Goal: Task Accomplishment & Management: Manage account settings

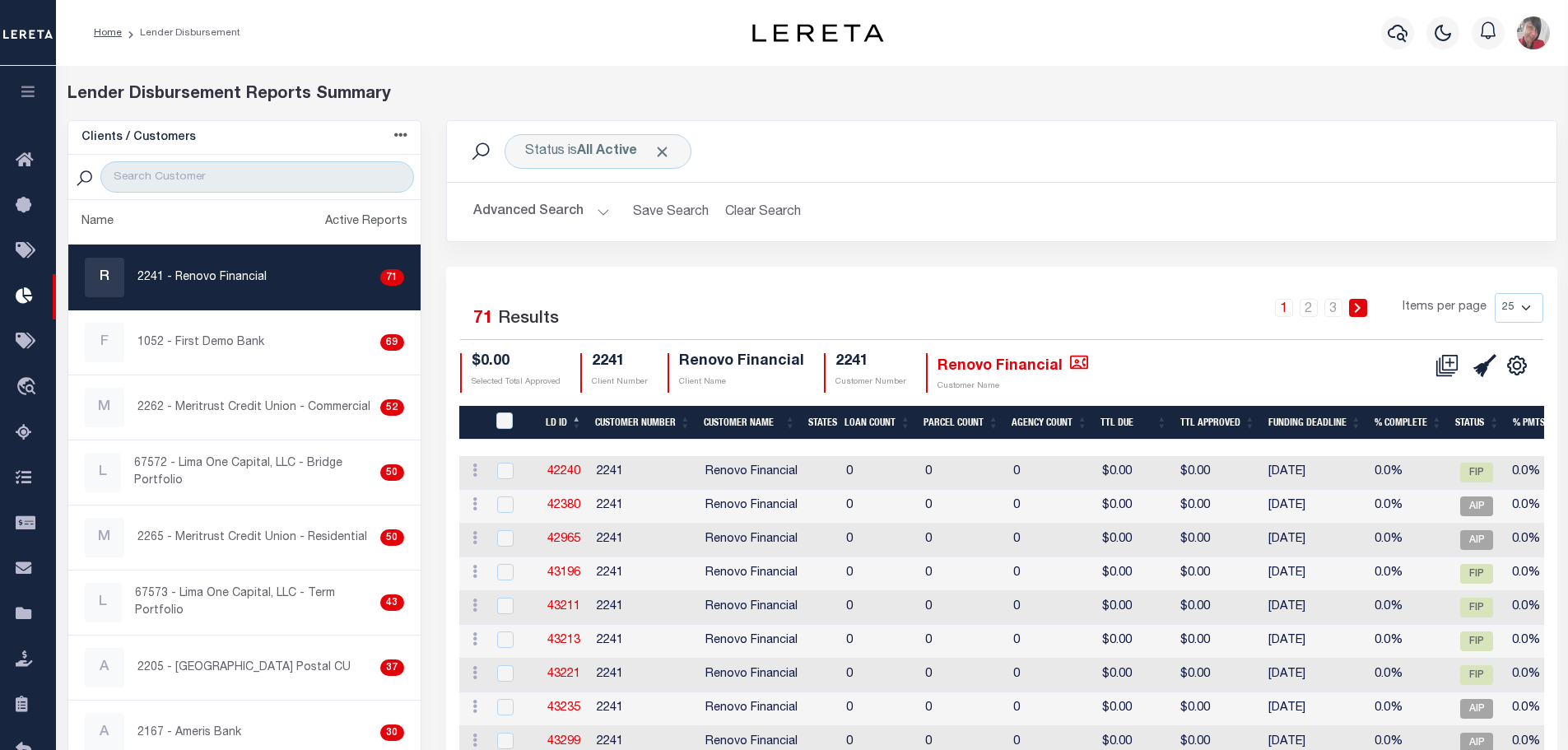
scroll to position [1976, 0]
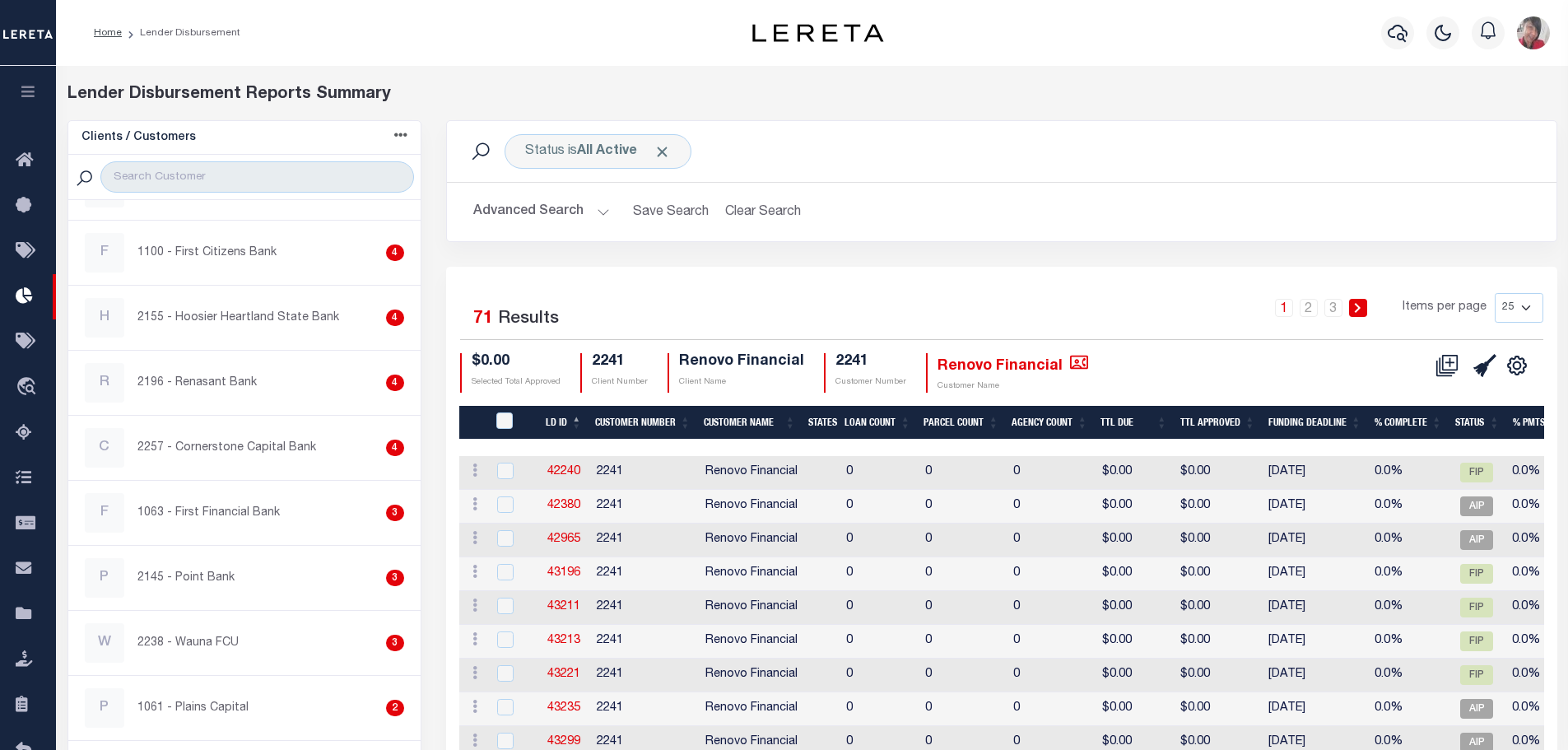
click at [444, 37] on div "Home Lender Disbursement" at bounding box center [388, 32] width 615 height 35
drag, startPoint x: 28, startPoint y: 92, endPoint x: 44, endPoint y: 95, distance: 16.3
click at [28, 92] on icon "button" at bounding box center [28, 91] width 19 height 15
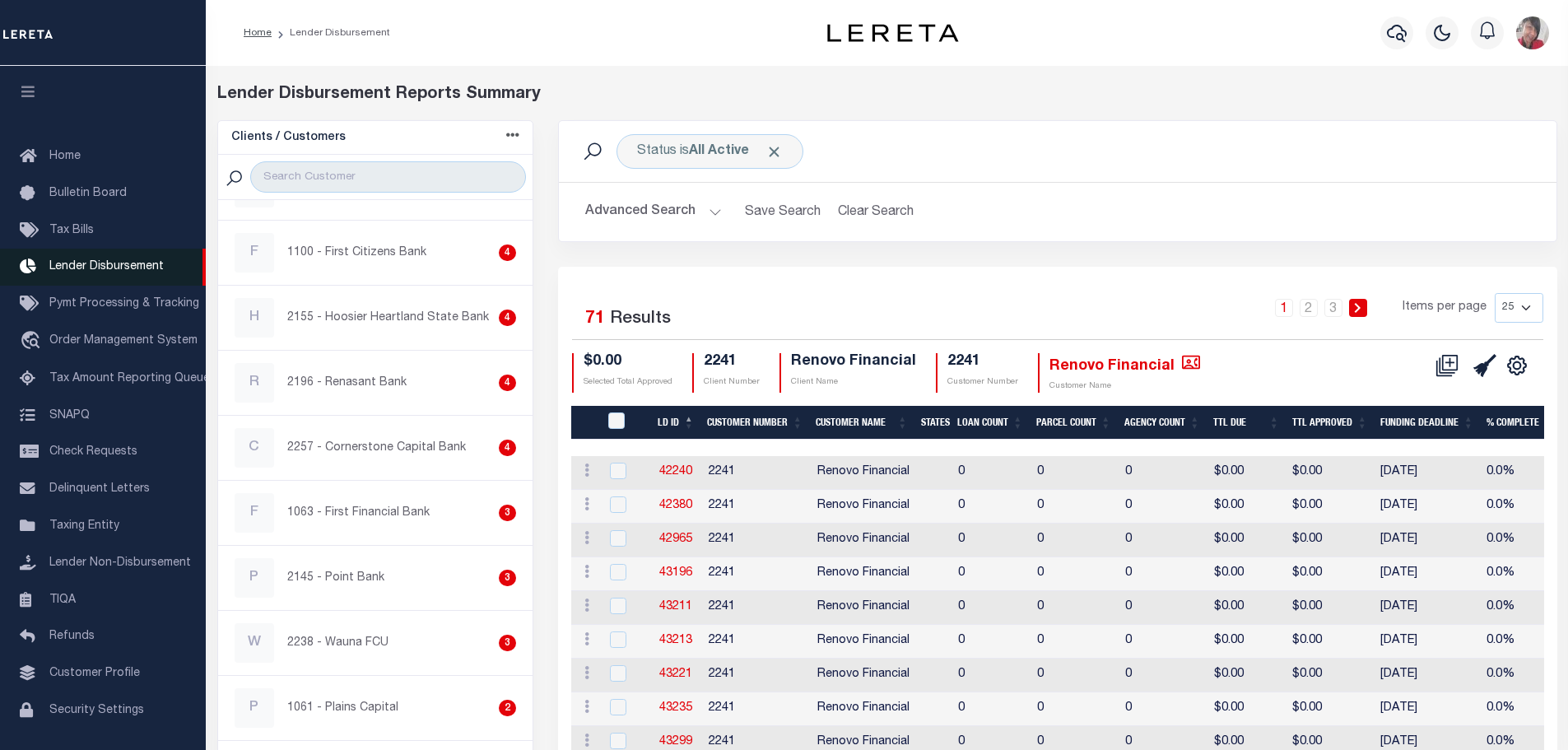
click at [97, 261] on span "Lender Disbursement" at bounding box center [107, 266] width 115 height 12
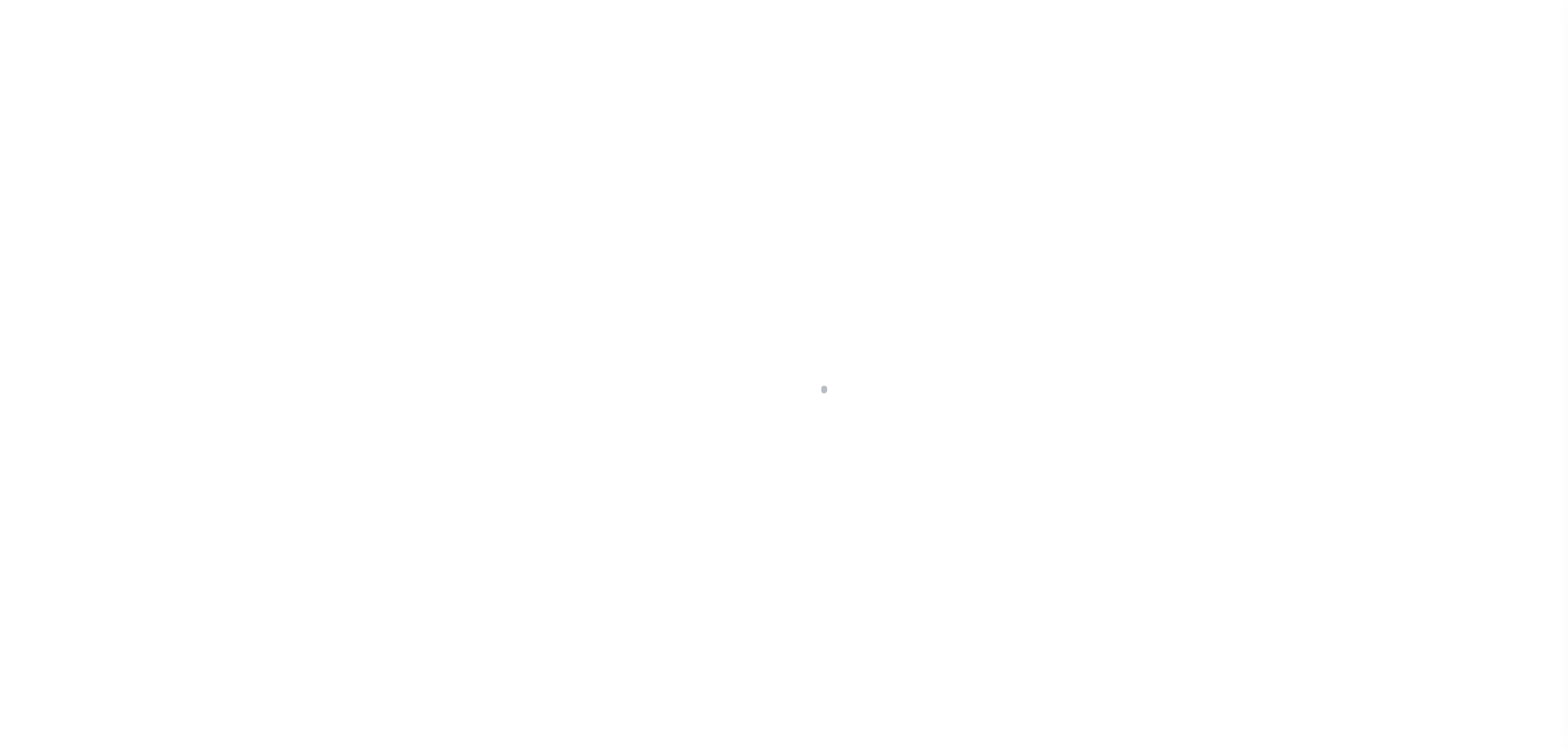
scroll to position [29, 0]
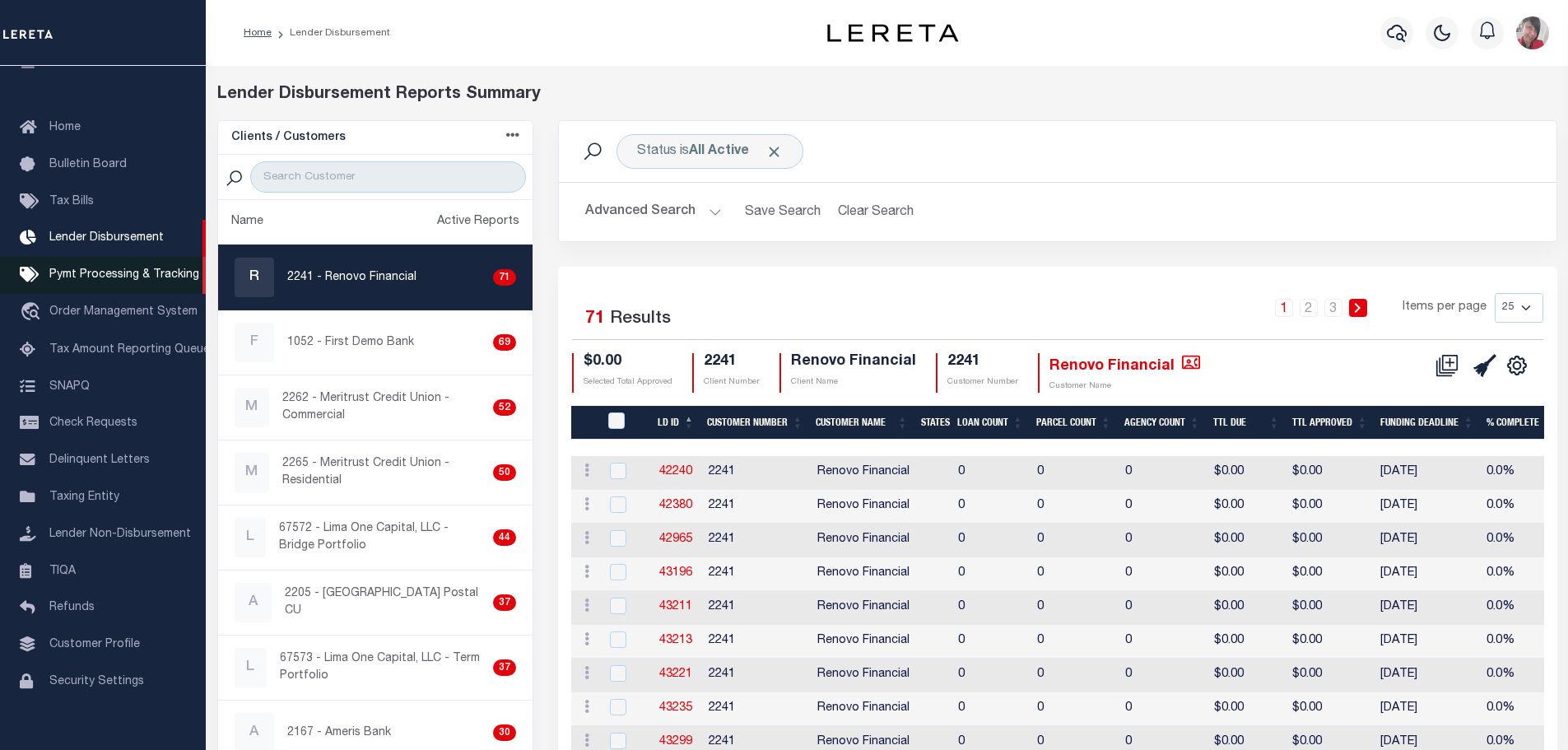
click at [92, 279] on span "Pymt Processing & Tracking" at bounding box center [124, 274] width 150 height 12
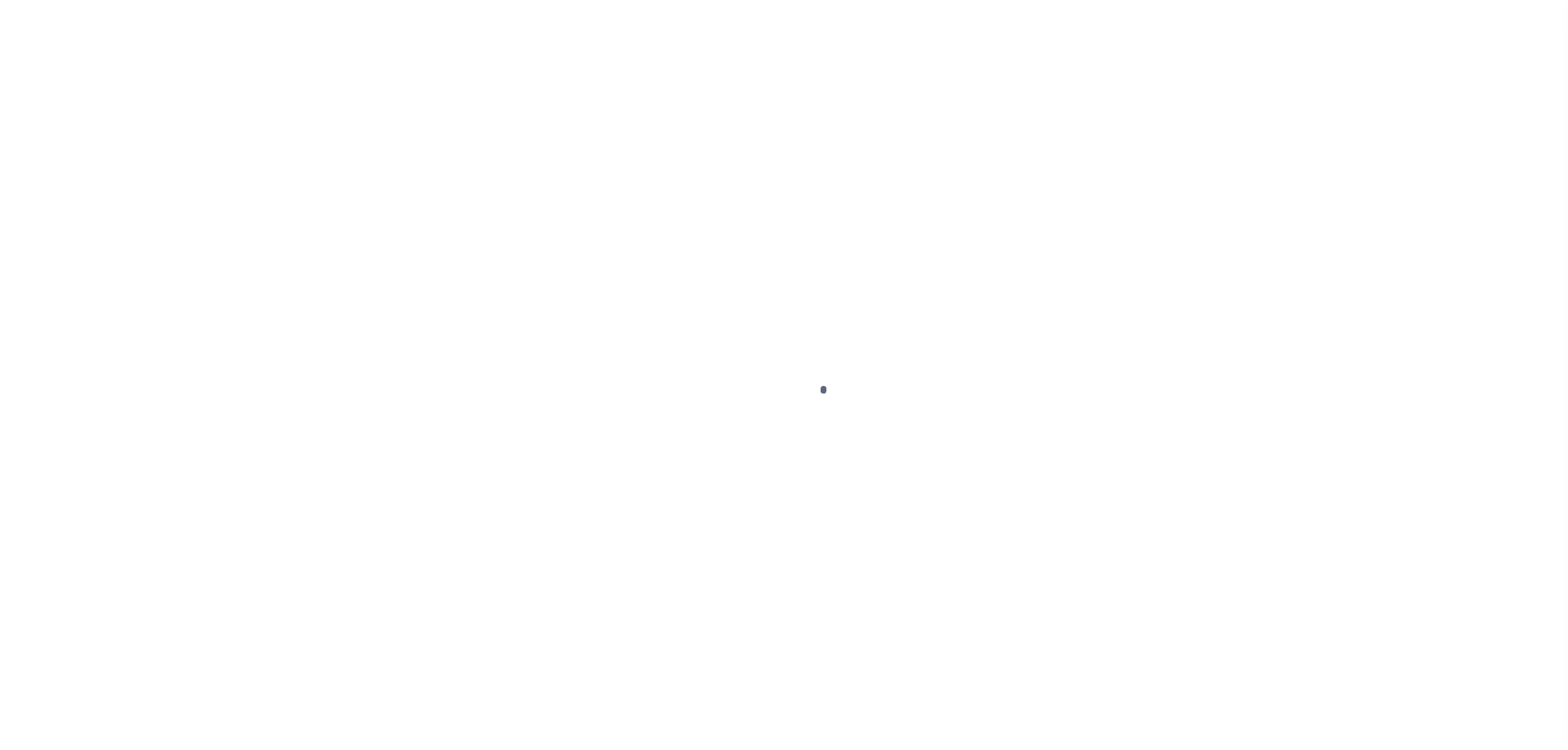
scroll to position [52, 0]
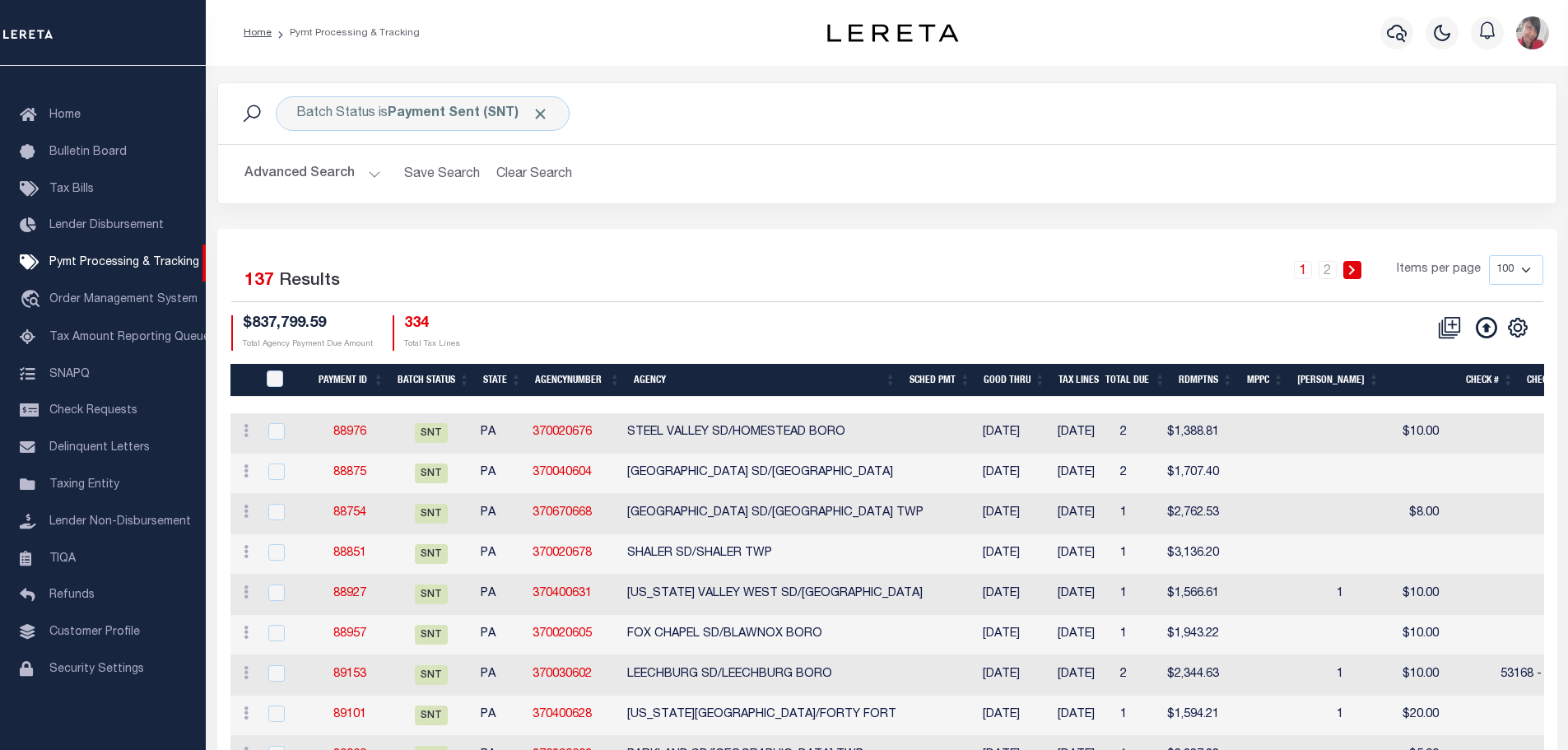
click at [1533, 272] on select "100 200 500 1000" at bounding box center [1516, 270] width 55 height 30
select select "1000"
click at [1489, 255] on select "100 200 500 1000" at bounding box center [1516, 270] width 55 height 30
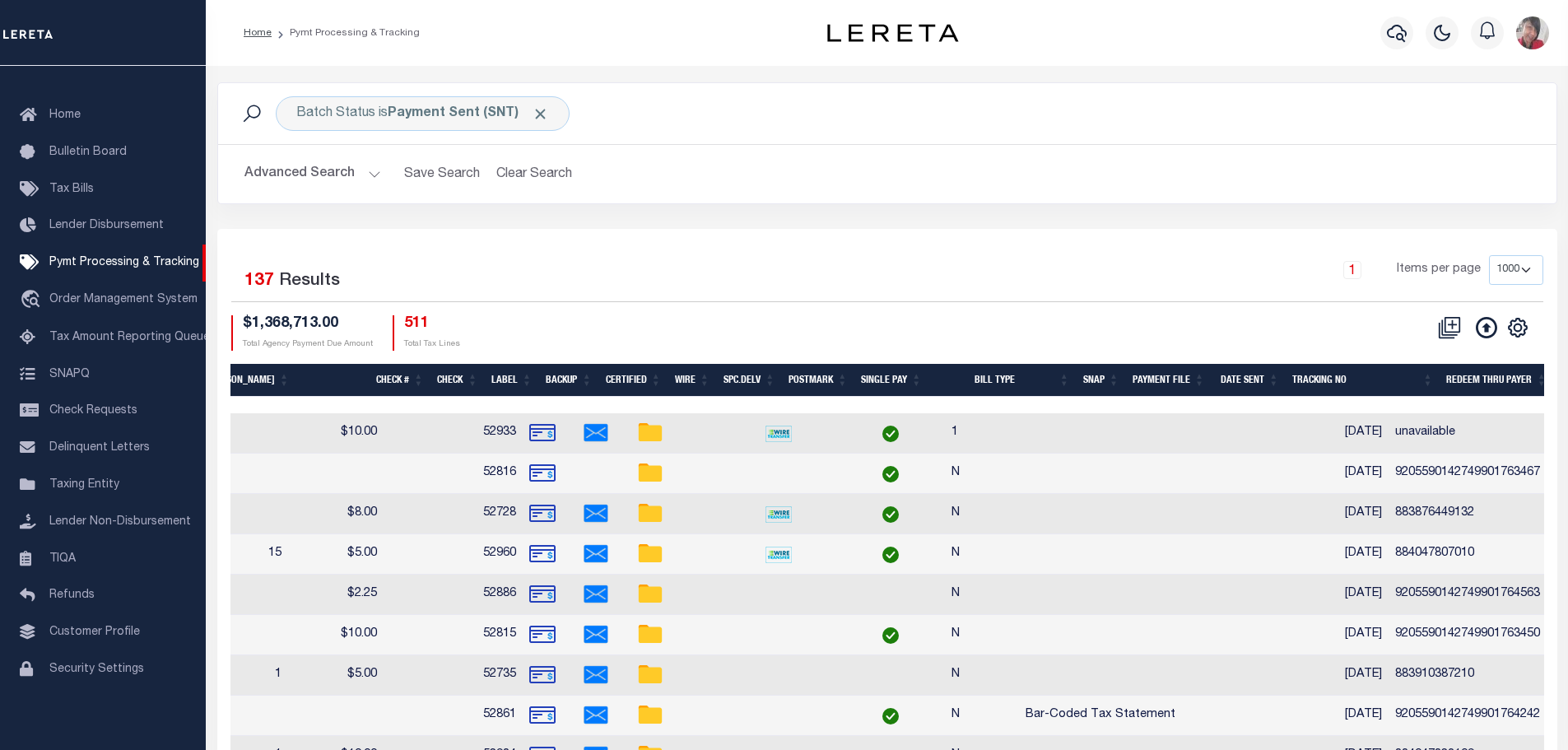
scroll to position [0, 1100]
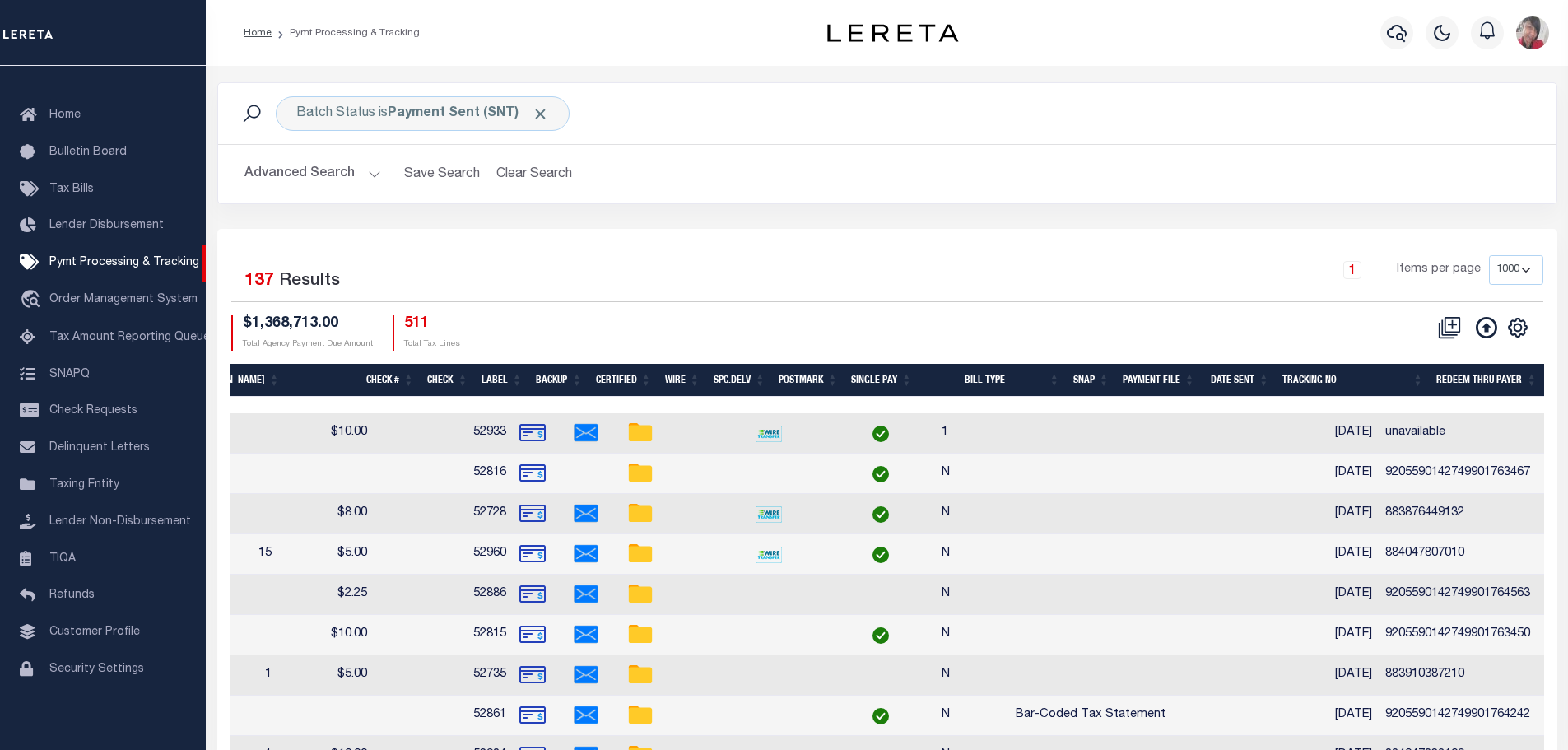
click at [1074, 384] on th "SNAP" at bounding box center [1091, 381] width 49 height 34
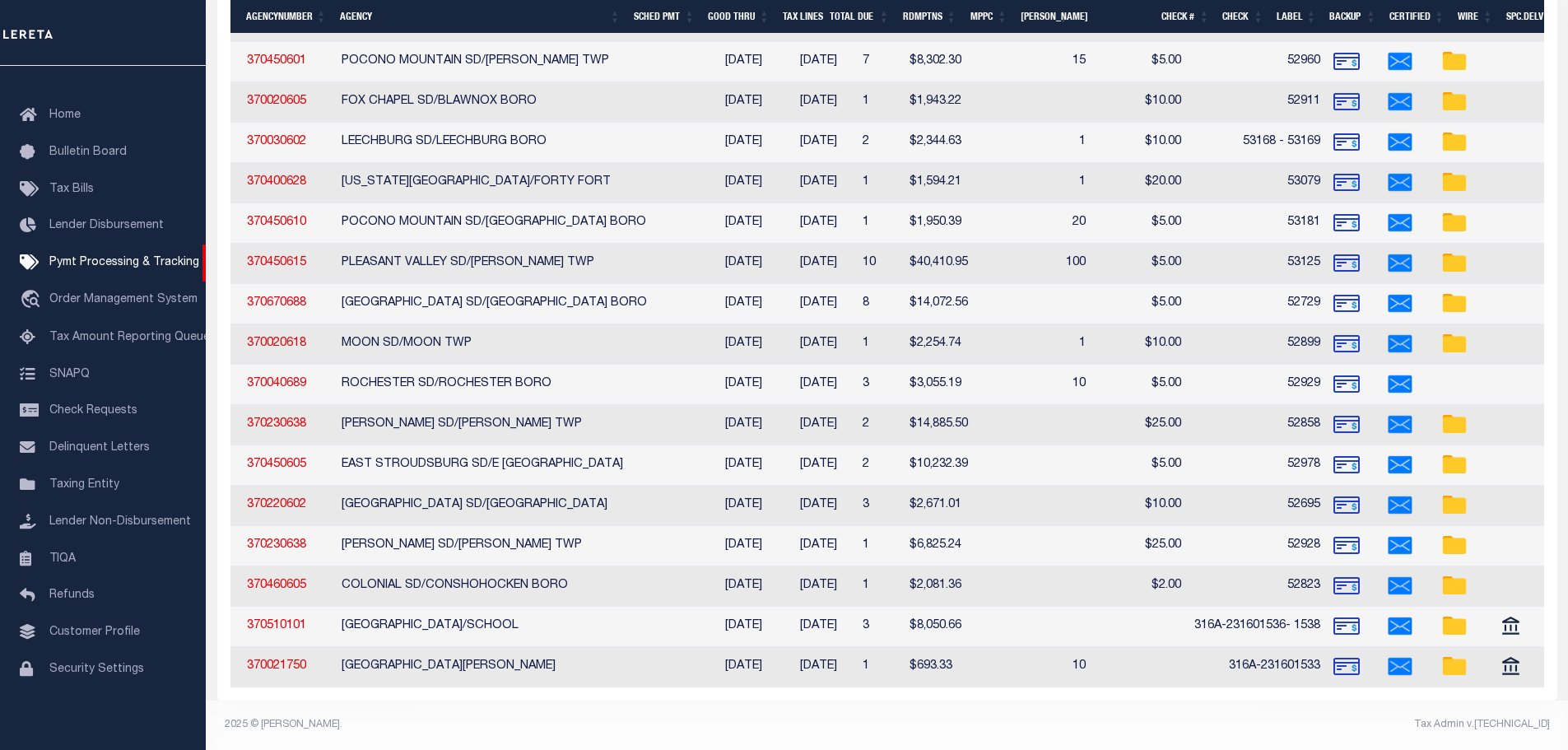
scroll to position [0, 0]
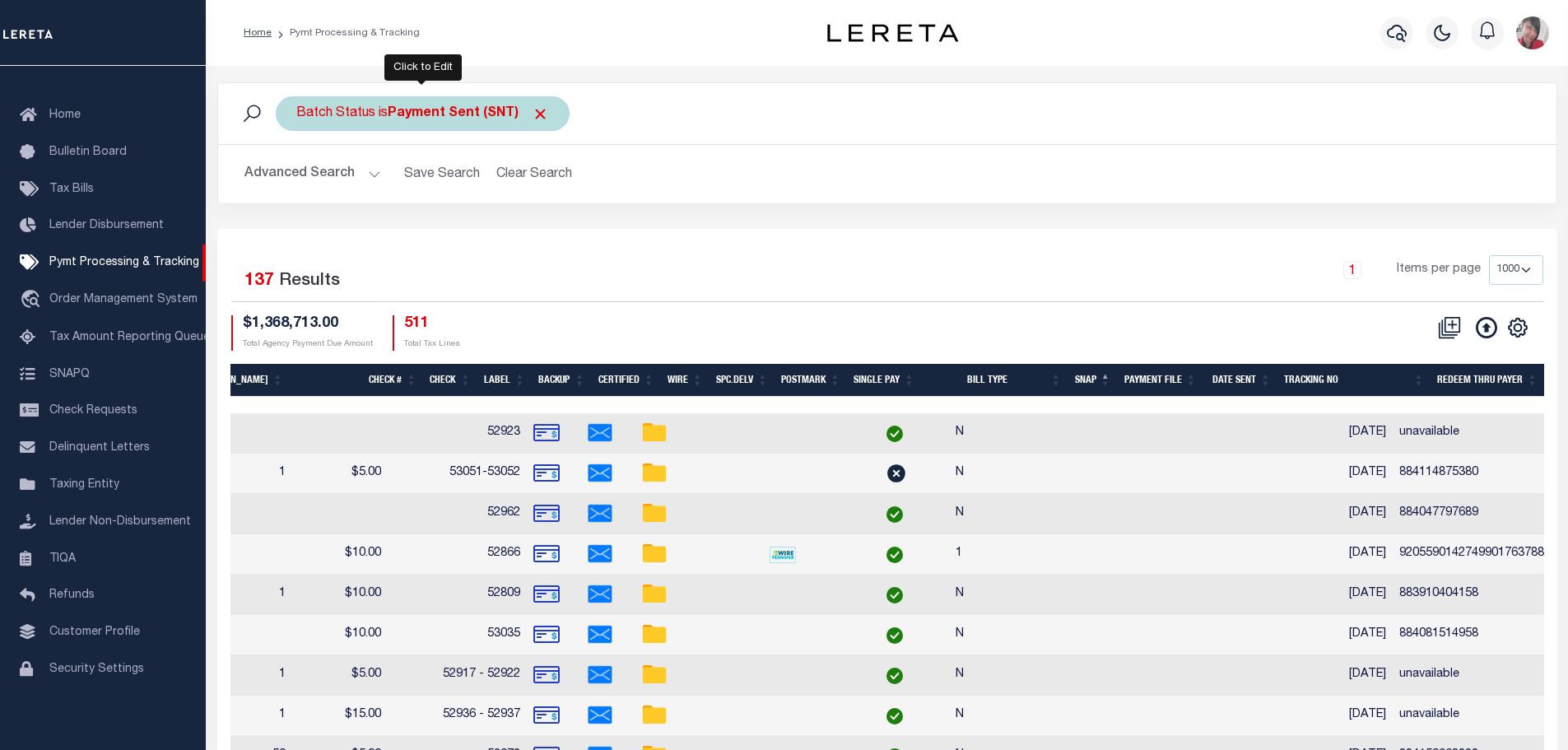
click at [452, 109] on b "Payment Sent (SNT)" at bounding box center [469, 113] width 161 height 13
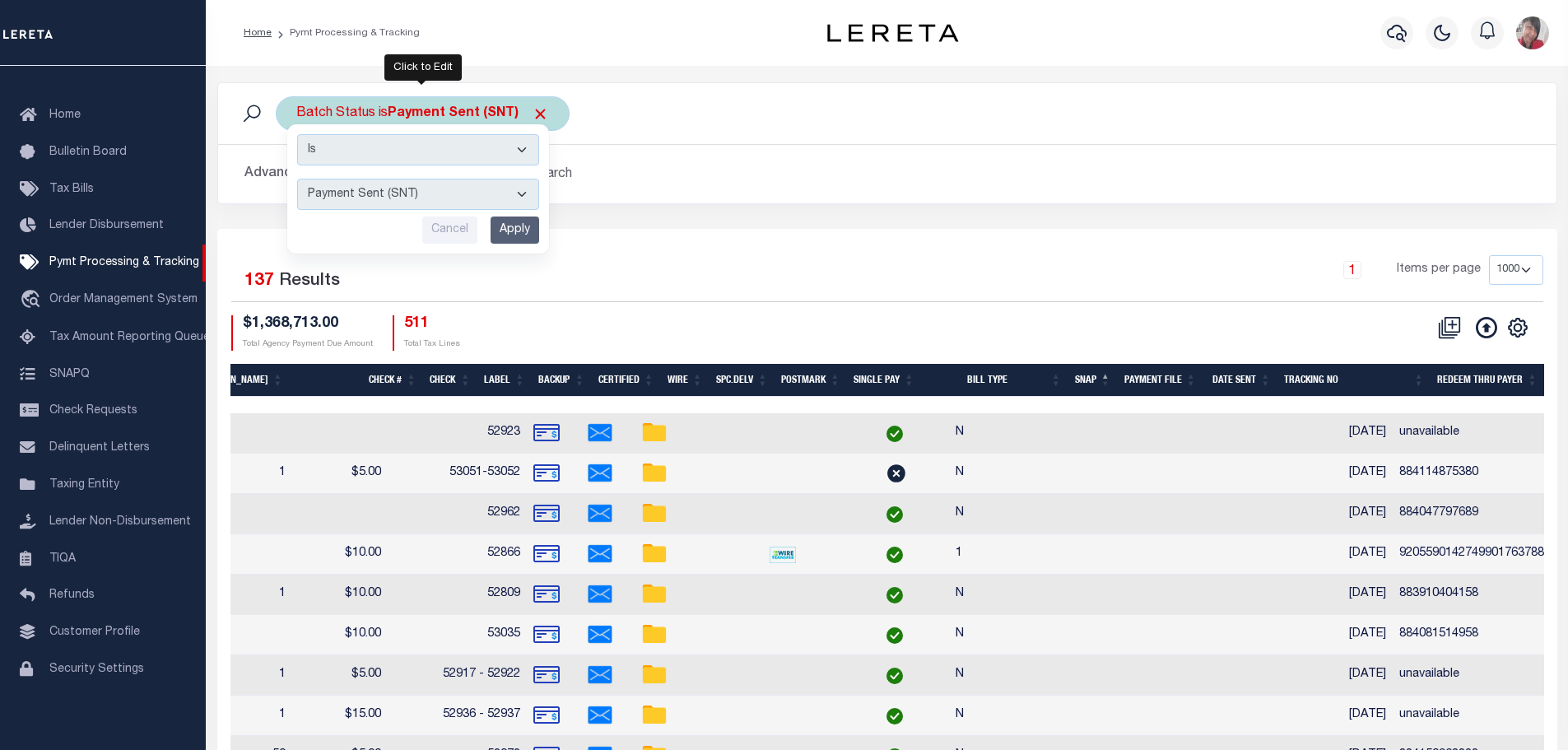
click at [526, 195] on select "Awaiting Funds (AWF) Cleared and Complete (CAC) New Check Needed (NCN) Payment …" at bounding box center [418, 194] width 242 height 31
select select "SFP"
click at [297, 178] on select "Awaiting Funds (AWF) Cleared and Complete (CAC) New Check Needed (NCN) Payment …" at bounding box center [418, 194] width 242 height 31
click at [518, 228] on input "Apply" at bounding box center [515, 230] width 48 height 27
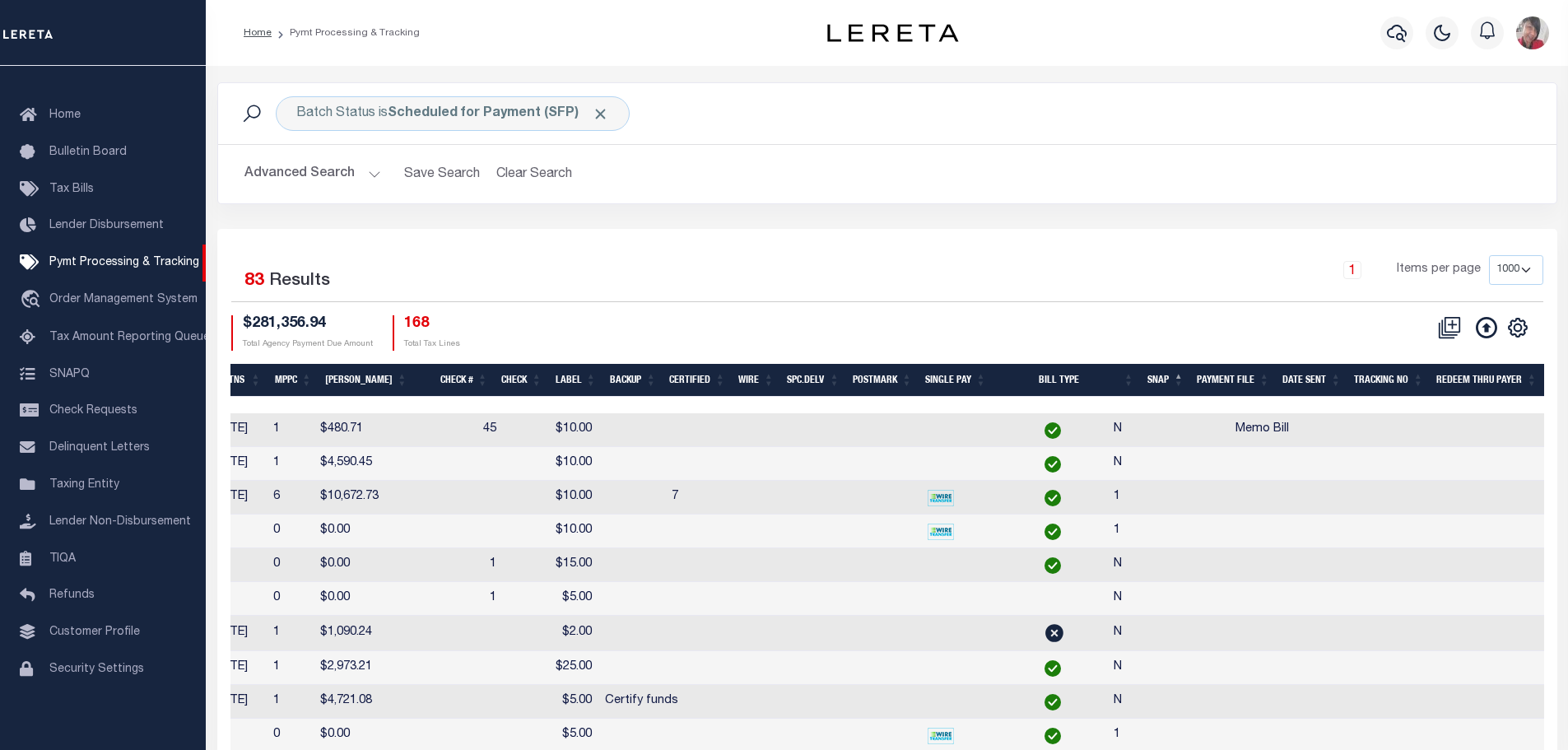
click at [1165, 375] on th "SNAP" at bounding box center [1166, 381] width 50 height 34
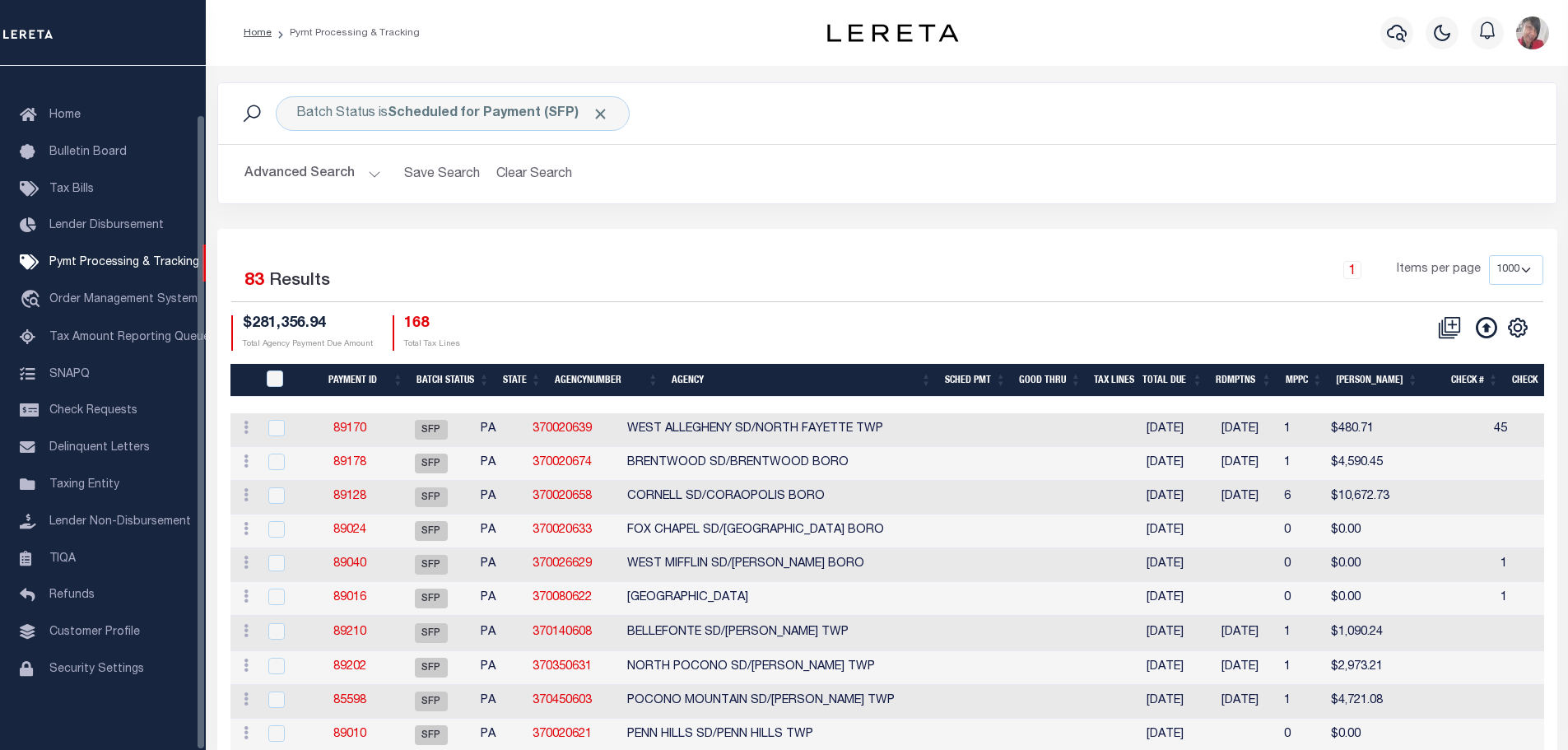
click at [371, 177] on button "Advanced Search" at bounding box center [313, 174] width 137 height 32
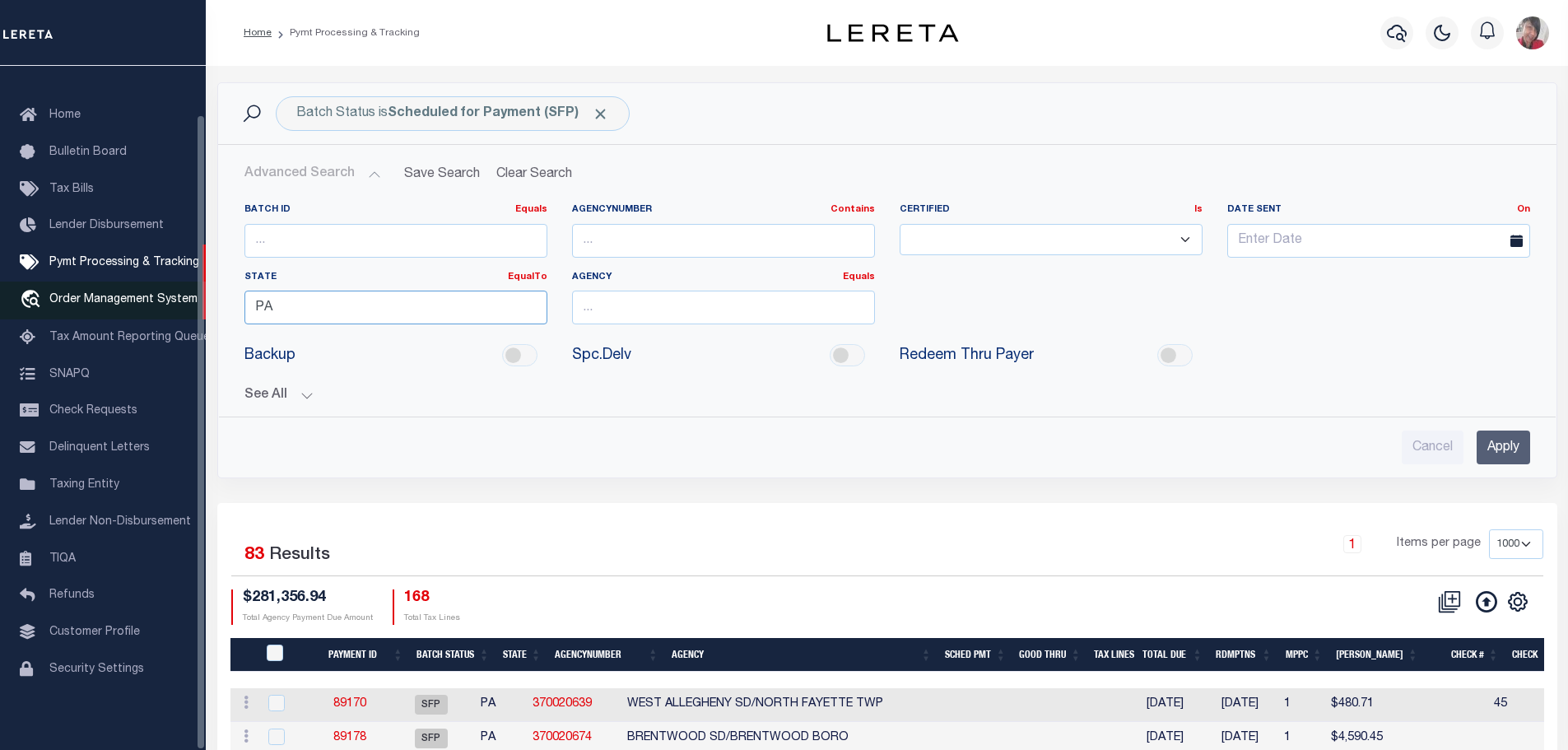
drag, startPoint x: 295, startPoint y: 311, endPoint x: 185, endPoint y: 300, distance: 110.5
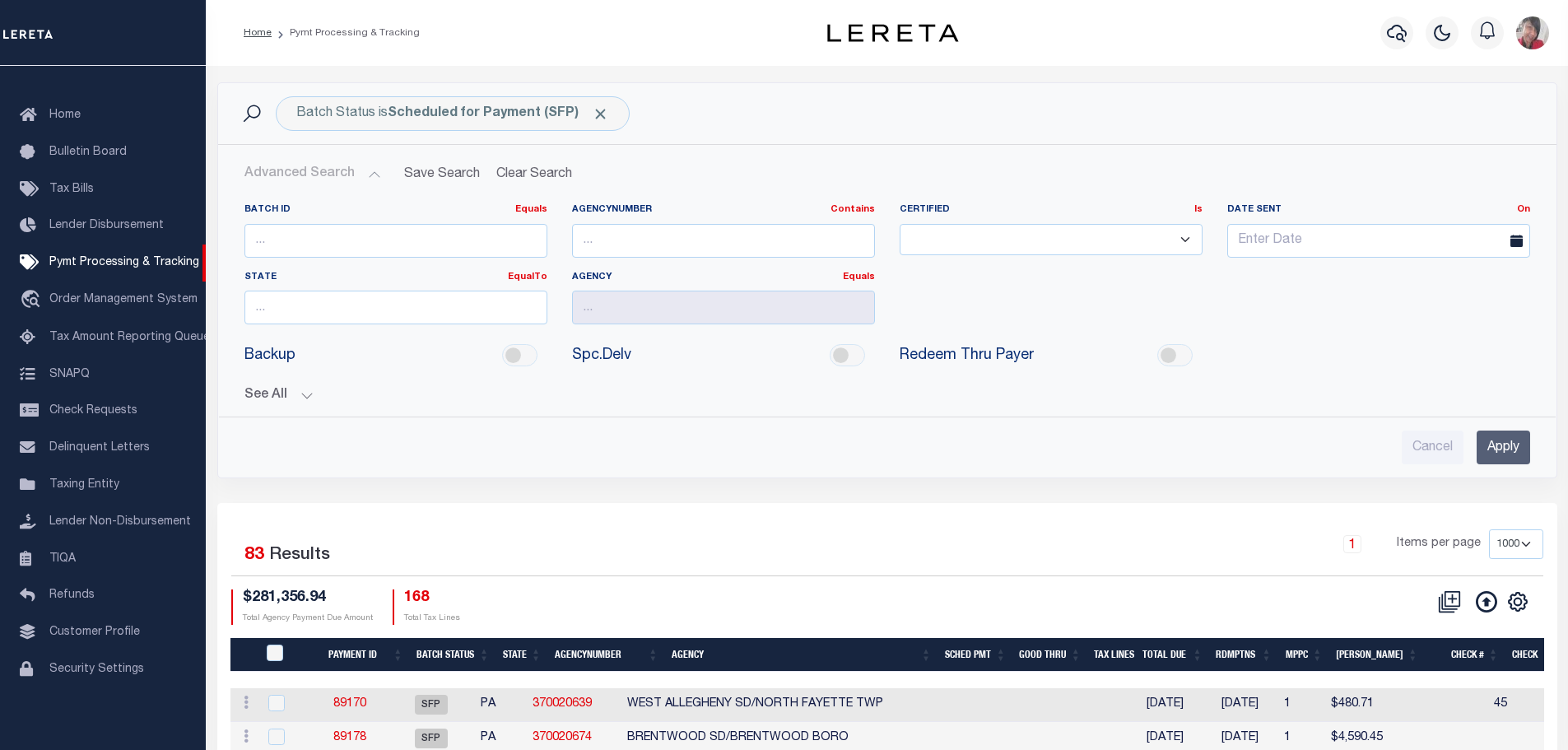
click at [1515, 448] on input "Apply" at bounding box center [1503, 448] width 54 height 34
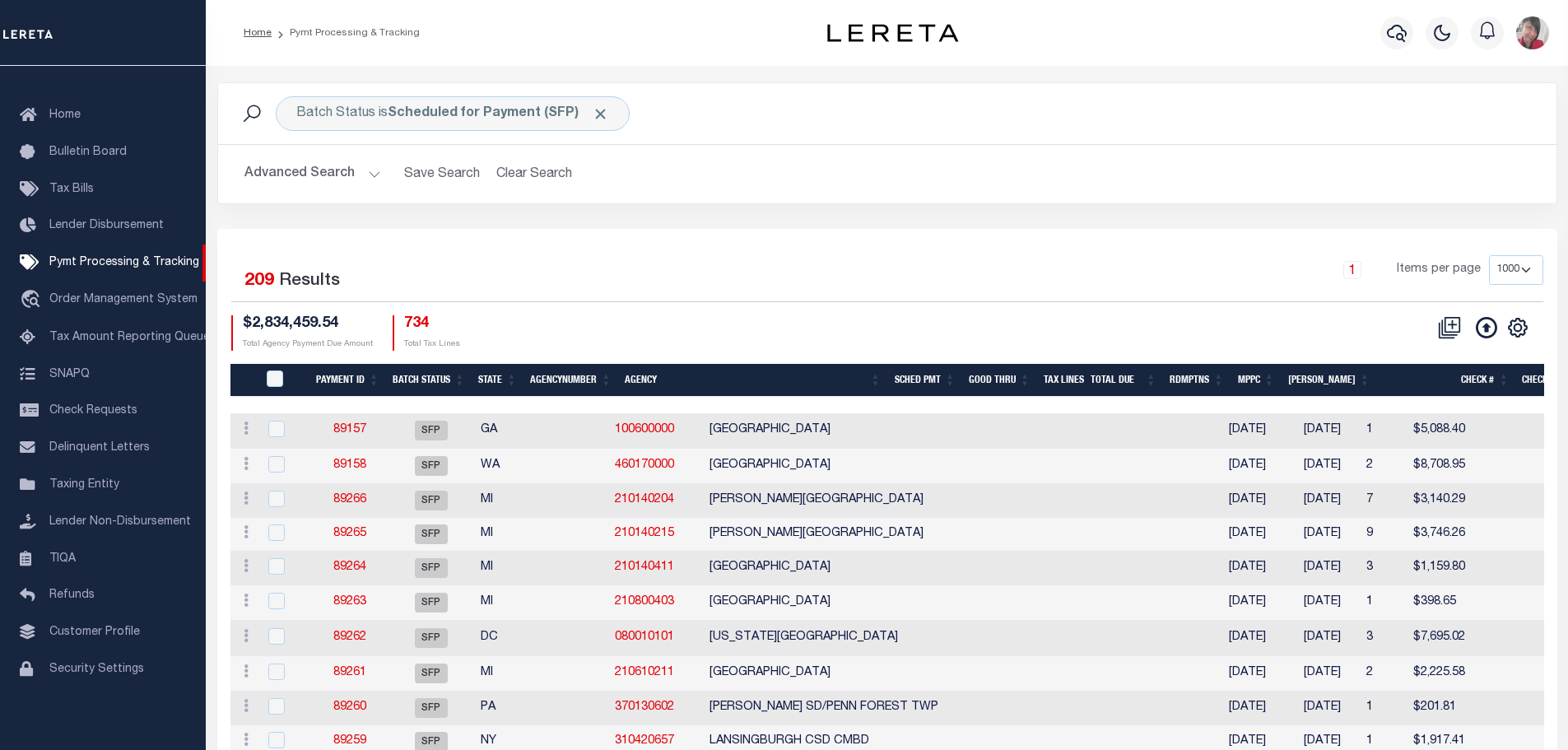
click at [1099, 32] on div "Profile Sign out" at bounding box center [1279, 33] width 553 height 57
drag, startPoint x: 279, startPoint y: 437, endPoint x: 285, endPoint y: 456, distance: 19.9
click at [279, 437] on input "checkbox" at bounding box center [277, 429] width 16 height 16
checkbox input "true"
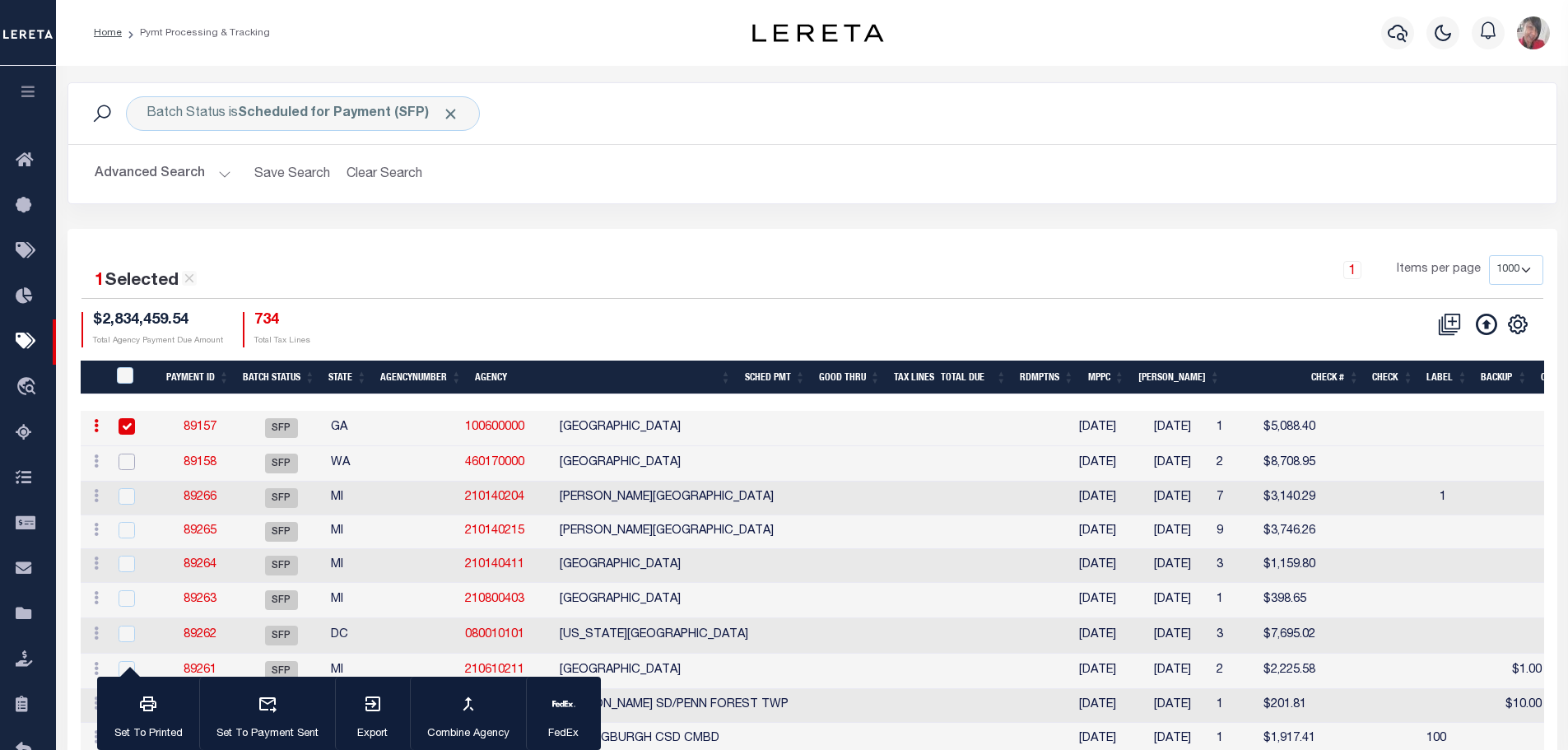
click at [132, 465] on input "checkbox" at bounding box center [126, 461] width 16 height 16
checkbox input "true"
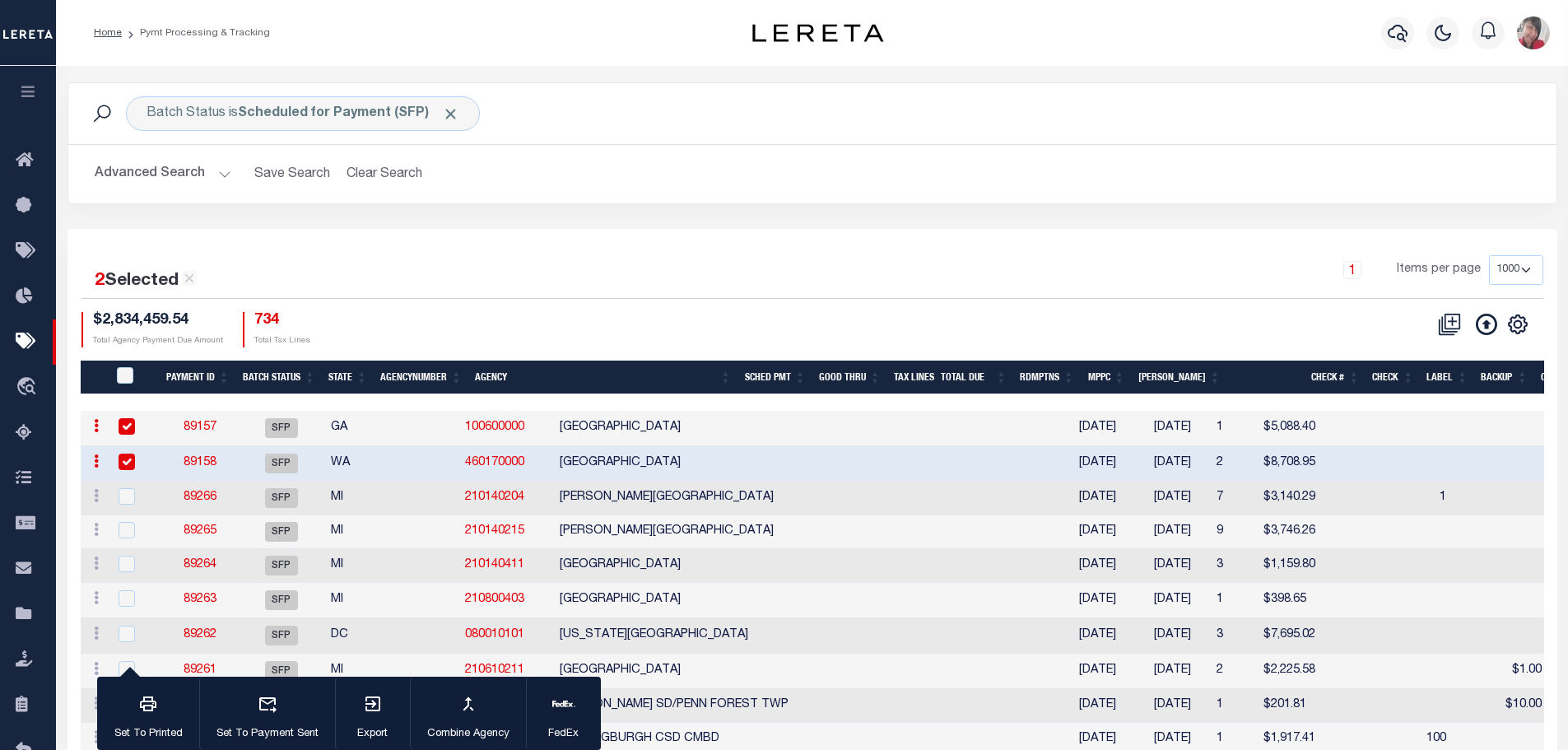
click at [209, 422] on link "89157" at bounding box center [200, 427] width 33 height 12
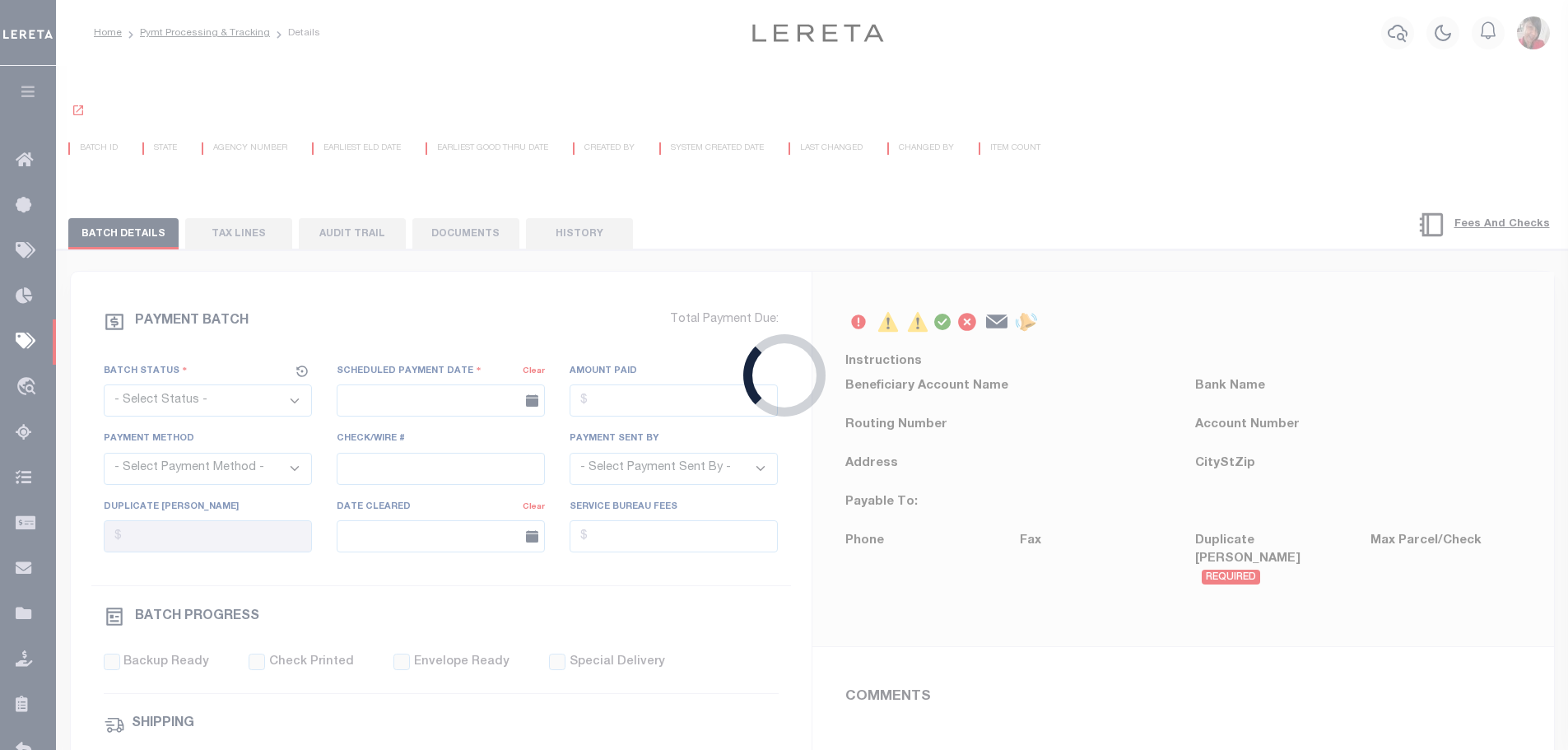
select select "SFP"
type input "[DATE]"
type input "[PERSON_NAME]"
type input "1"
radio input "true"
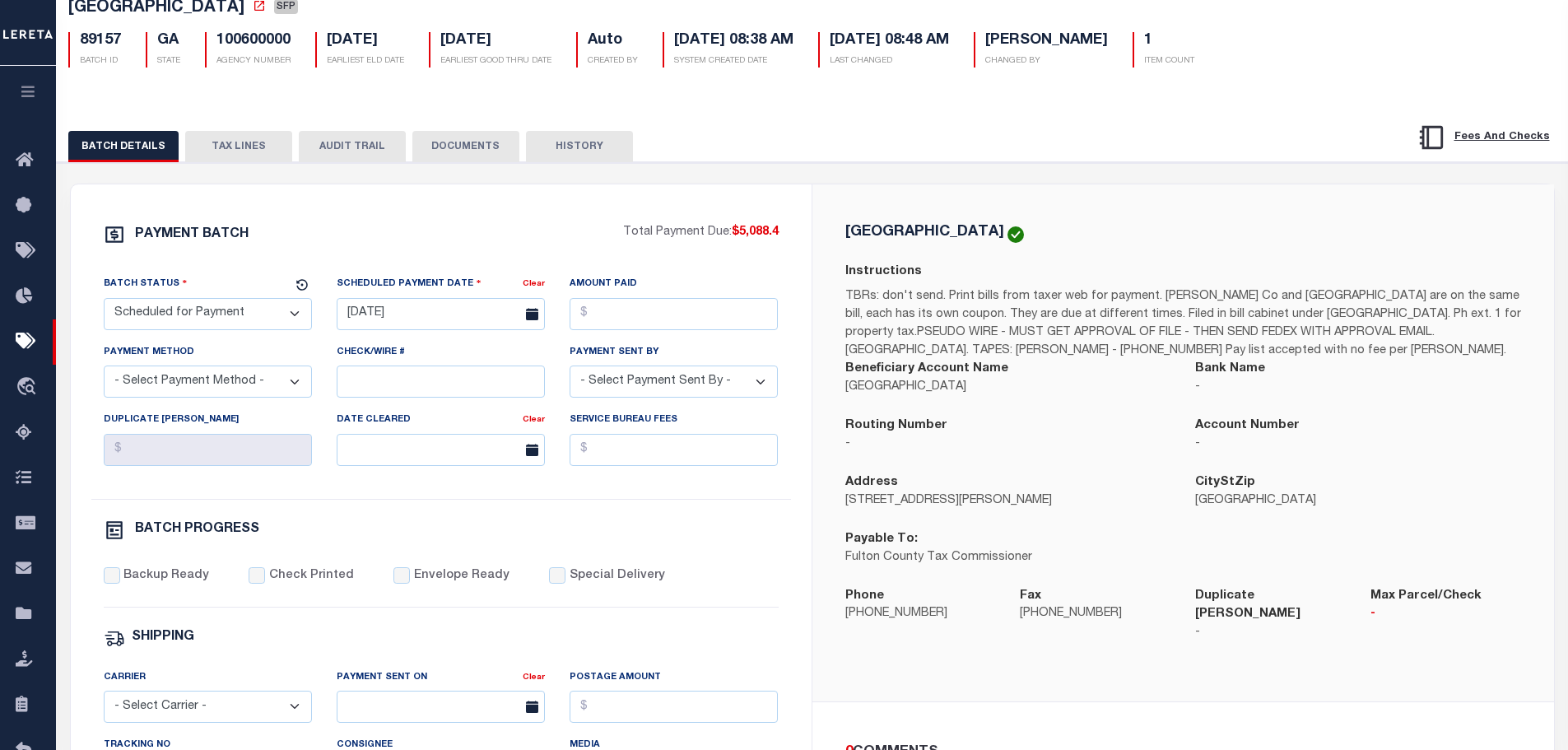
scroll to position [82, 0]
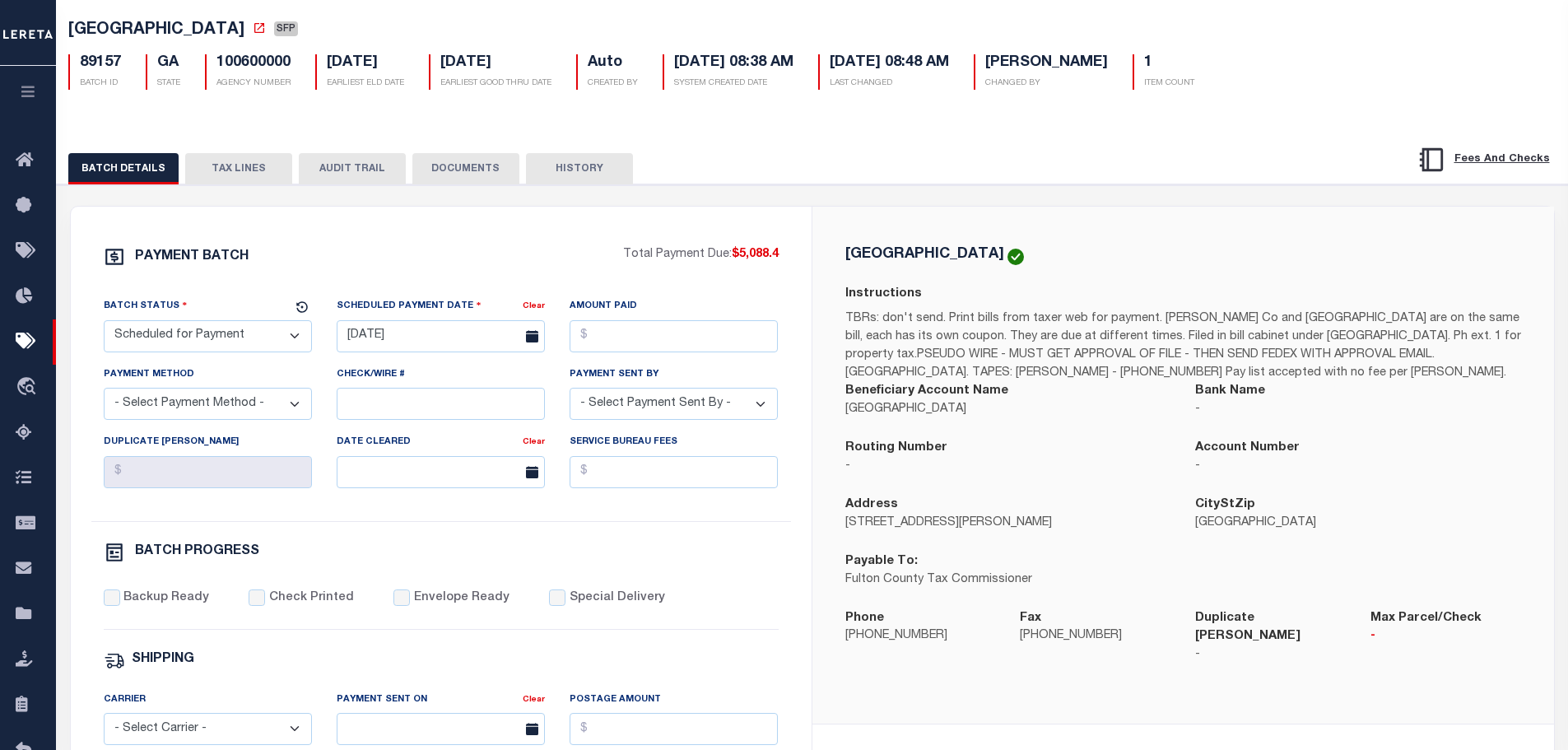
click at [220, 169] on button "TAX LINES" at bounding box center [238, 168] width 107 height 31
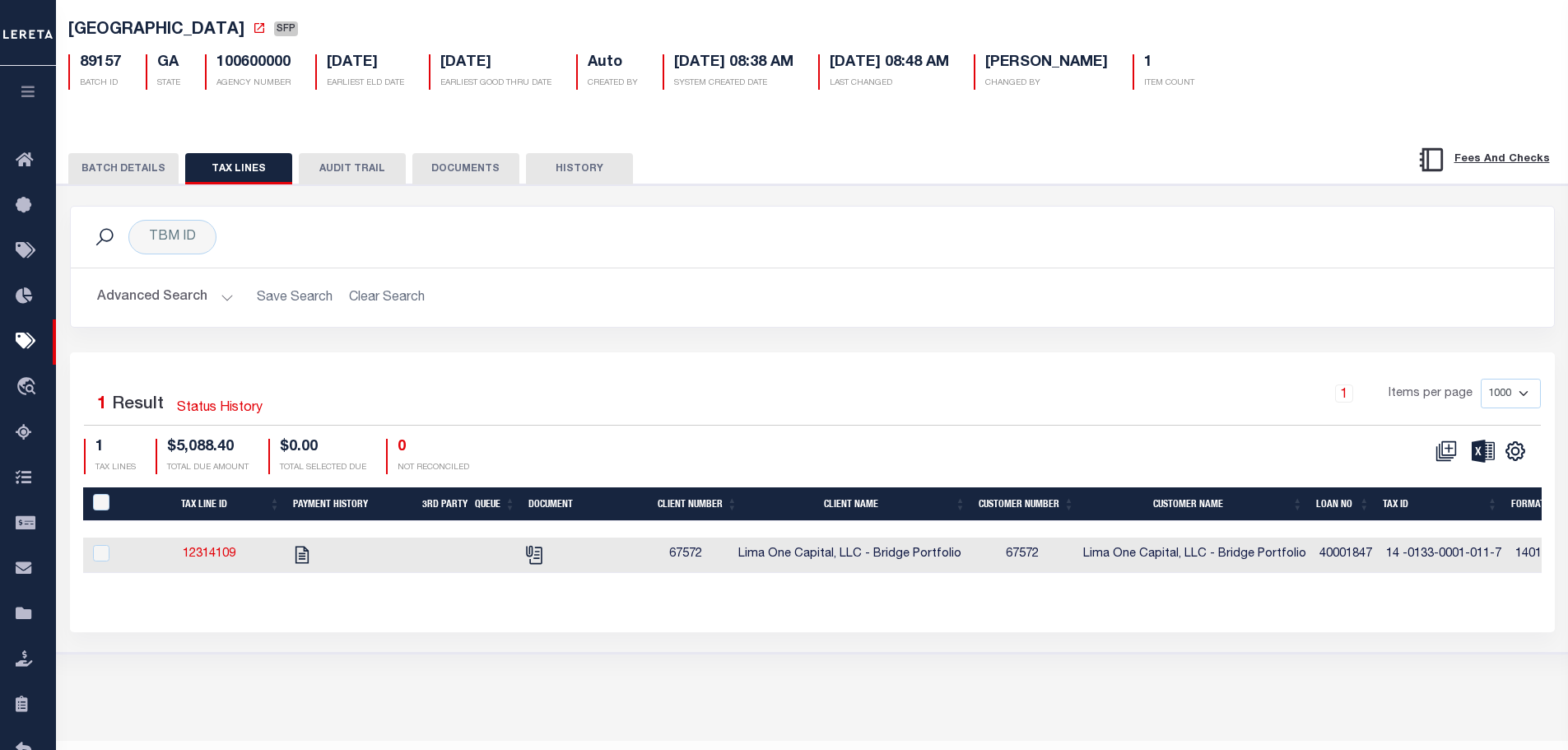
click at [154, 167] on button "BATCH DETAILS" at bounding box center [123, 168] width 110 height 31
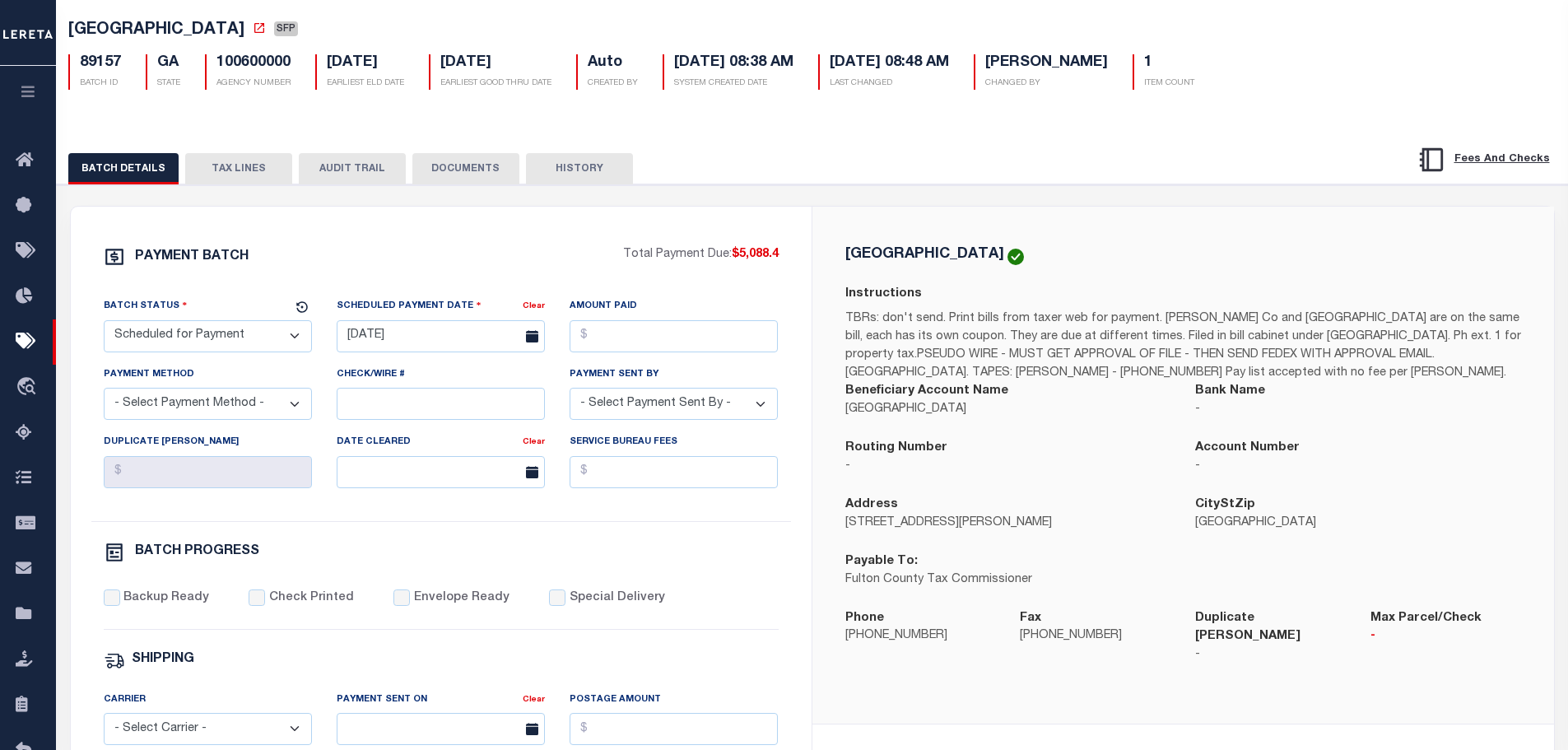
click at [235, 172] on button "TAX LINES" at bounding box center [238, 168] width 107 height 31
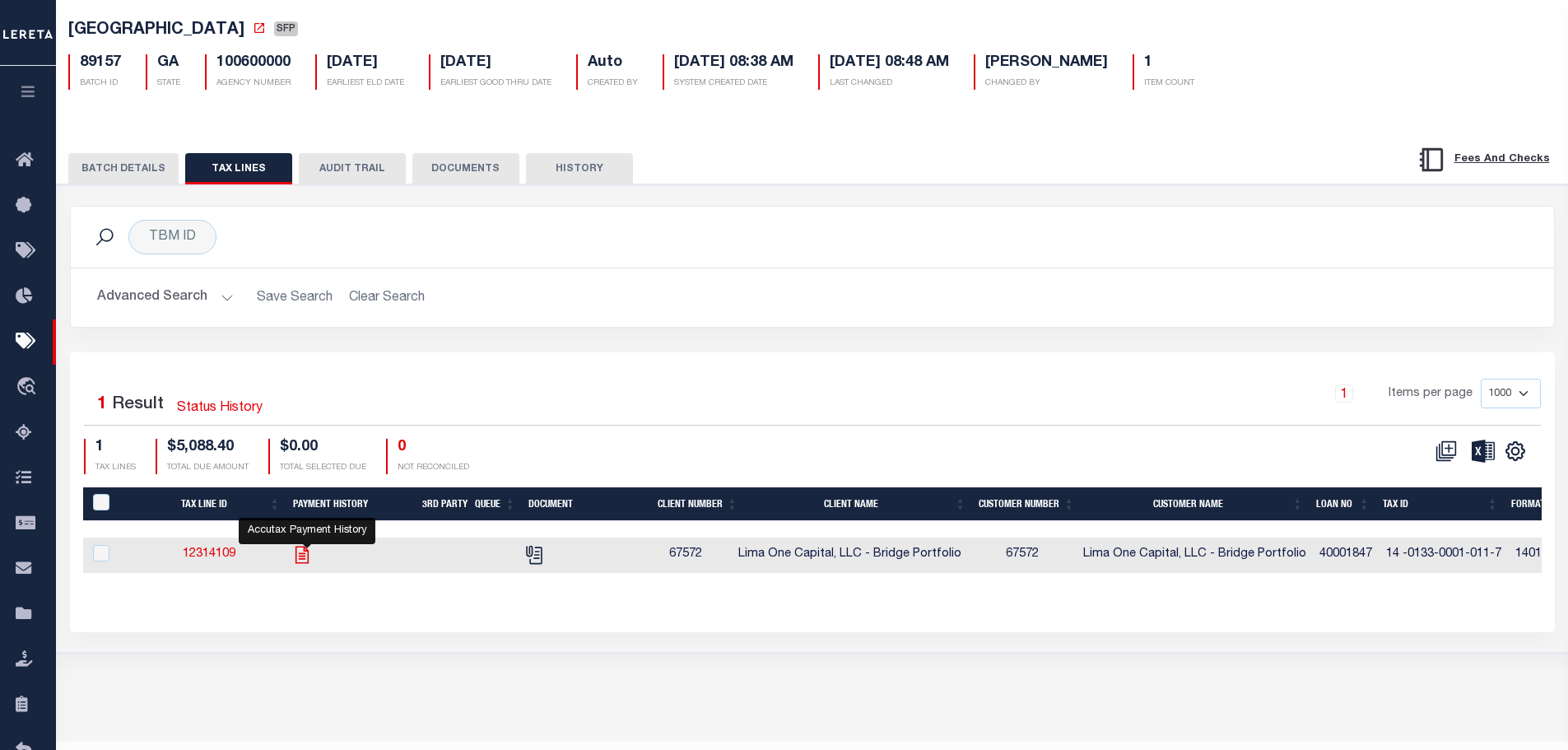
click at [311, 562] on icon "" at bounding box center [302, 555] width 22 height 22
checkbox input "true"
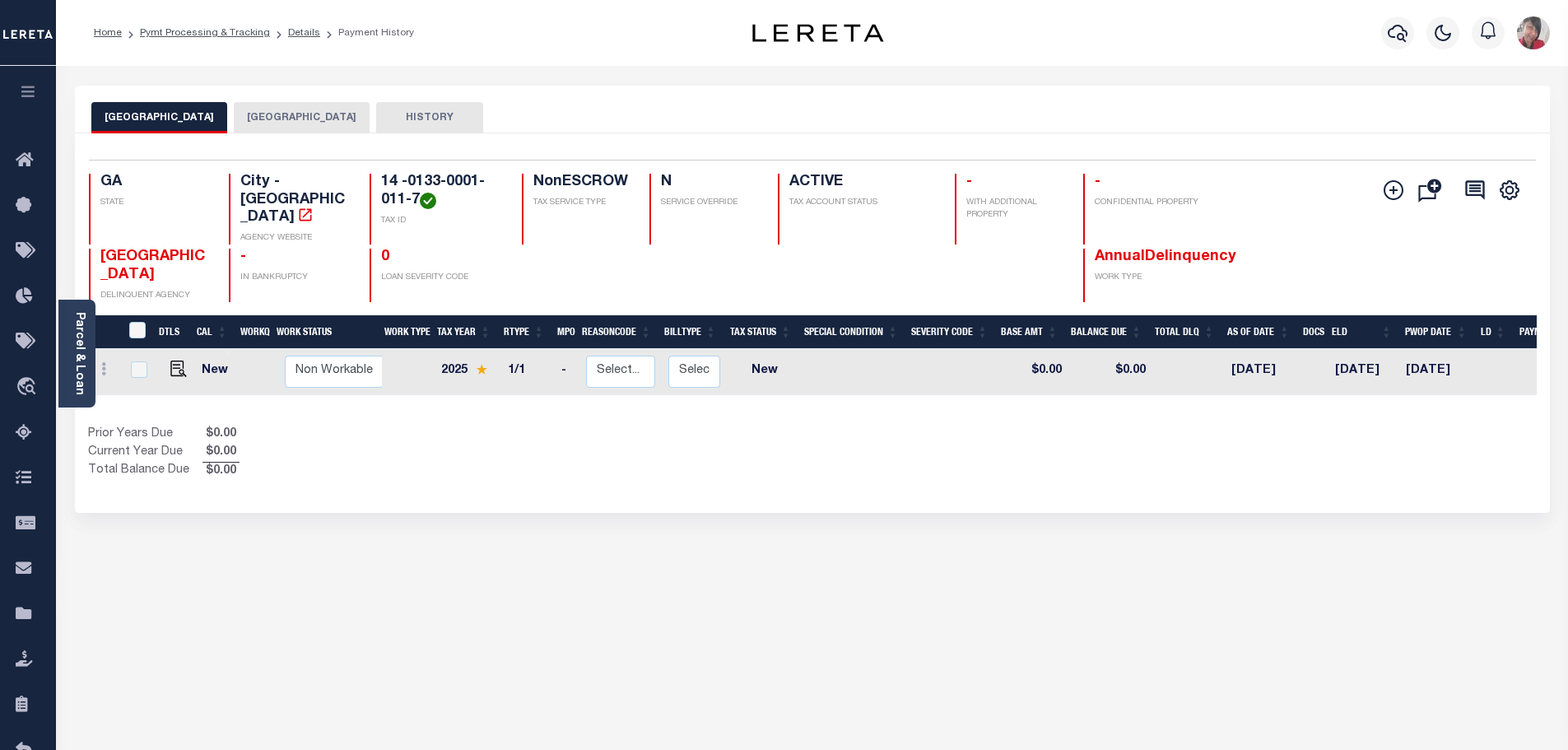
click at [274, 116] on button "[GEOGRAPHIC_DATA]" at bounding box center [302, 117] width 136 height 31
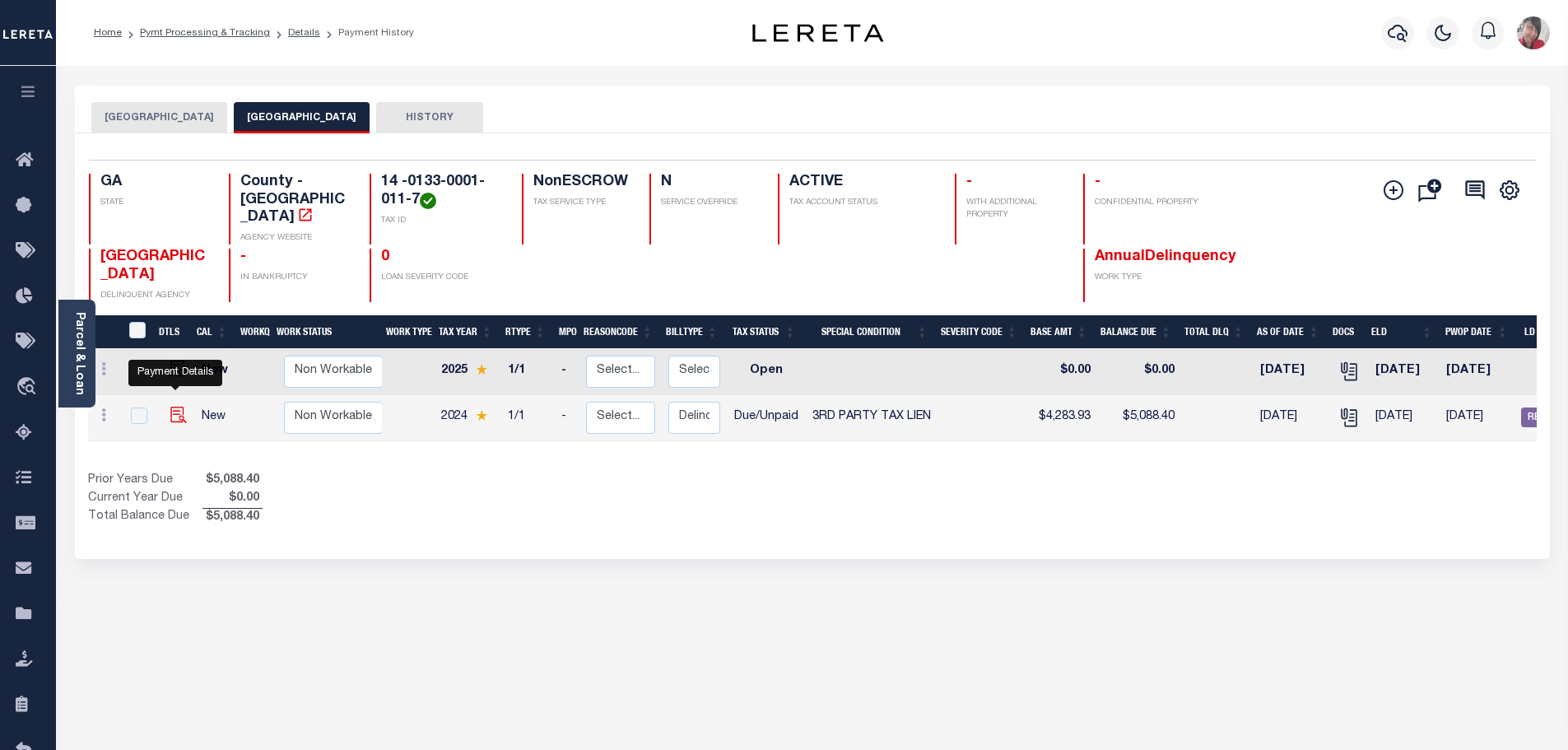
click at [170, 407] on img "" at bounding box center [178, 415] width 16 height 16
checkbox input "true"
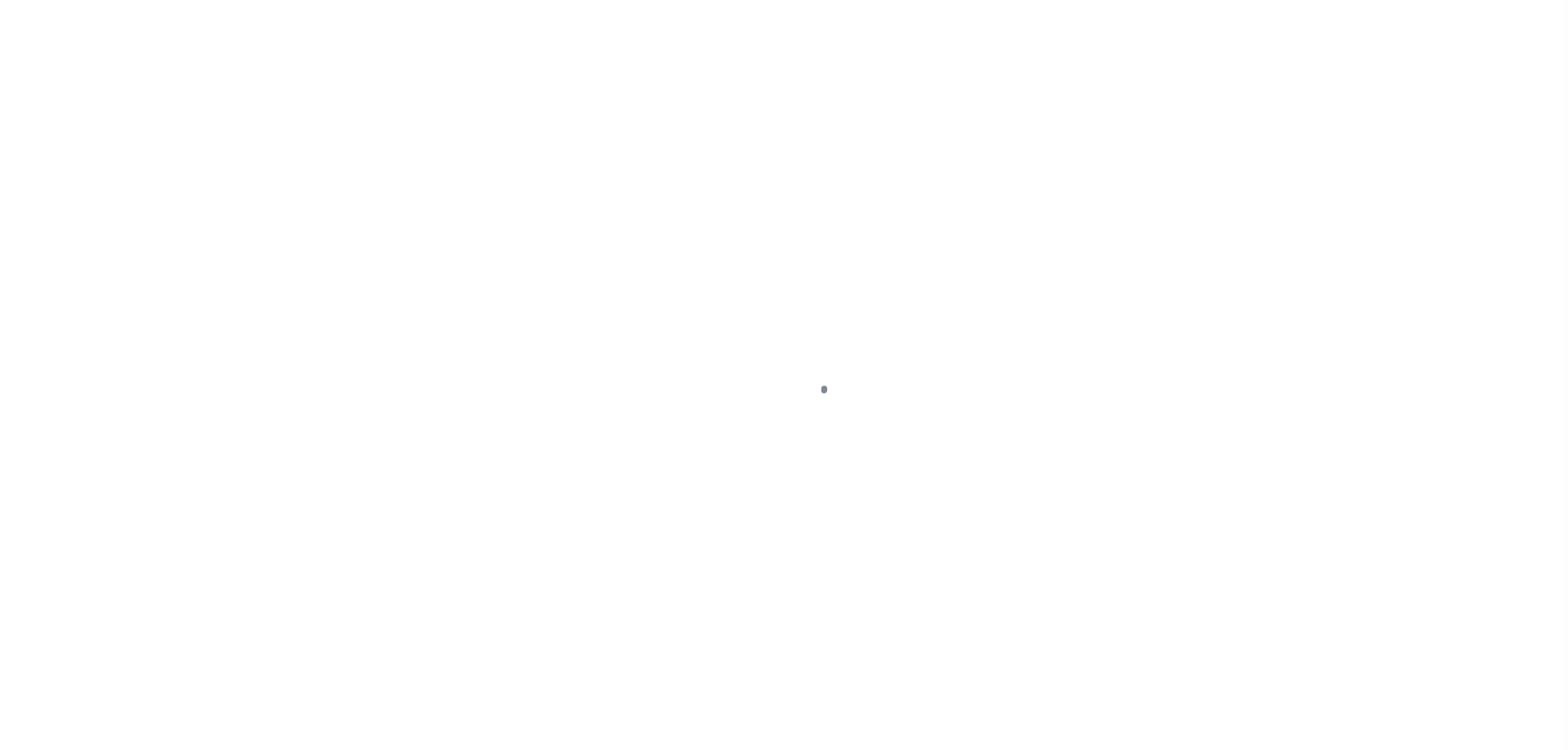
select select "DUE"
select select "20"
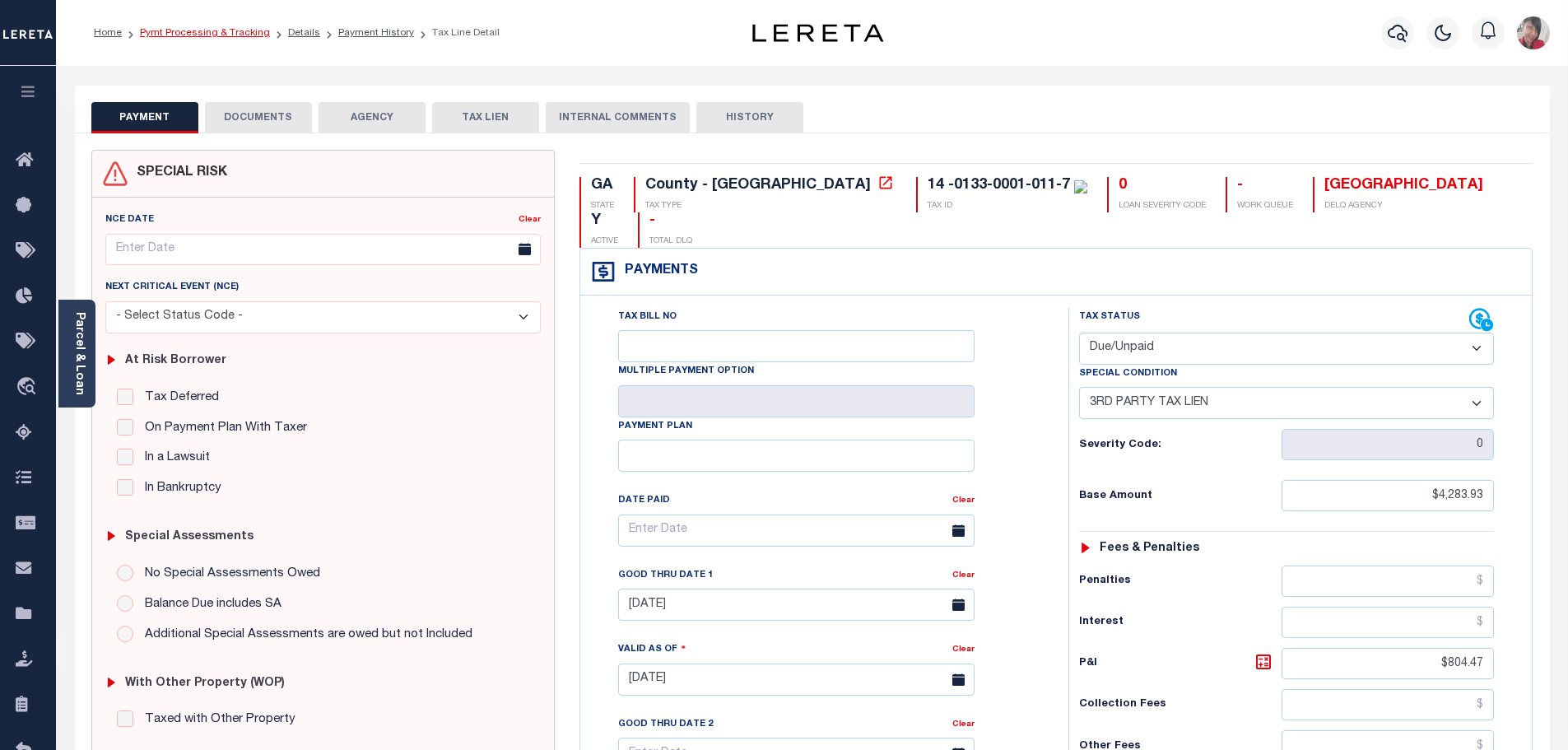
click at [235, 28] on link "Pymt Processing & Tracking" at bounding box center [204, 32] width 130 height 10
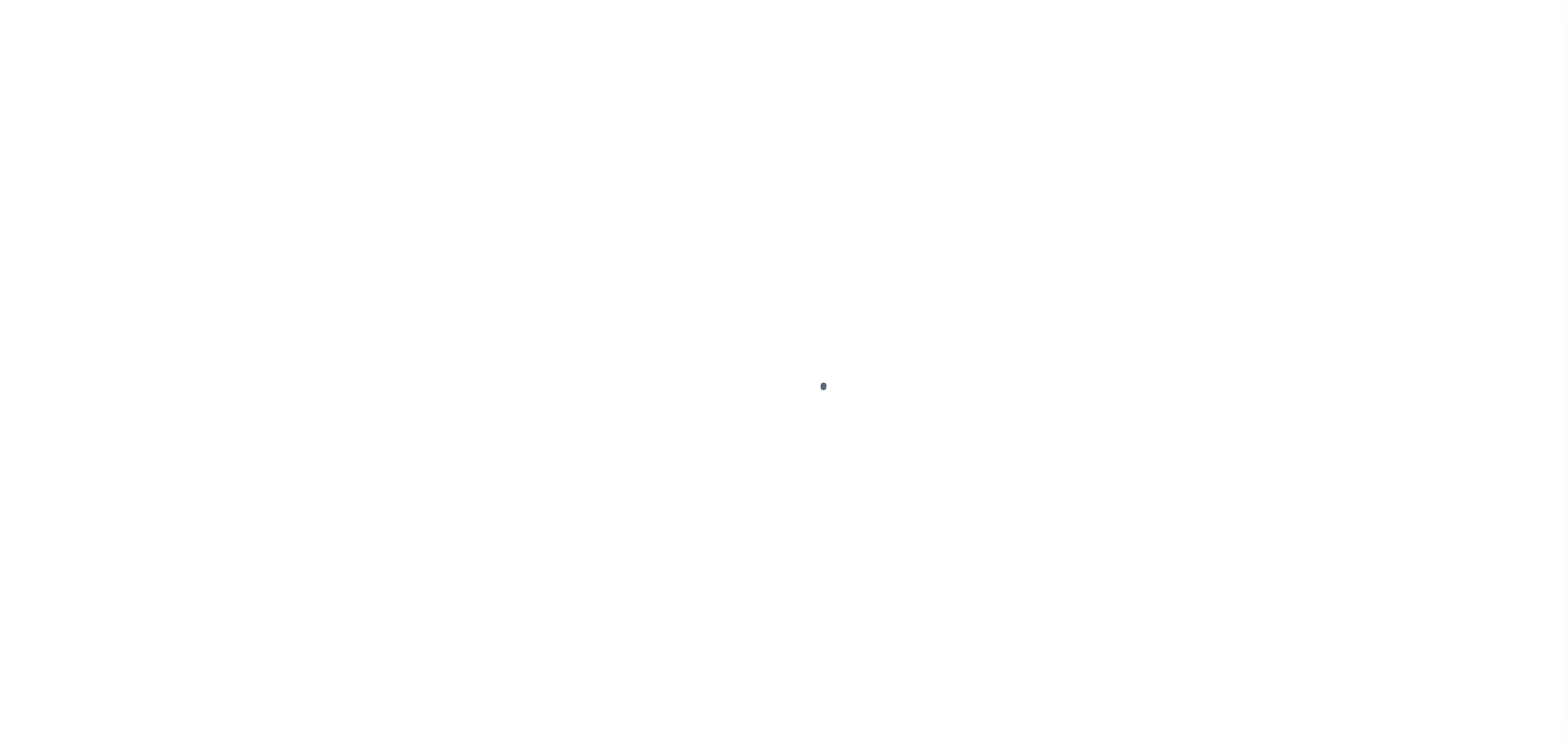
select select "1000"
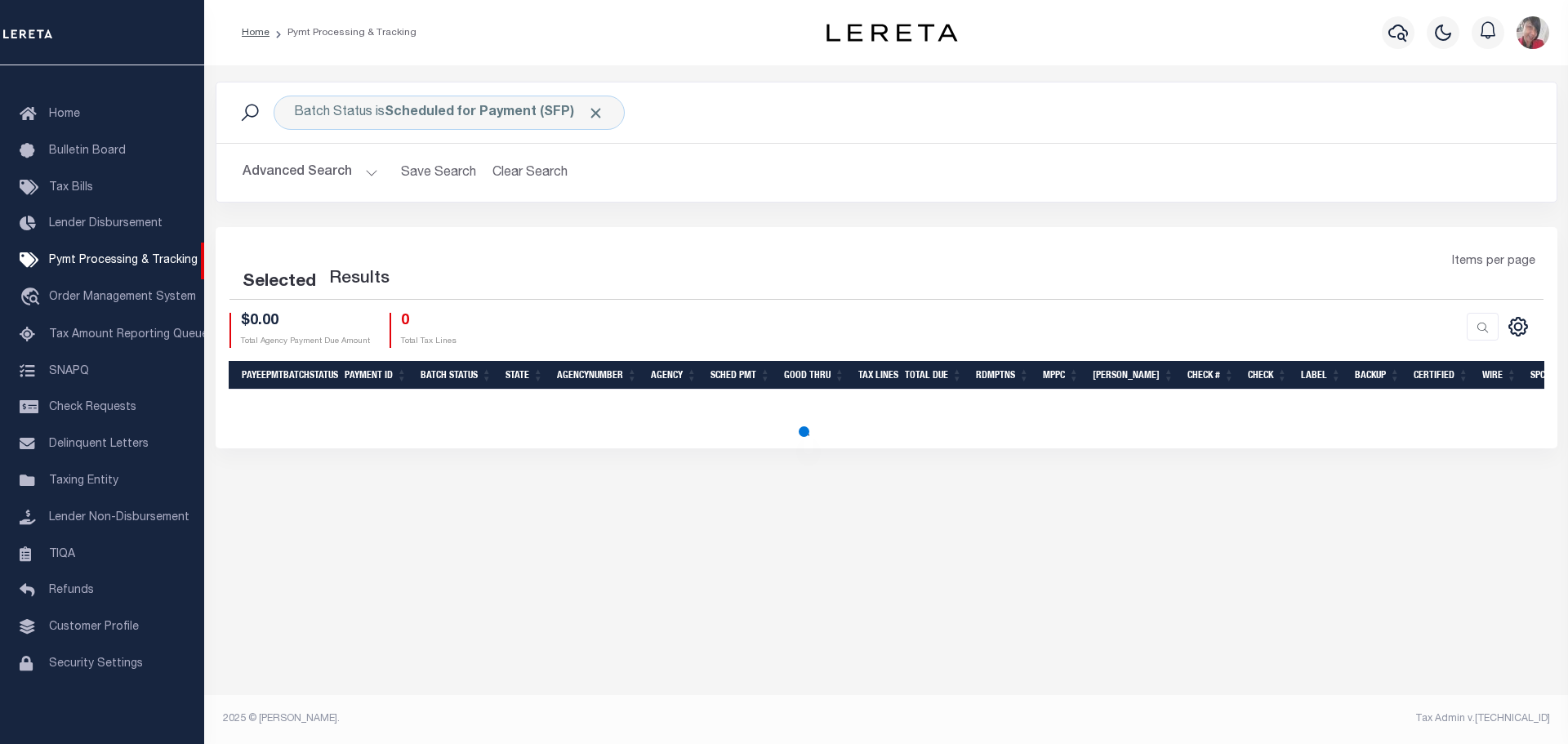
select select "1000"
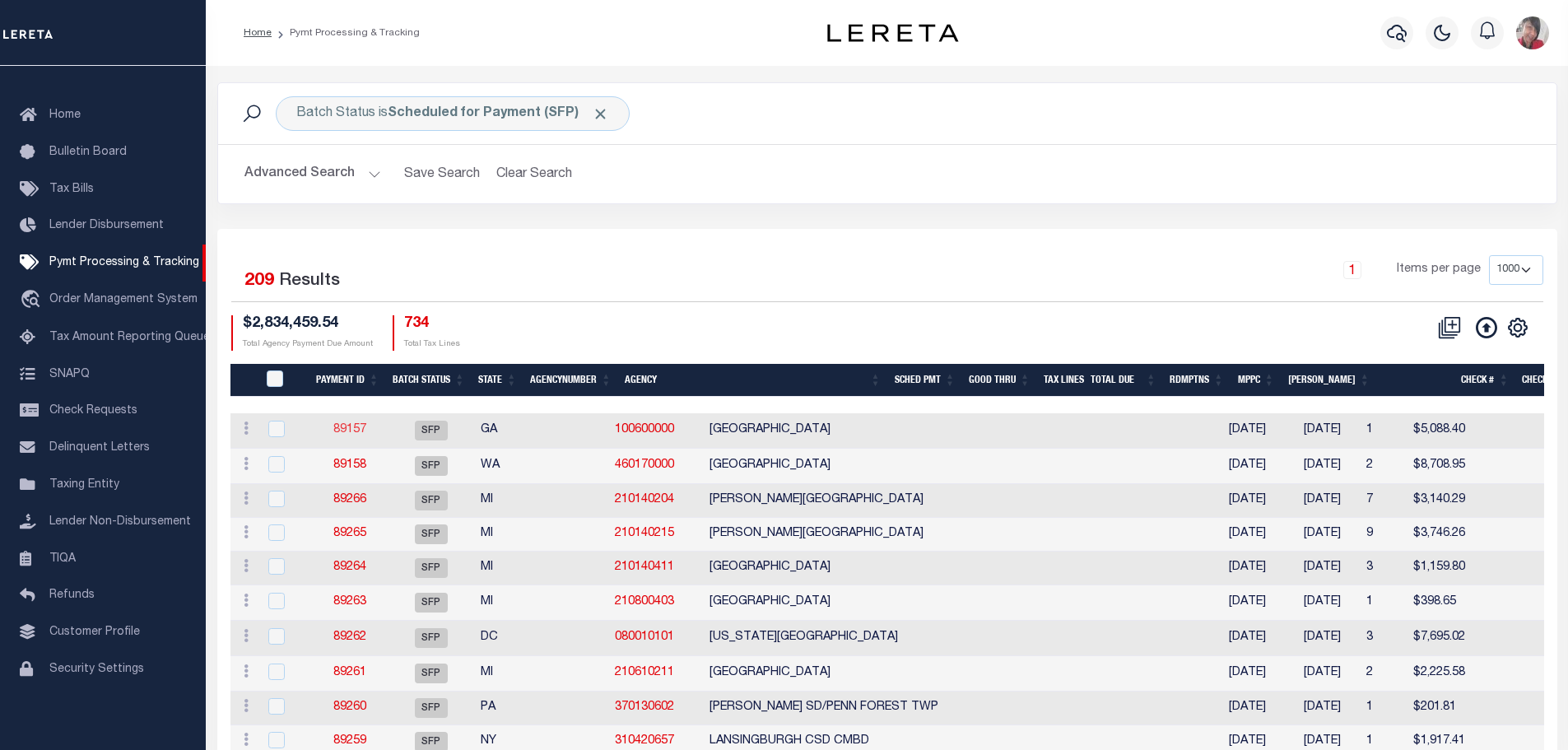
click at [354, 431] on link "89157" at bounding box center [349, 429] width 33 height 12
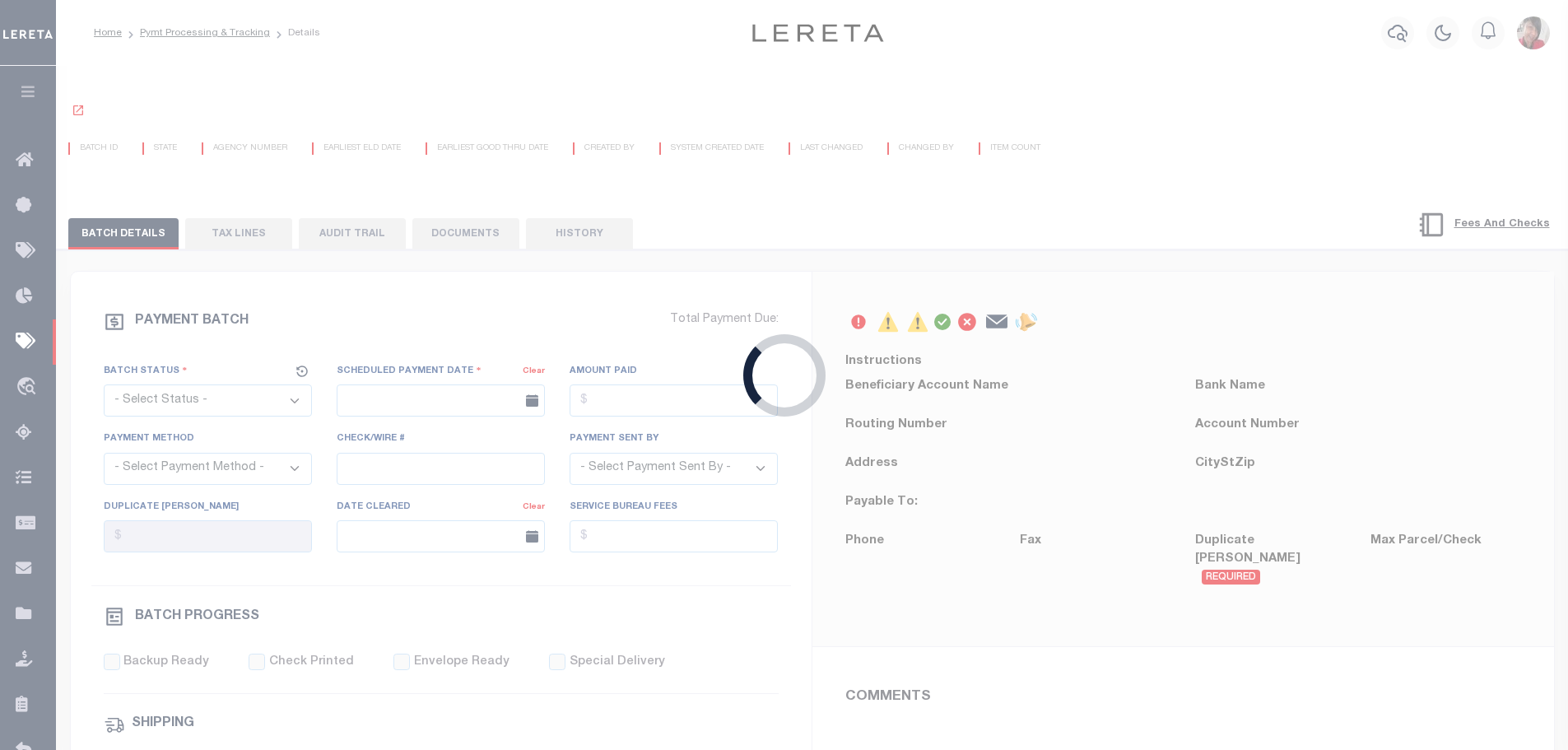
select select "SFP"
type input "[DATE]"
type input "[PERSON_NAME]"
type input "1"
radio input "true"
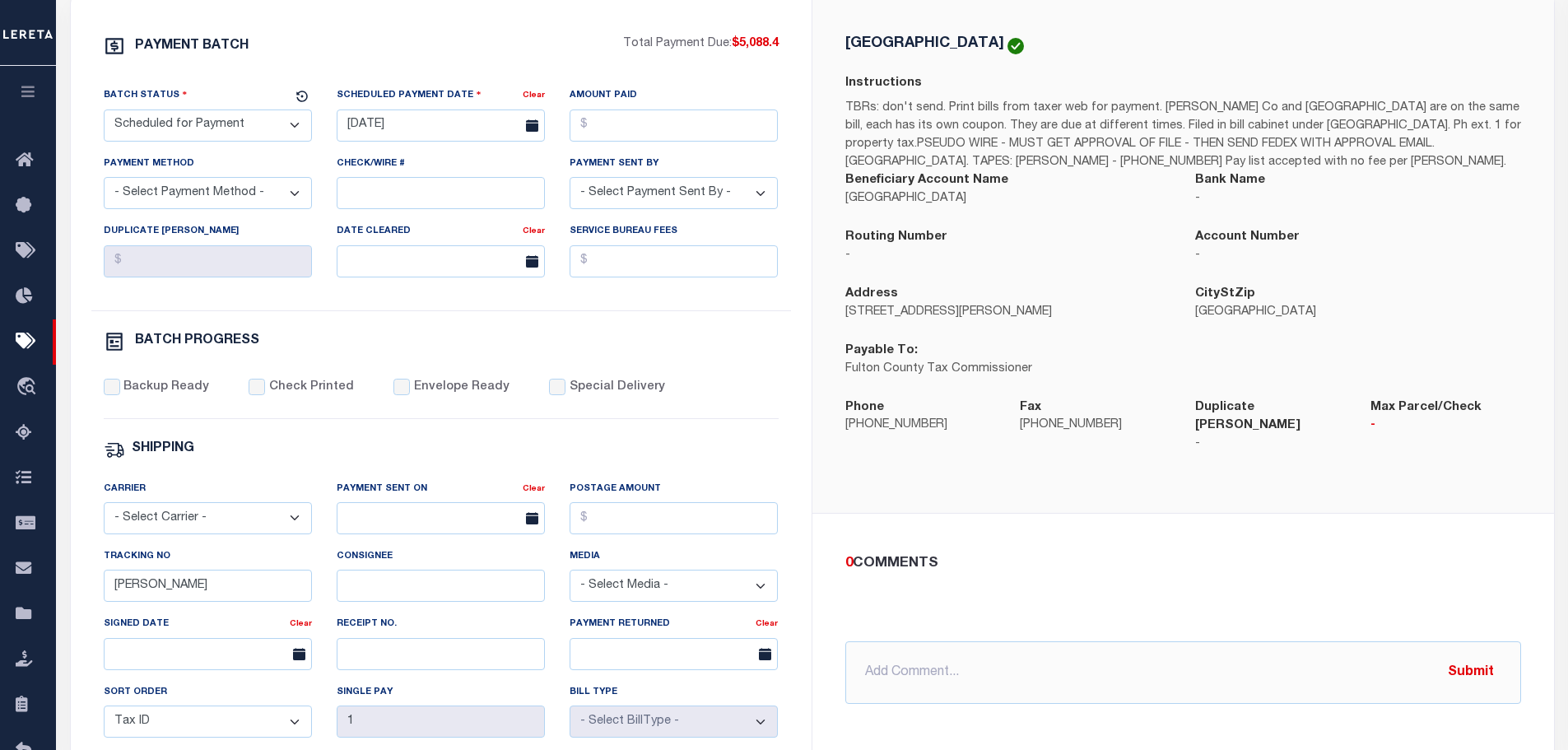
scroll to position [330, 0]
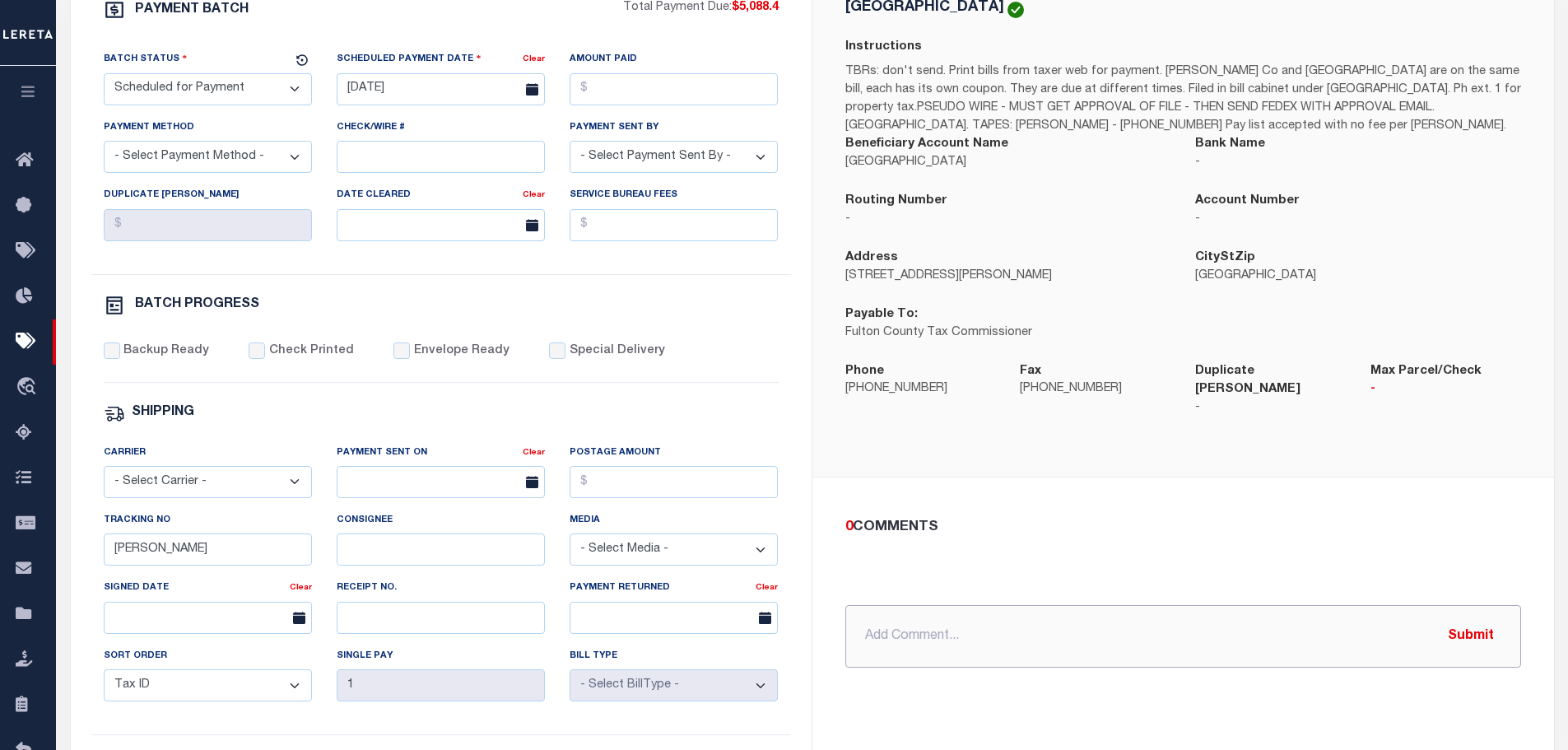
click at [916, 611] on input "text" at bounding box center [1184, 636] width 676 height 63
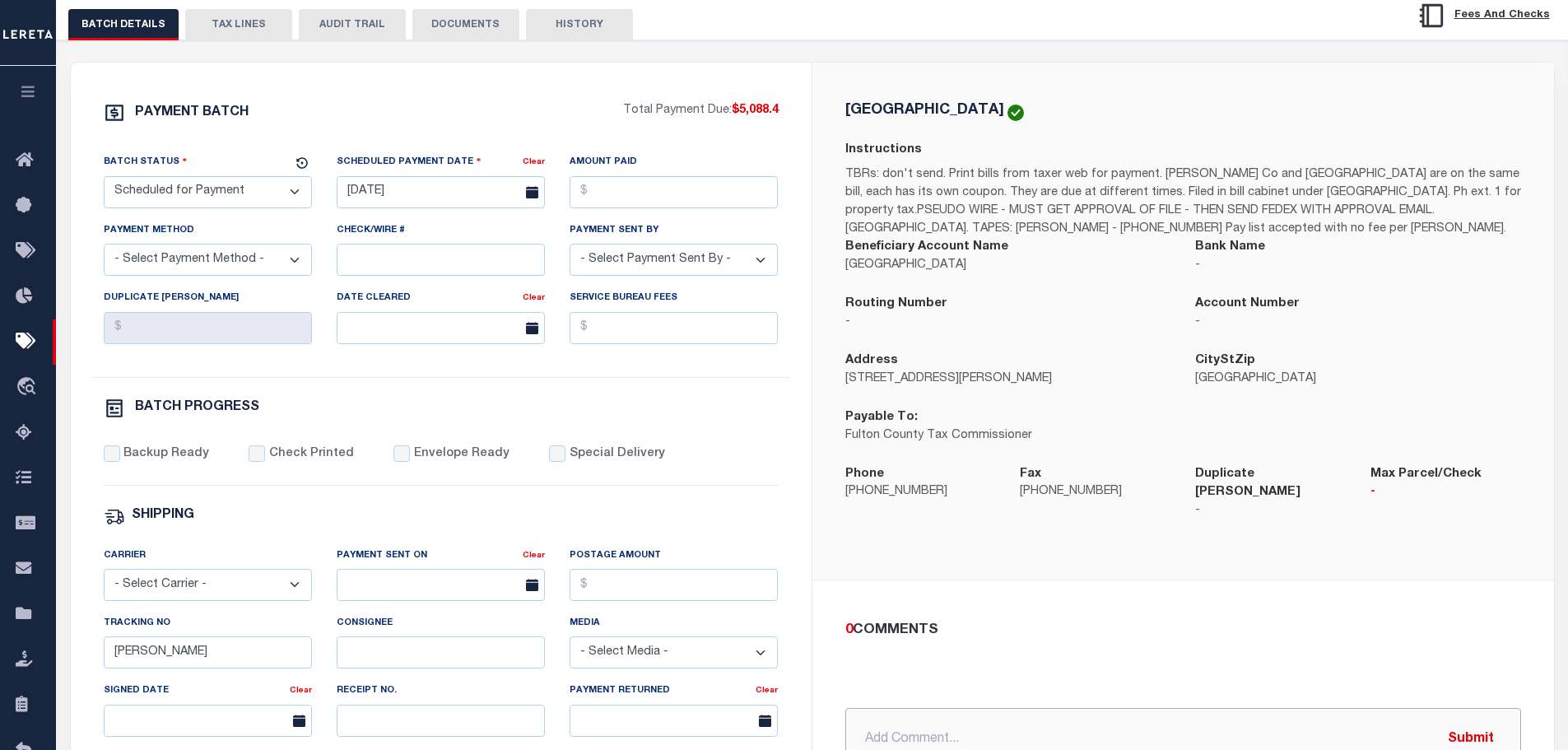
scroll to position [165, 0]
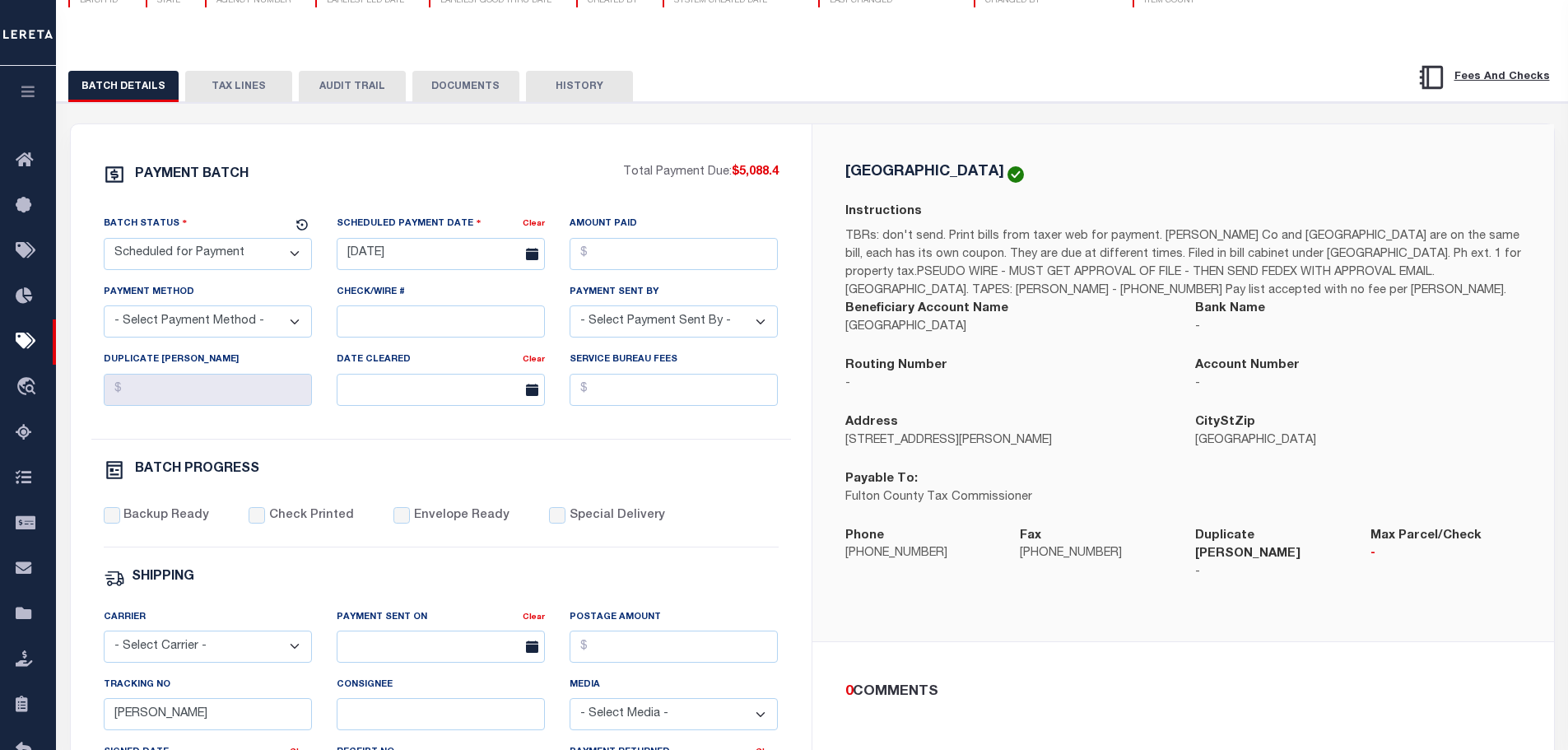
click at [291, 259] on select "- Select Status - Scheduled for Payment Ready For Payment Payment Sent Cleared …" at bounding box center [208, 254] width 208 height 32
click at [401, 328] on input "Check/Wire #" at bounding box center [441, 322] width 208 height 32
click at [927, 682] on div "0 COMMENTS" at bounding box center [1180, 693] width 669 height 22
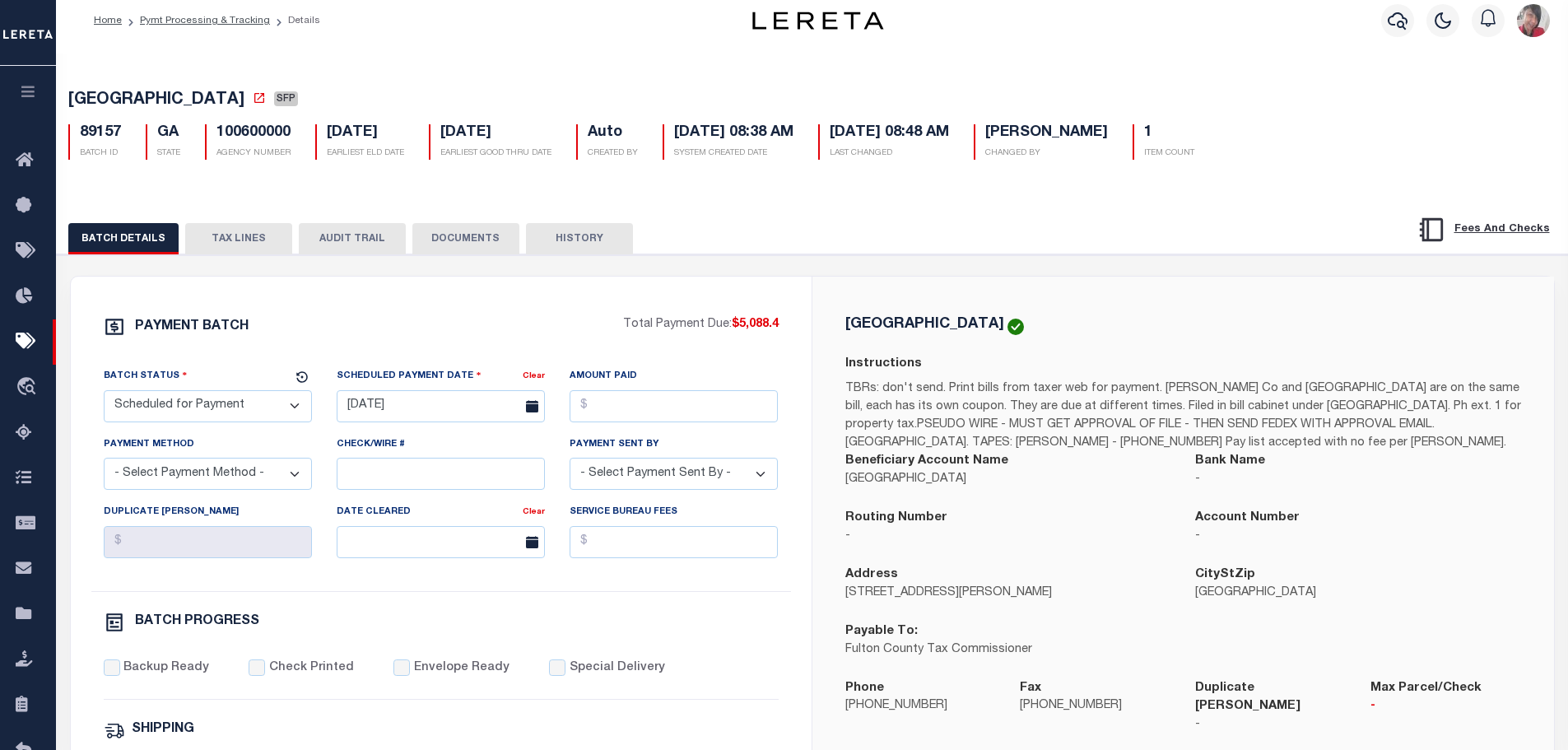
scroll to position [0, 0]
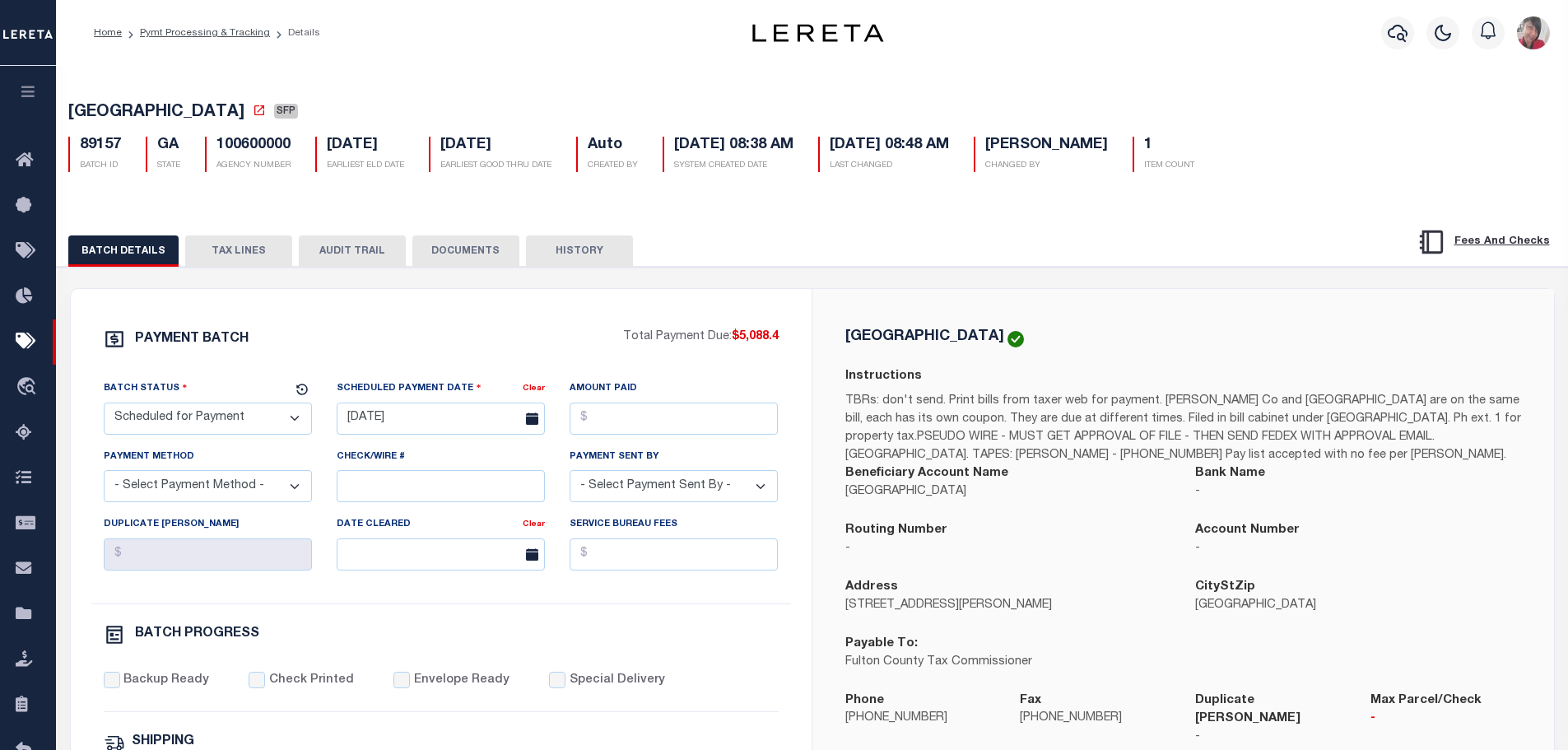
click at [228, 250] on button "TAX LINES" at bounding box center [238, 251] width 107 height 31
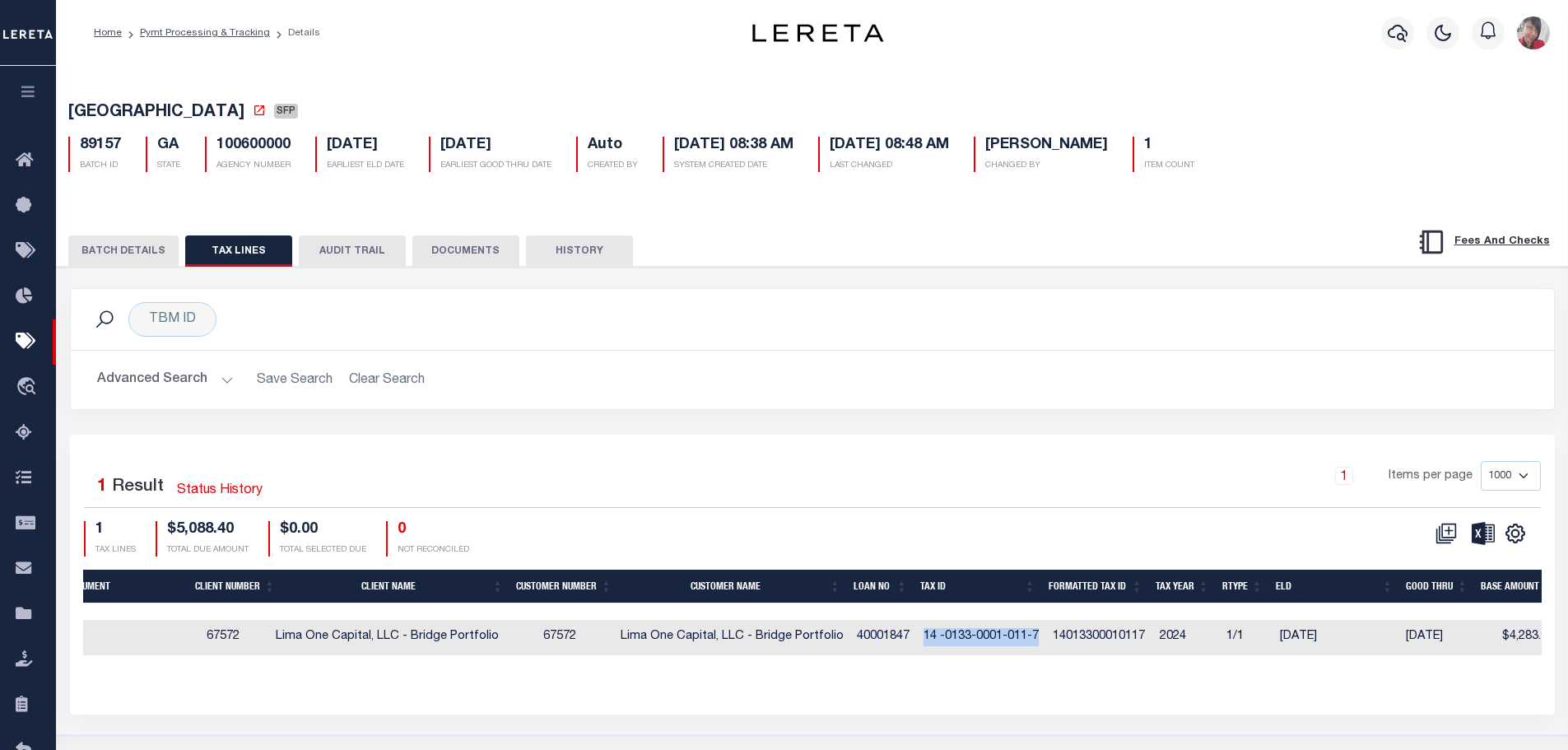
drag, startPoint x: 1040, startPoint y: 637, endPoint x: 922, endPoint y: 641, distance: 118.1
click at [922, 641] on td "14 -0133-0001-011-7" at bounding box center [982, 638] width 129 height 36
checkbox input "true"
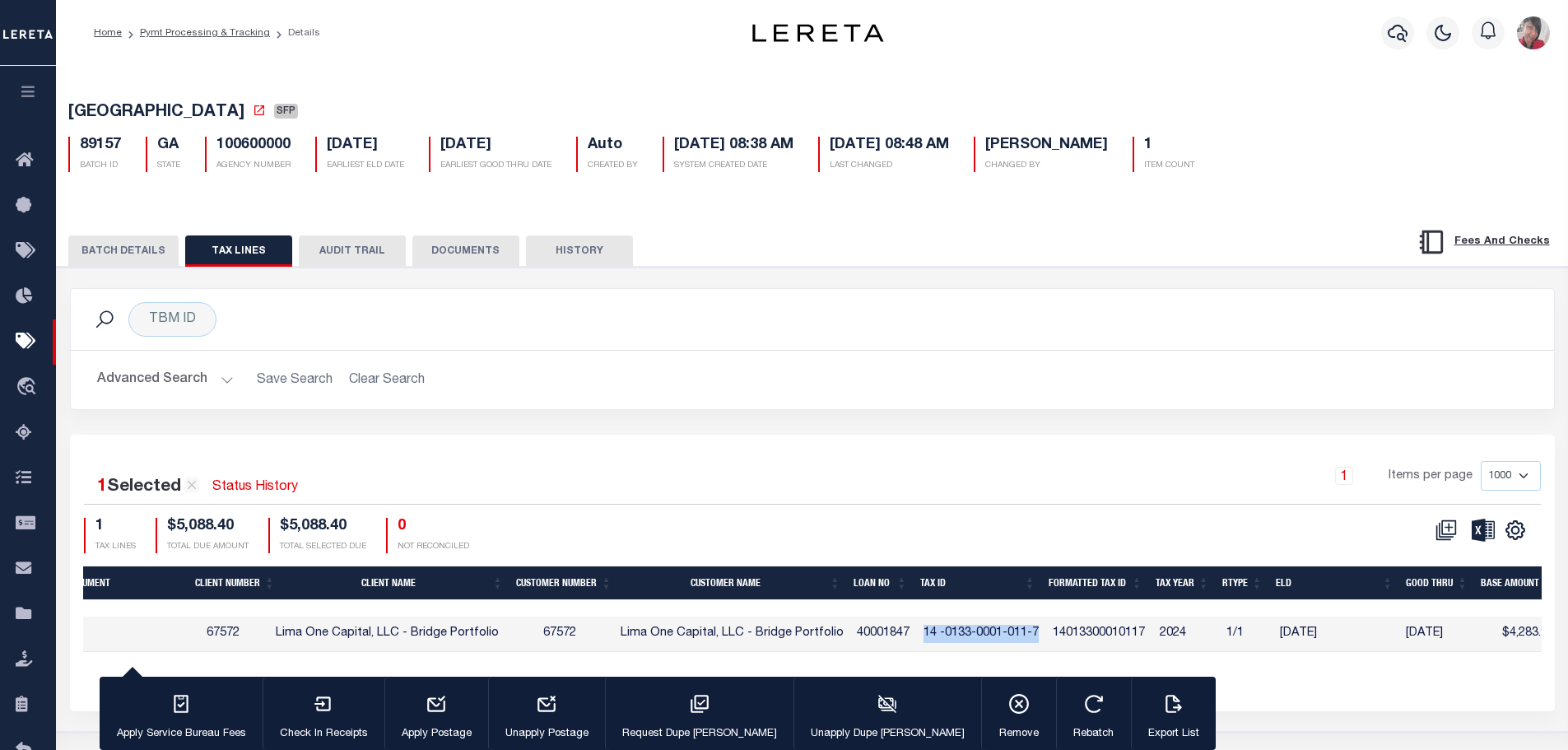
copy td "14 -0133-0001-011-7"
drag, startPoint x: 234, startPoint y: 32, endPoint x: 362, endPoint y: 144, distance: 170.1
click at [234, 32] on link "Pymt Processing & Tracking" at bounding box center [204, 32] width 130 height 10
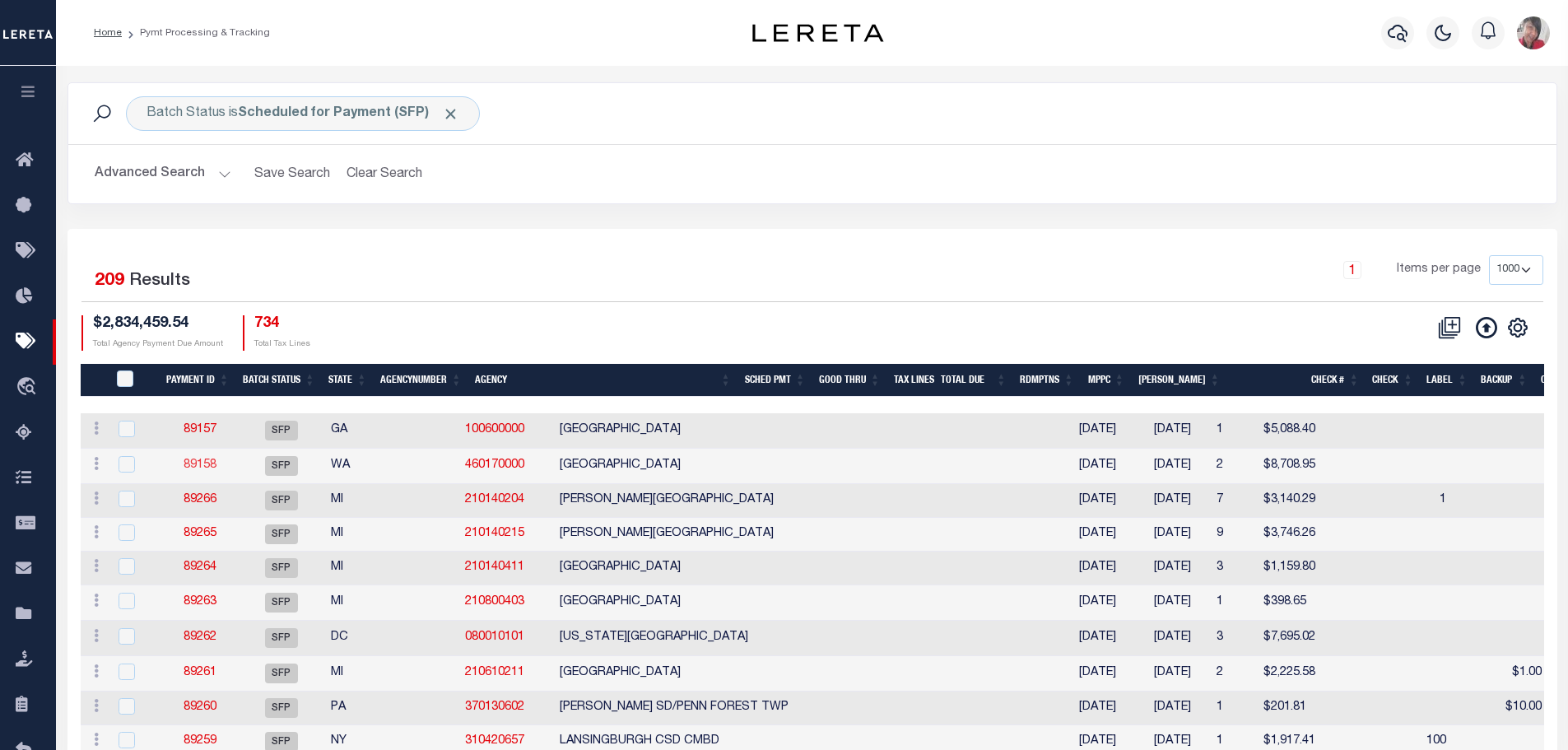
click at [201, 471] on link "89158" at bounding box center [200, 465] width 33 height 12
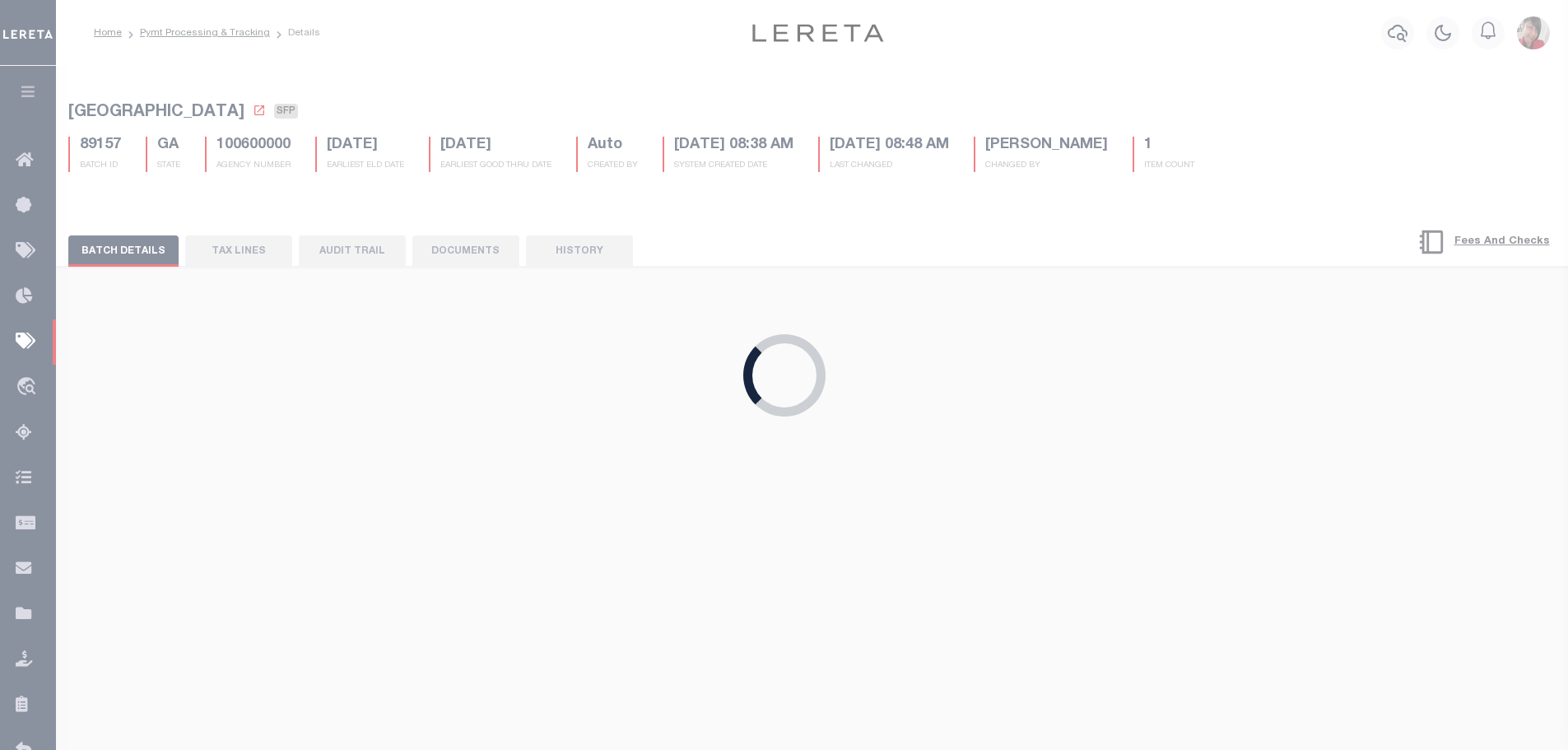
type input "[DATE]"
type input "N"
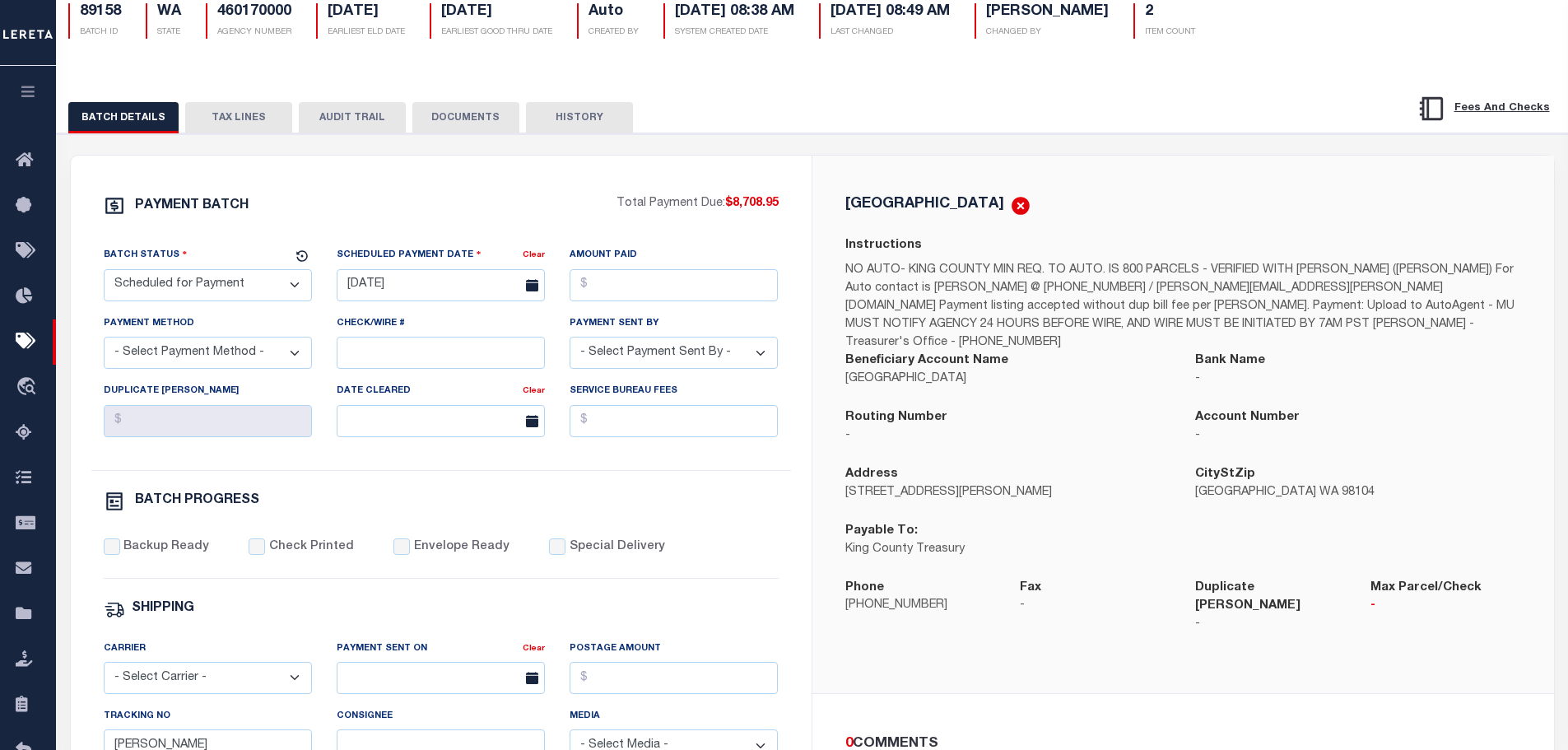
scroll to position [165, 0]
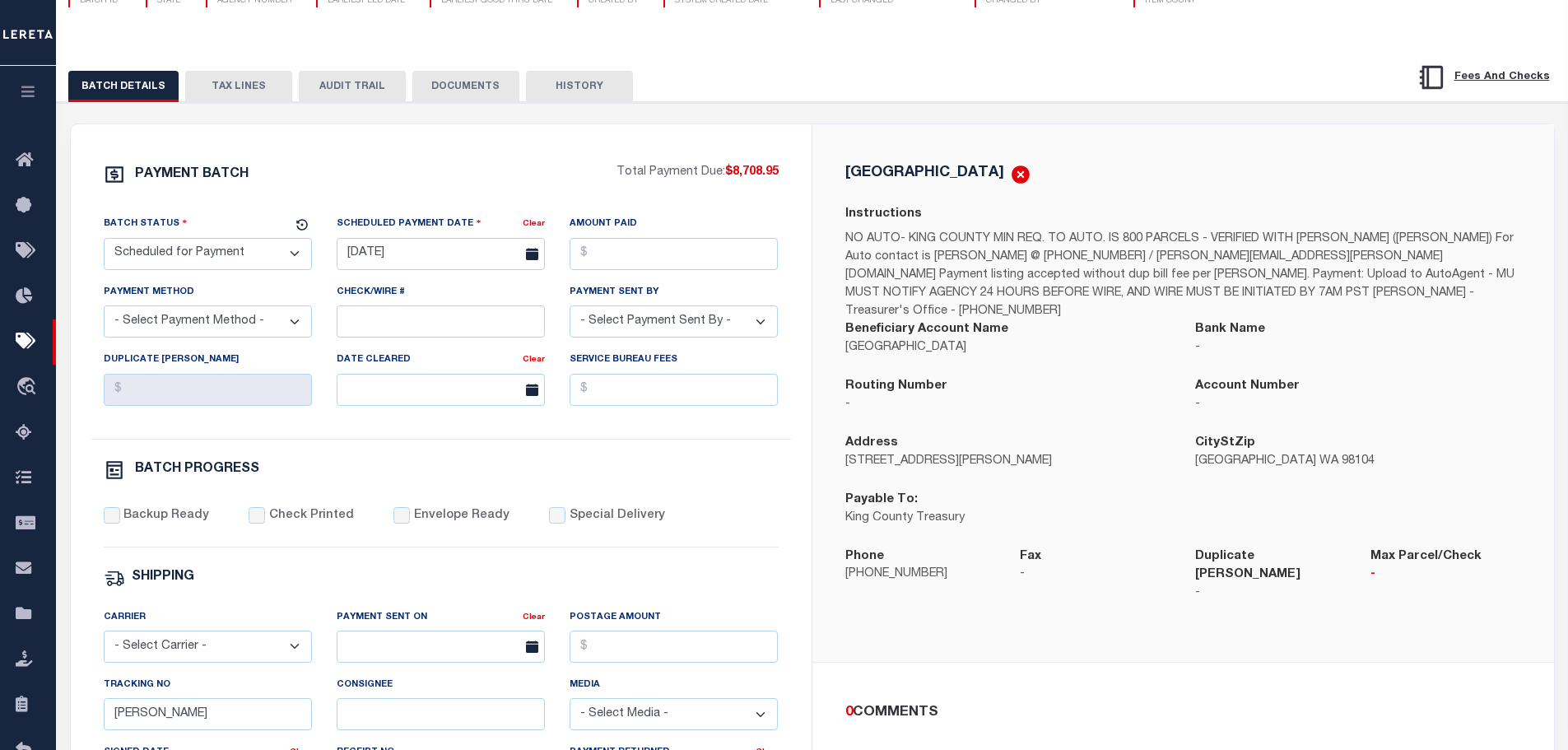
click at [248, 94] on button "TAX LINES" at bounding box center [238, 86] width 107 height 31
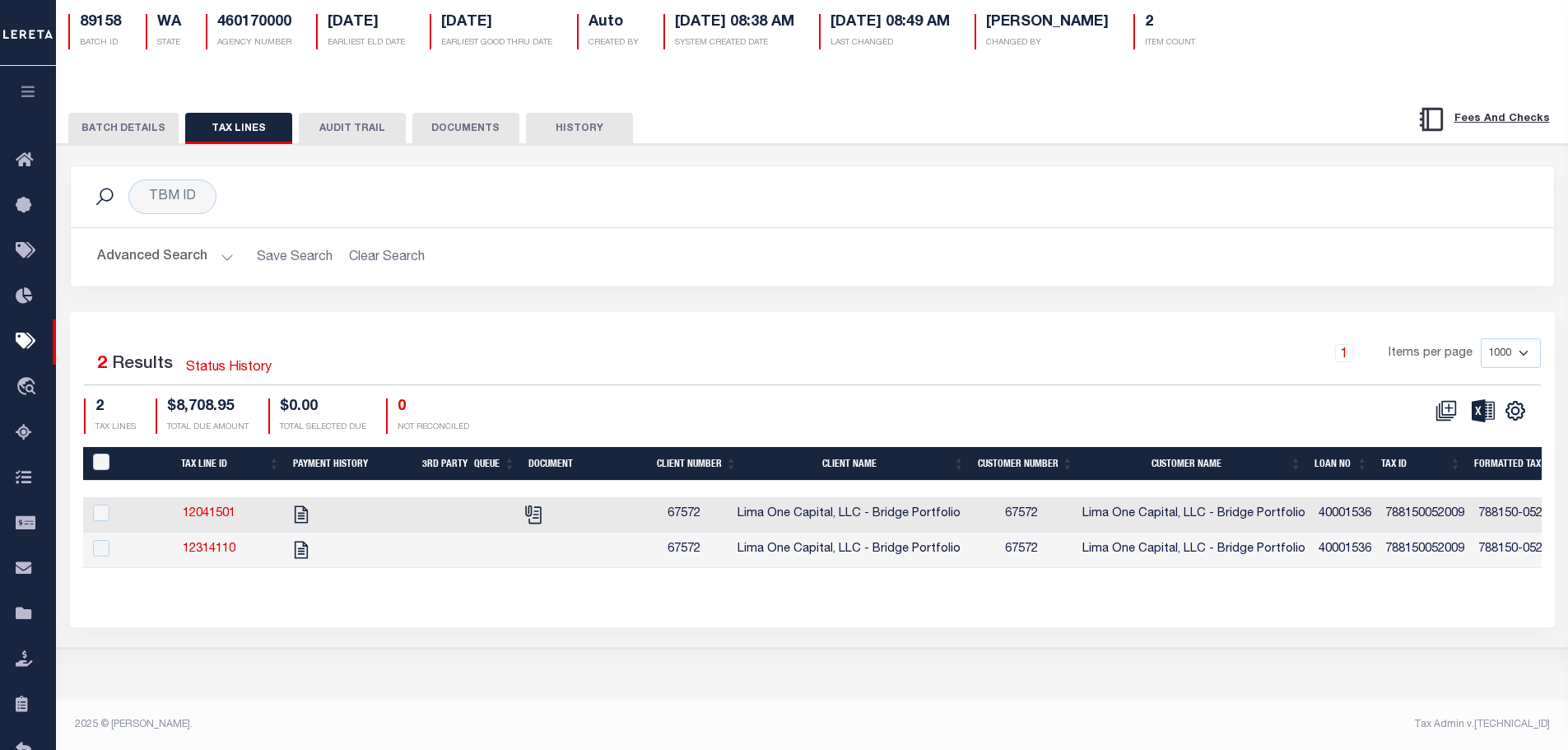
scroll to position [123, 0]
click at [544, 521] on icon "" at bounding box center [533, 514] width 22 height 22
checkbox input "true"
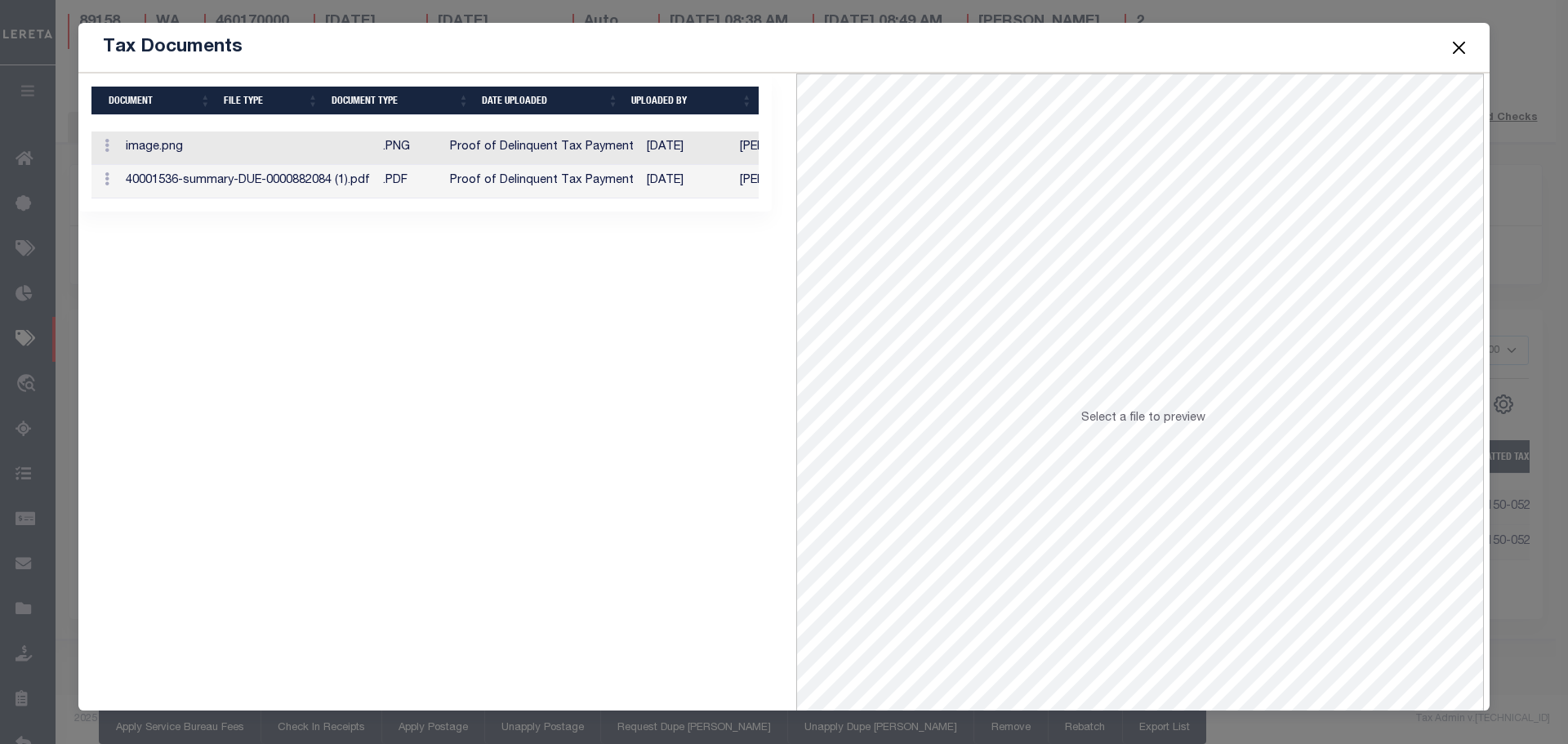
click at [568, 184] on td "Proof of Delinquent Tax Payment" at bounding box center [541, 182] width 196 height 34
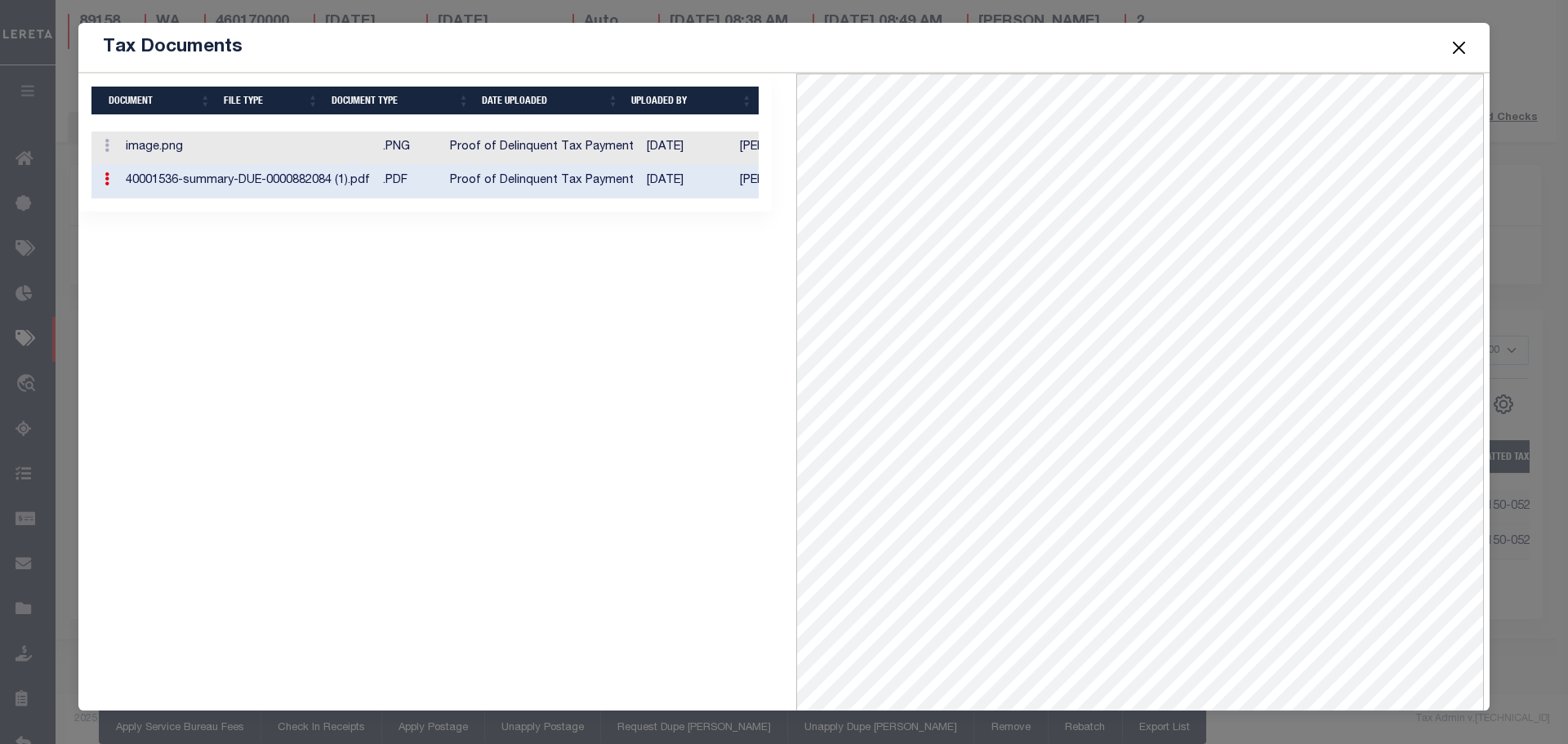
click at [1461, 43] on button "Close" at bounding box center [1460, 47] width 21 height 21
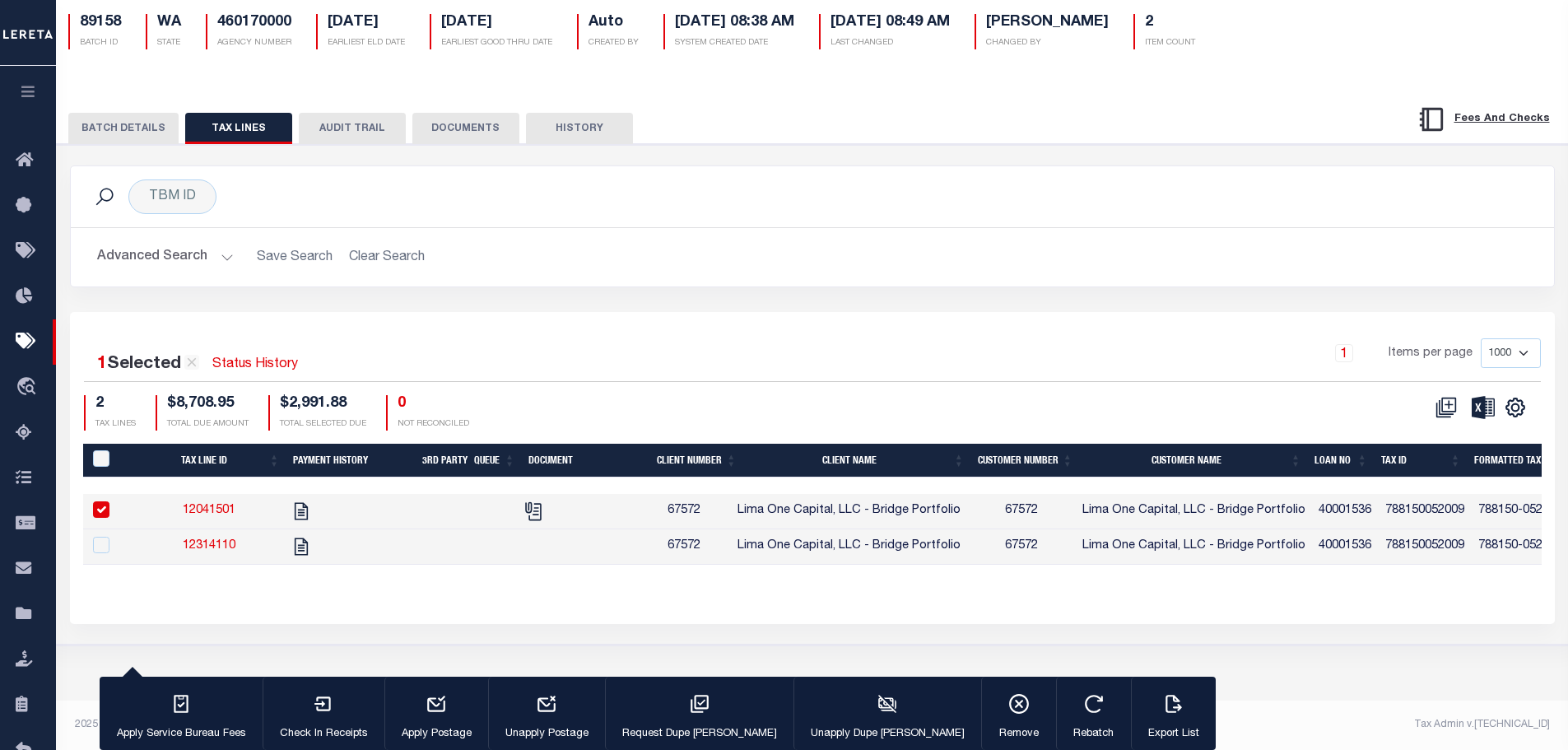
click at [126, 127] on button "BATCH DETAILS" at bounding box center [123, 128] width 110 height 31
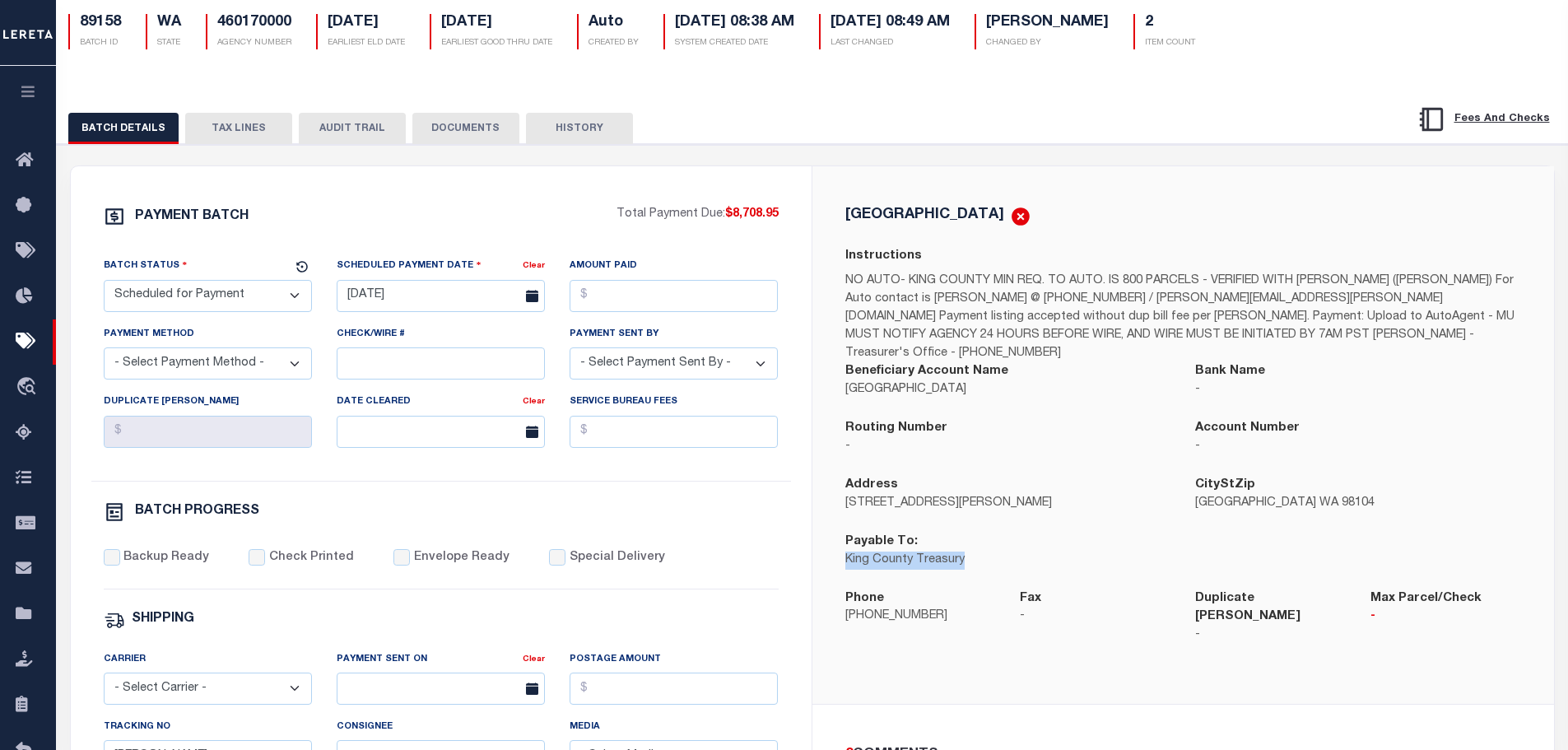
drag, startPoint x: 990, startPoint y: 547, endPoint x: 837, endPoint y: 553, distance: 153.1
click at [837, 553] on div "Payable To: King County Treasury" at bounding box center [1008, 560] width 350 height 56
copy p "King County Treasury"
click at [149, 194] on div "PAYMENT BATCH Total Payment Due: $8,708.95 Batch Status" at bounding box center [441, 648] width 741 height 963
click at [297, 296] on select "- Select Status - Scheduled for Payment Ready For Payment Payment Sent Cleared …" at bounding box center [208, 296] width 208 height 32
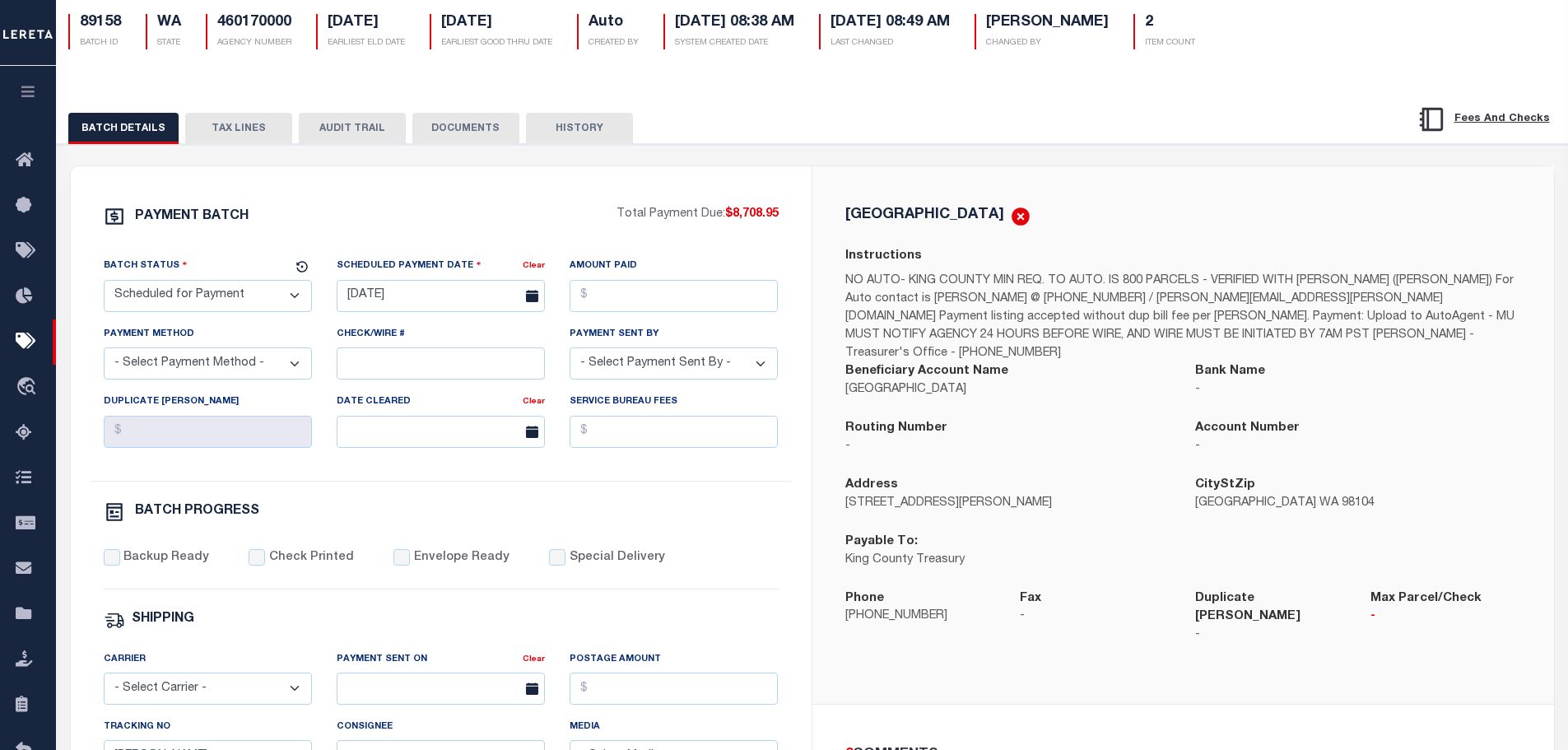
select select "RFP"
click at [104, 283] on select "- Select Status - Scheduled for Payment Ready For Payment Payment Sent Cleared …" at bounding box center [208, 296] width 208 height 32
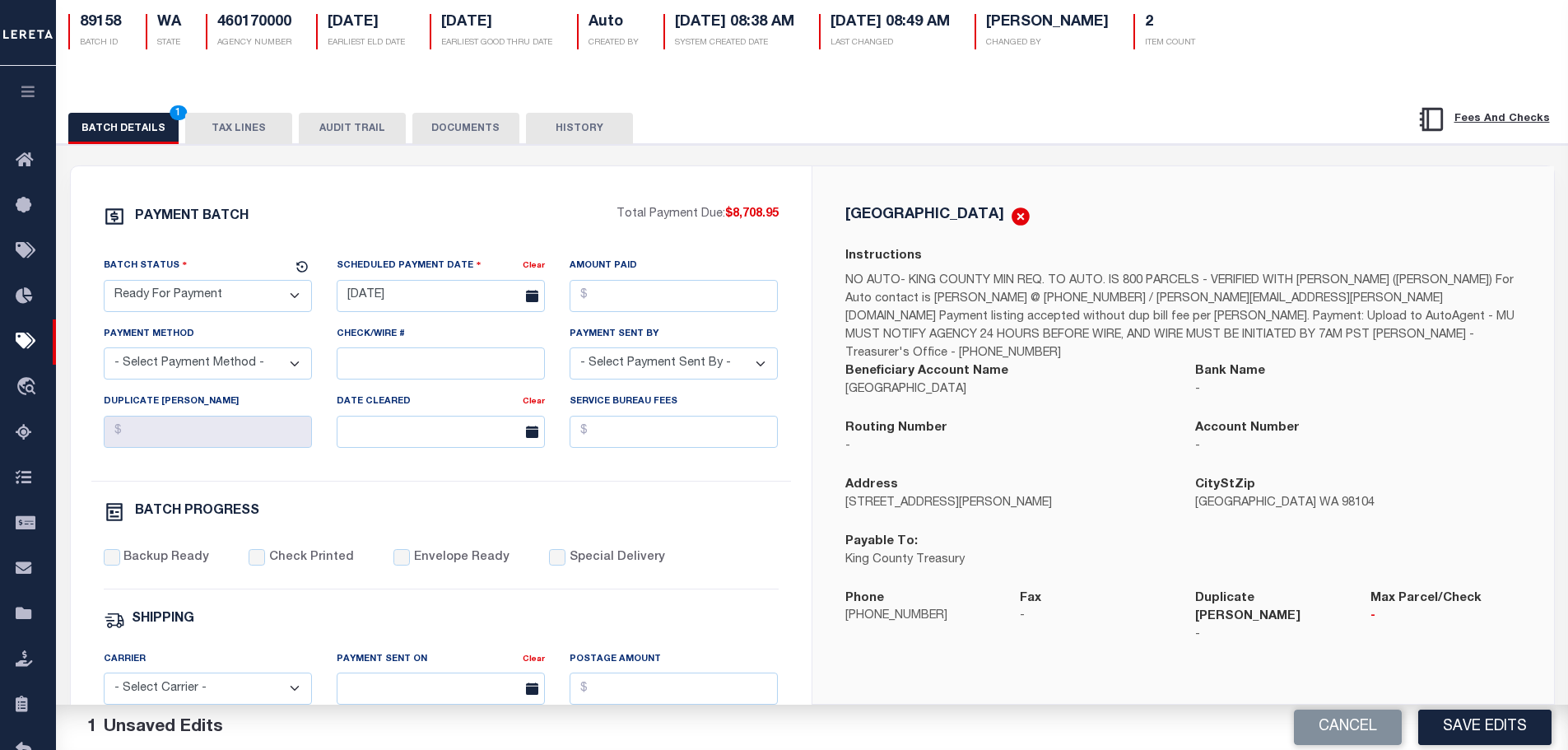
click at [297, 371] on select "- Select Payment Method - ACH Certified Check Check Direct Deposit Wire Transfer" at bounding box center [208, 364] width 208 height 32
select select "CCK"
click at [104, 352] on select "- Select Payment Method - ACH Certified Check Check Direct Deposit Wire Transfer" at bounding box center [208, 364] width 208 height 32
click at [1471, 728] on button "Save Edits" at bounding box center [1485, 728] width 134 height 36
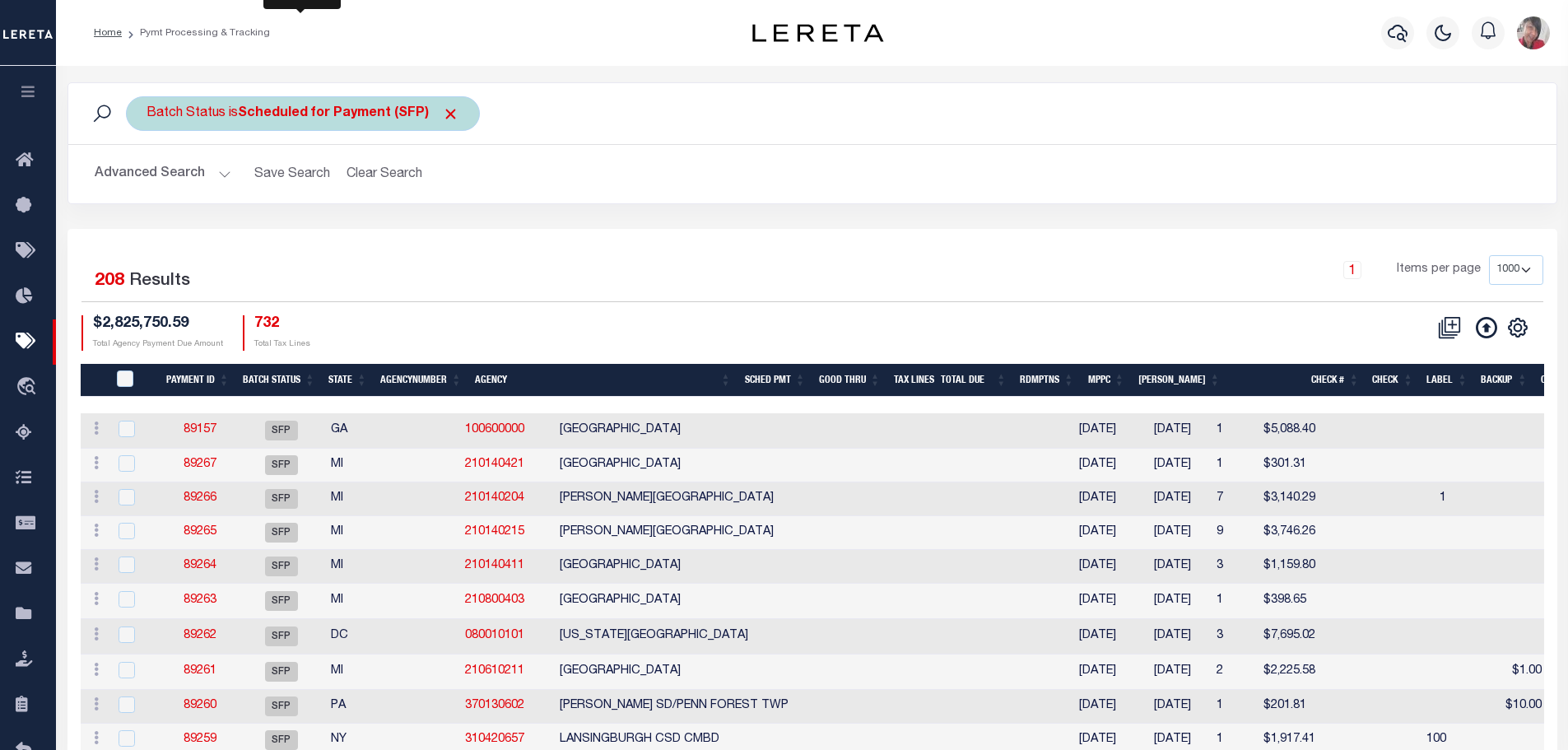
click at [296, 119] on b "Scheduled for Payment (SFP)" at bounding box center [349, 113] width 221 height 13
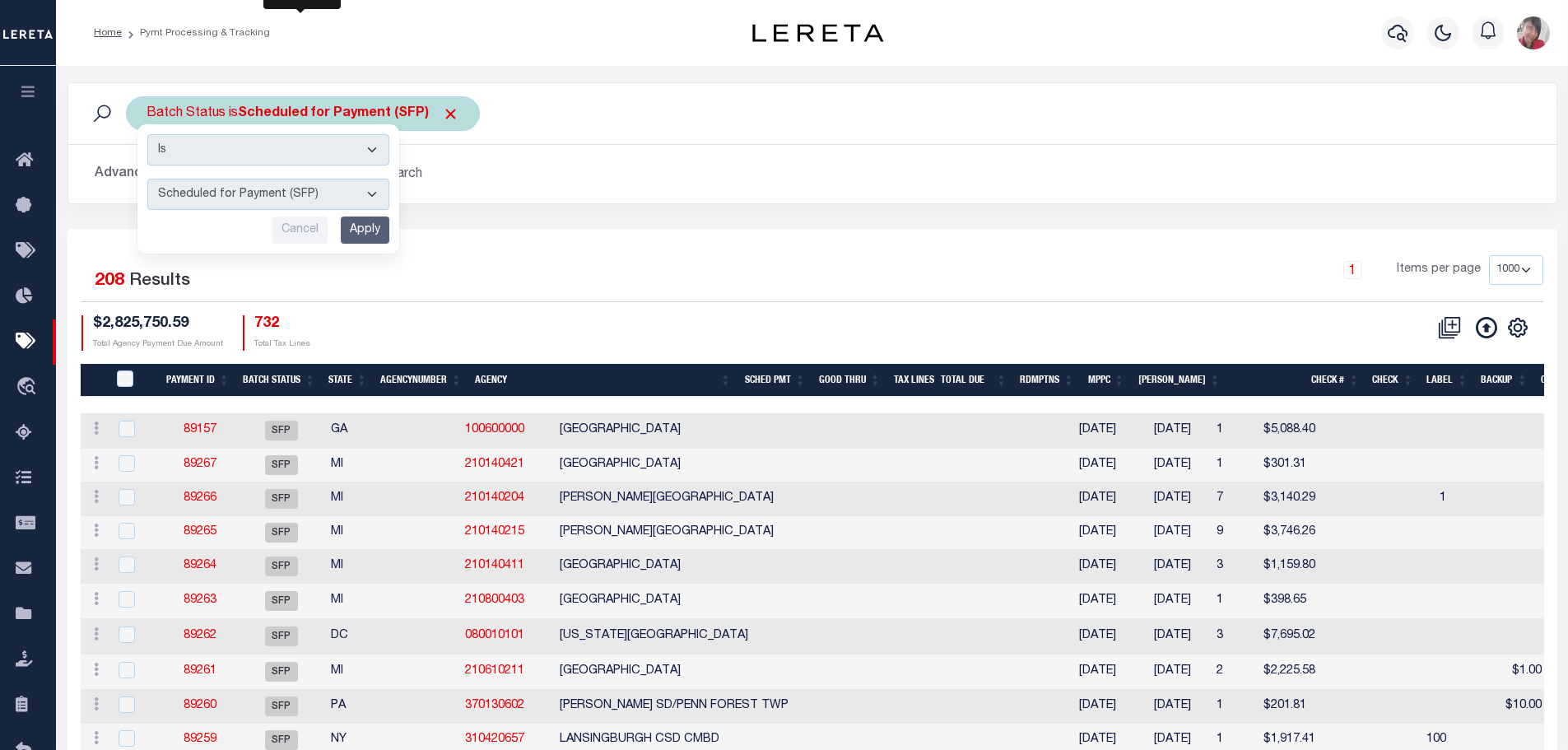
click at [375, 191] on select "Awaiting Funds (AWF) Cleared and Complete (CAC) New Check Needed (NCN) Payment …" at bounding box center [268, 194] width 242 height 31
select select "RFP"
click at [147, 178] on select "Awaiting Funds (AWF) Cleared and Complete (CAC) New Check Needed (NCN) Payment …" at bounding box center [268, 194] width 242 height 31
click at [366, 230] on input "Apply" at bounding box center [365, 230] width 48 height 27
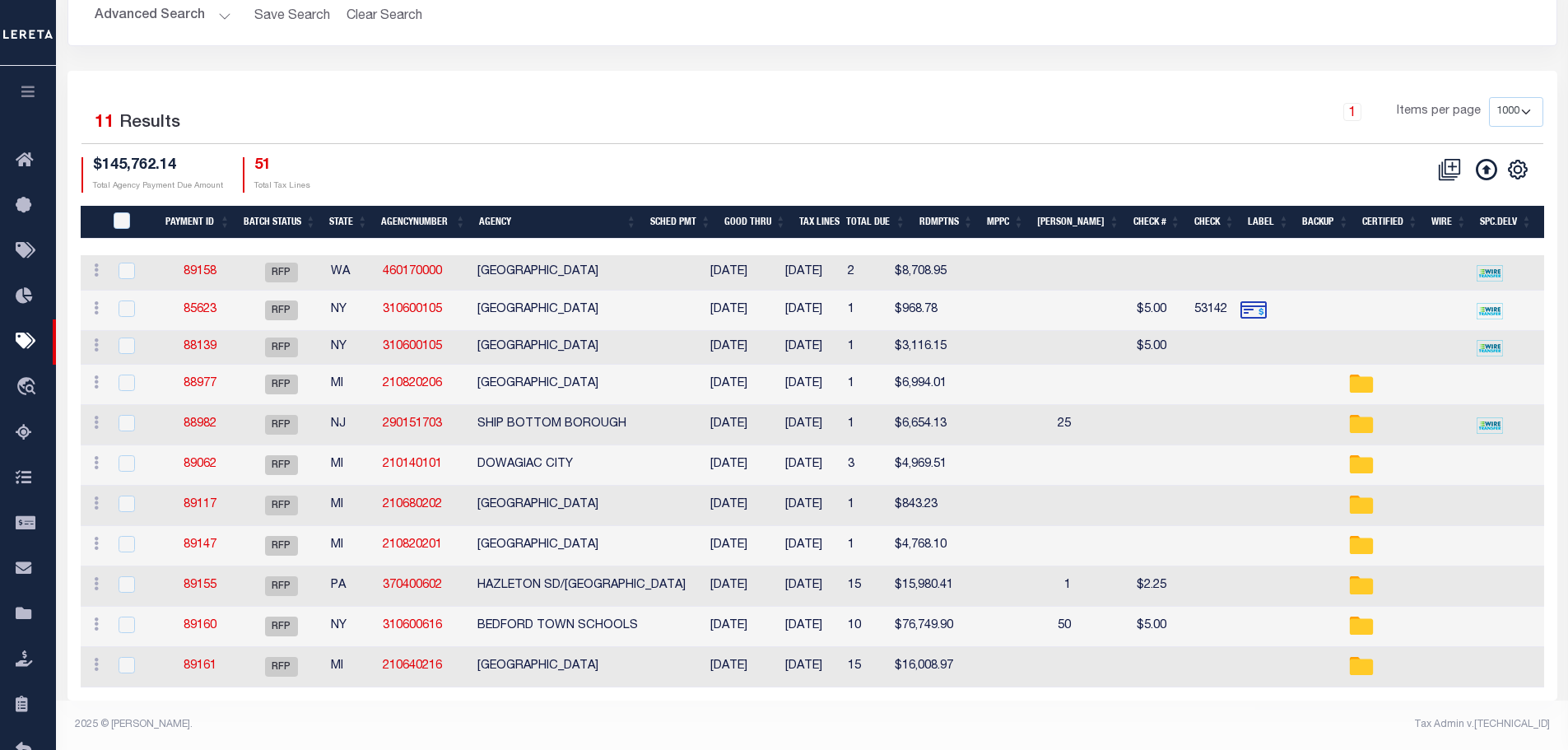
scroll to position [170, 0]
click at [124, 263] on input "checkbox" at bounding box center [126, 271] width 16 height 16
checkbox input "true"
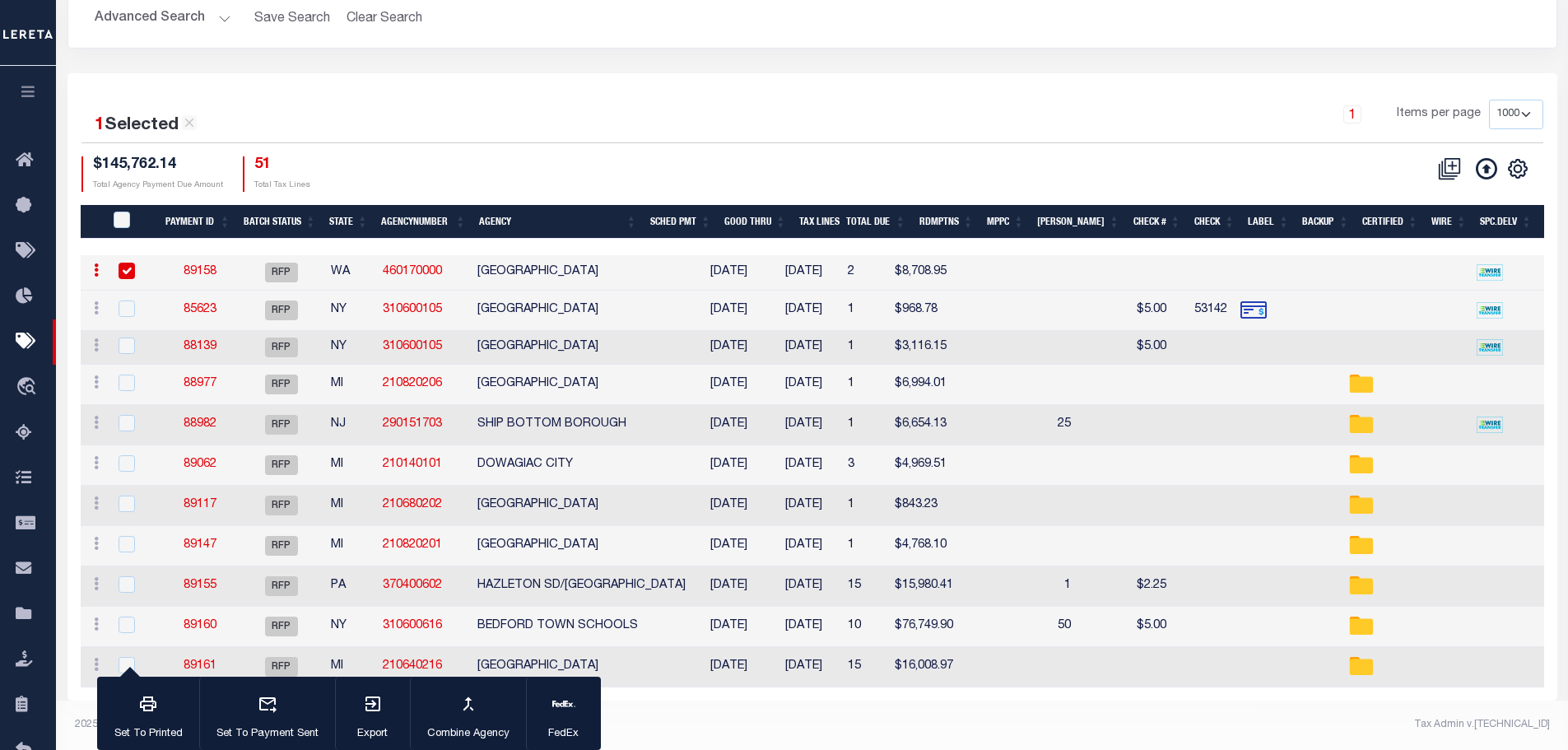
click at [205, 266] on link "89158" at bounding box center [200, 272] width 33 height 12
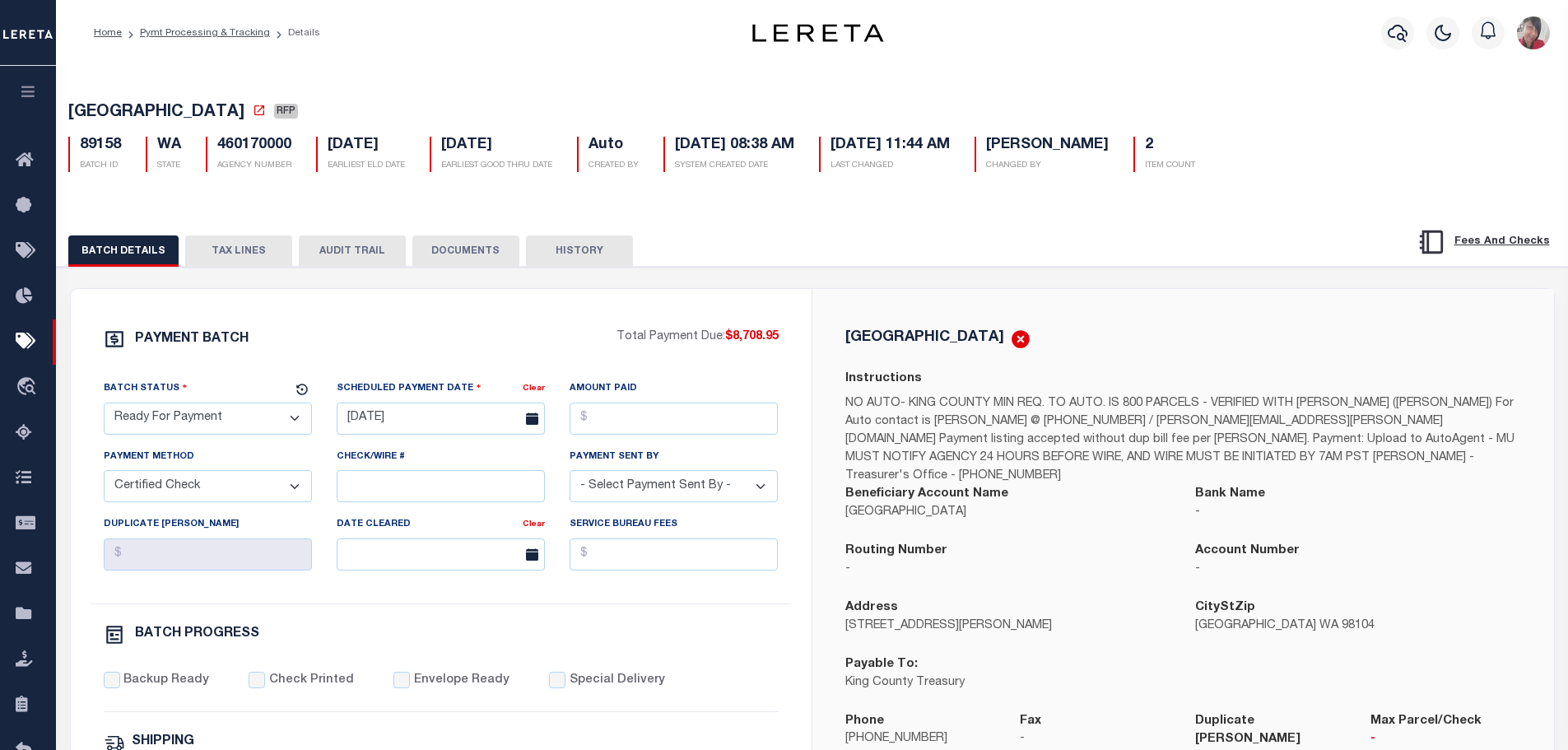
click at [297, 488] on select "- Select Payment Method - ACH Certified Check Check Direct Deposit Wire Transfer" at bounding box center [208, 487] width 208 height 32
click at [291, 424] on select "- Select Status - Scheduled for Payment Ready For Payment Payment Sent Cleared …" at bounding box center [208, 418] width 208 height 32
select select "SFP"
click at [104, 406] on select "- Select Status - Scheduled for Payment Ready For Payment Payment Sent Cleared …" at bounding box center [208, 418] width 208 height 32
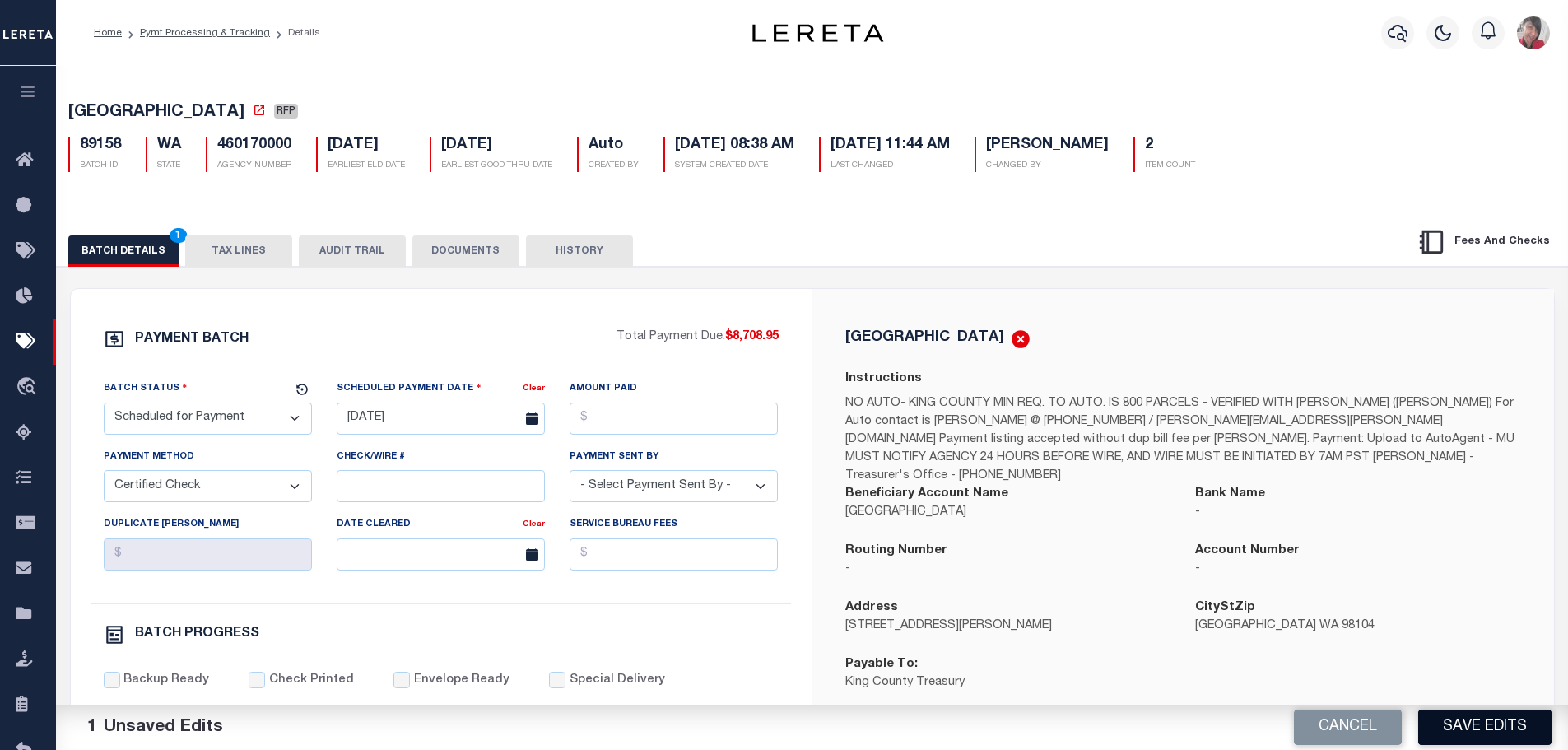
click at [1495, 724] on button "Save Edits" at bounding box center [1485, 728] width 134 height 36
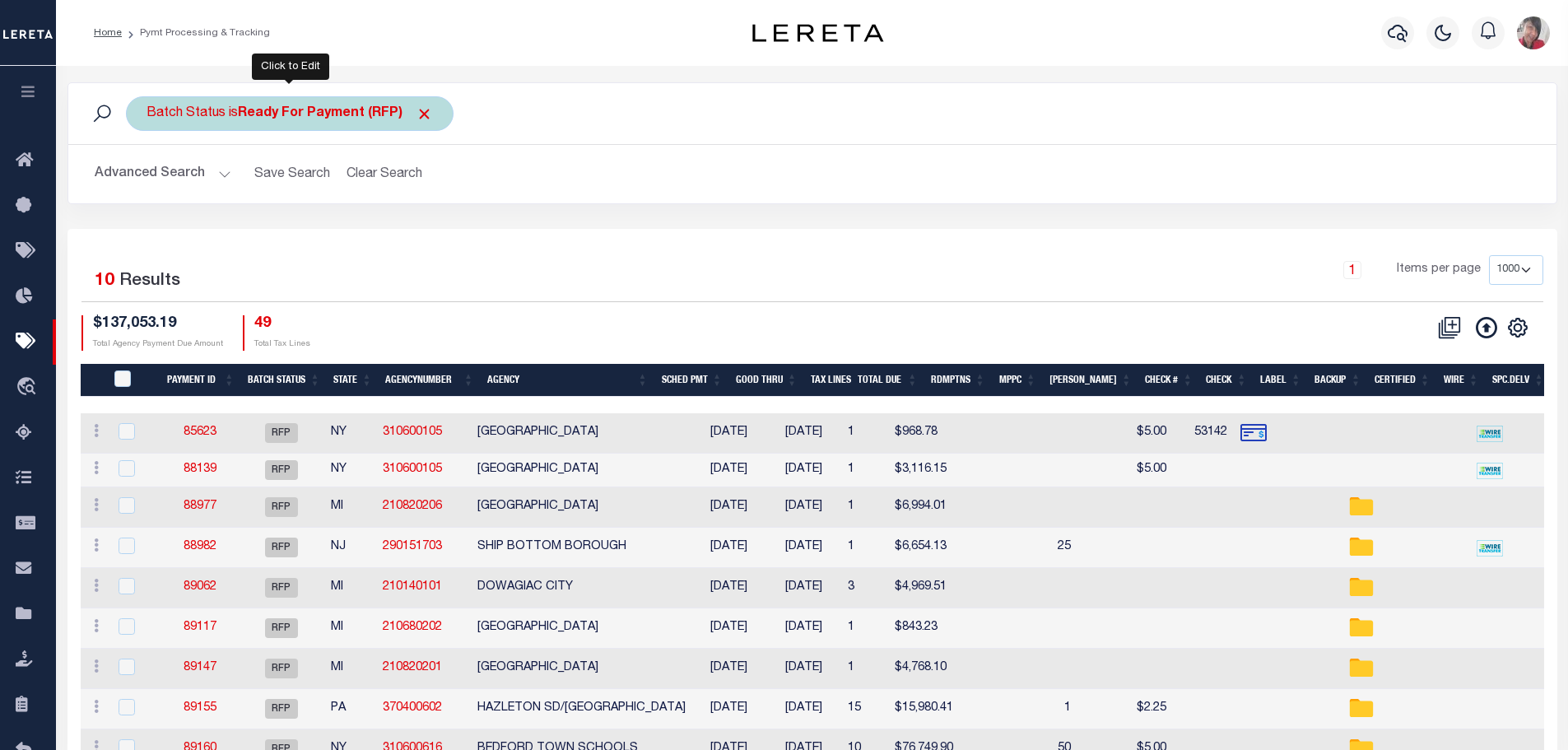
click at [336, 107] on b "Ready For Payment (RFP)" at bounding box center [336, 113] width 195 height 13
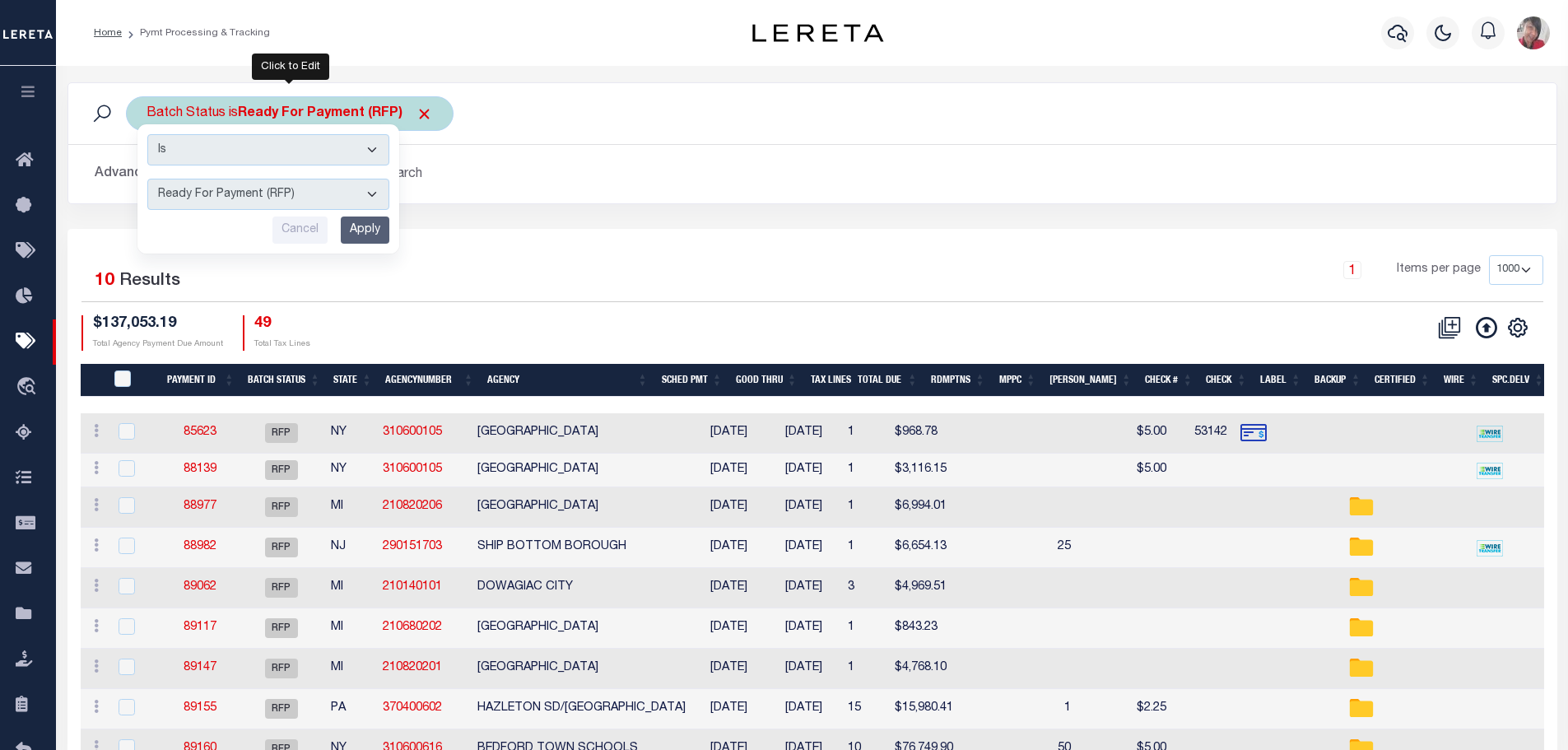
click at [375, 187] on select "Awaiting Funds (AWF) Cleared and Complete (CAC) New Check Needed (NCN) Payment …" at bounding box center [268, 194] width 242 height 31
select select "SFP"
click at [147, 178] on select "Awaiting Funds (AWF) Cleared and Complete (CAC) New Check Needed (NCN) Payment …" at bounding box center [268, 194] width 242 height 31
click at [371, 229] on input "Apply" at bounding box center [365, 230] width 48 height 27
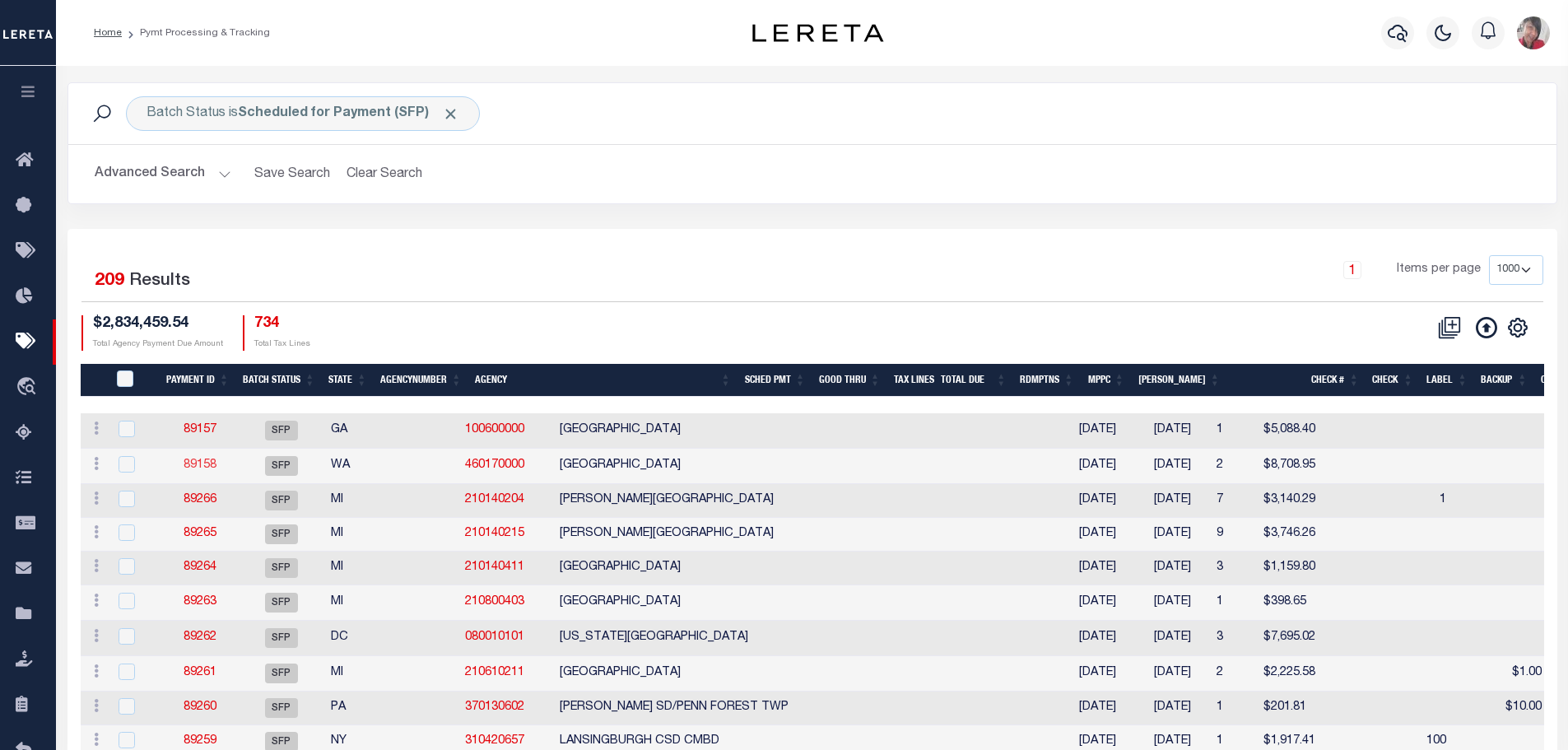
click at [202, 470] on link "89158" at bounding box center [200, 465] width 33 height 12
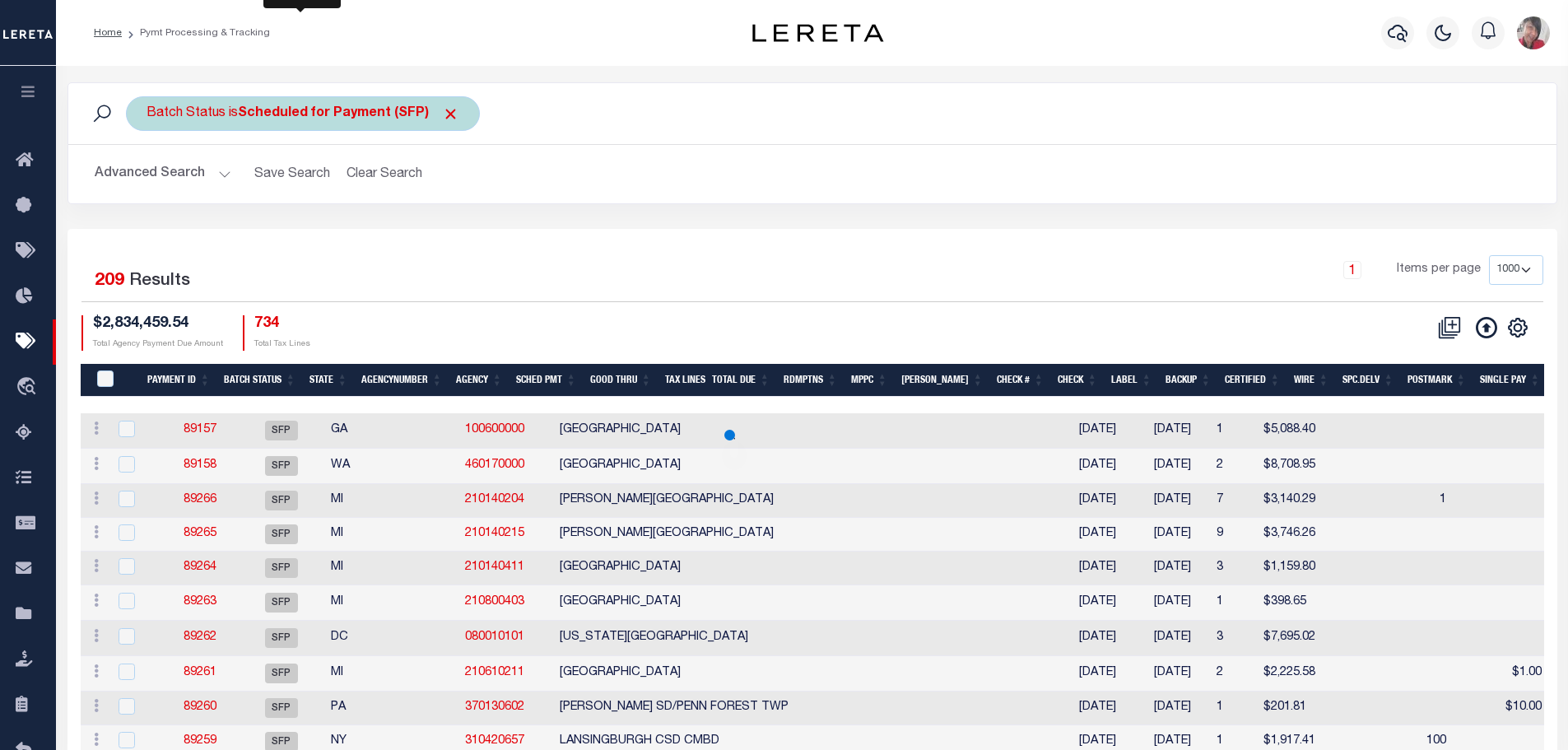
click at [280, 114] on b "Scheduled for Payment (SFP)" at bounding box center [349, 113] width 221 height 13
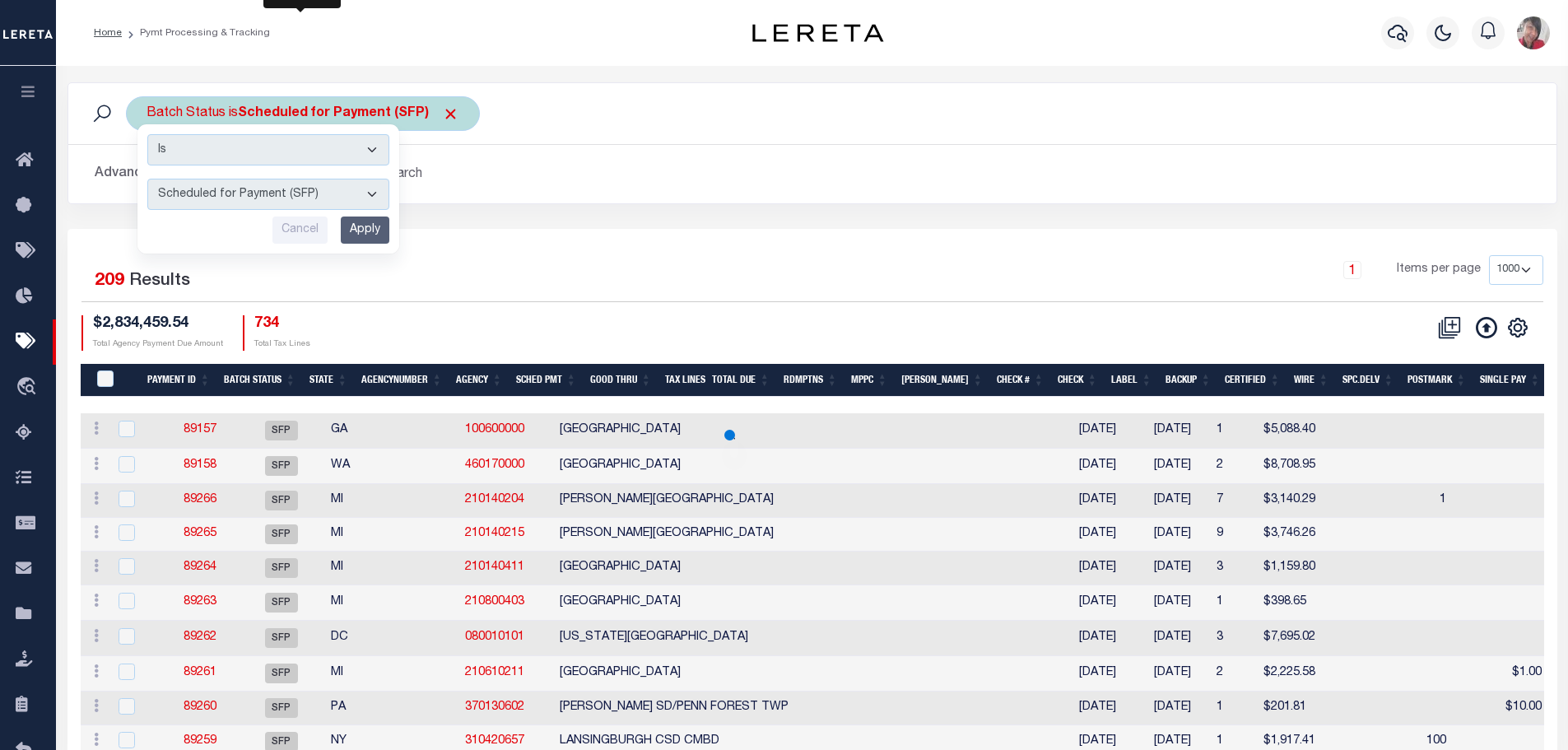
click at [376, 200] on select "Awaiting Funds (AWF) Cleared and Complete (CAC) New Check Needed (NCN) Payment …" at bounding box center [268, 194] width 242 height 31
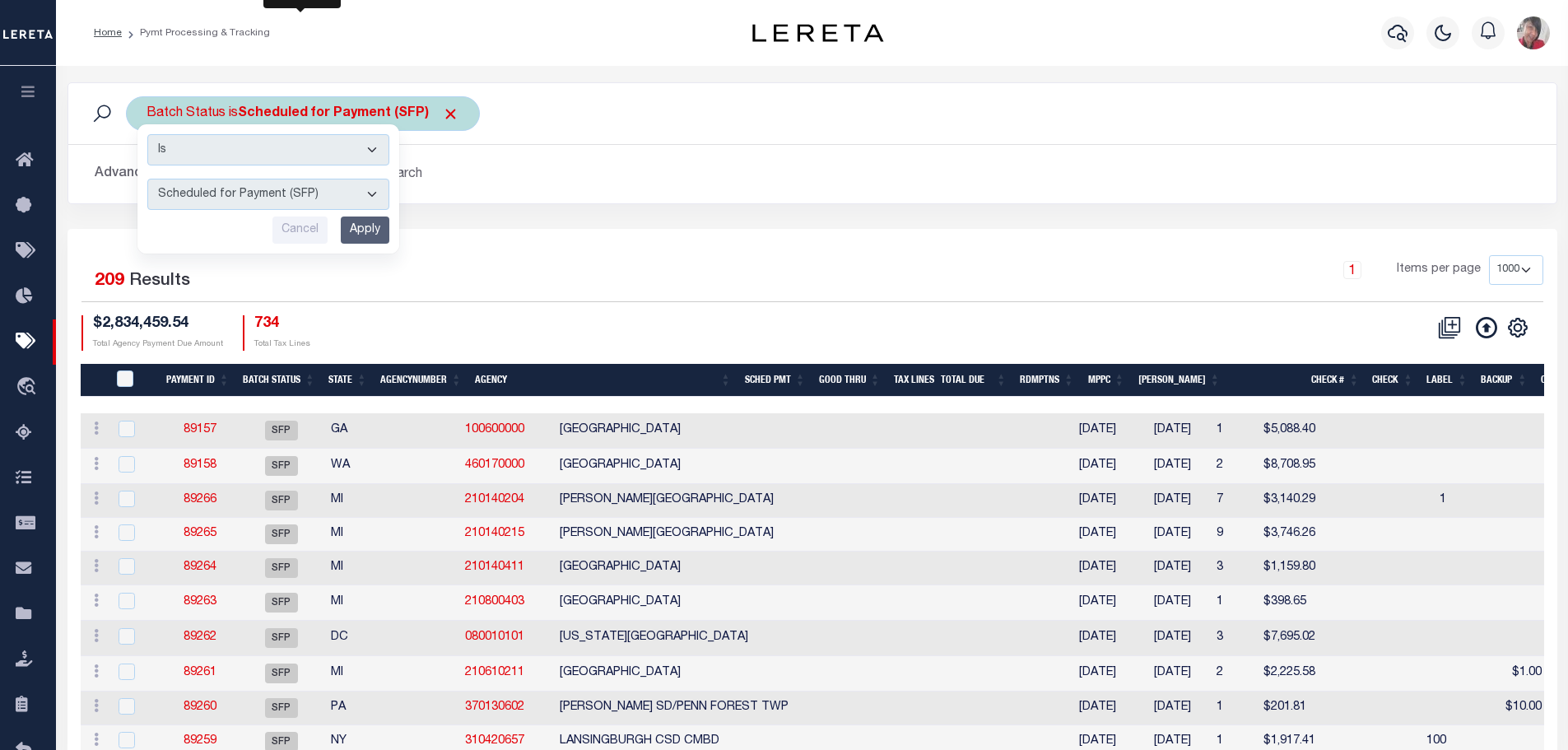
select select "RFP"
click at [147, 178] on select "Awaiting Funds (AWF) Cleared and Complete (CAC) New Check Needed (NCN) Payment …" at bounding box center [268, 194] width 242 height 31
click at [376, 228] on input "Apply" at bounding box center [365, 230] width 48 height 27
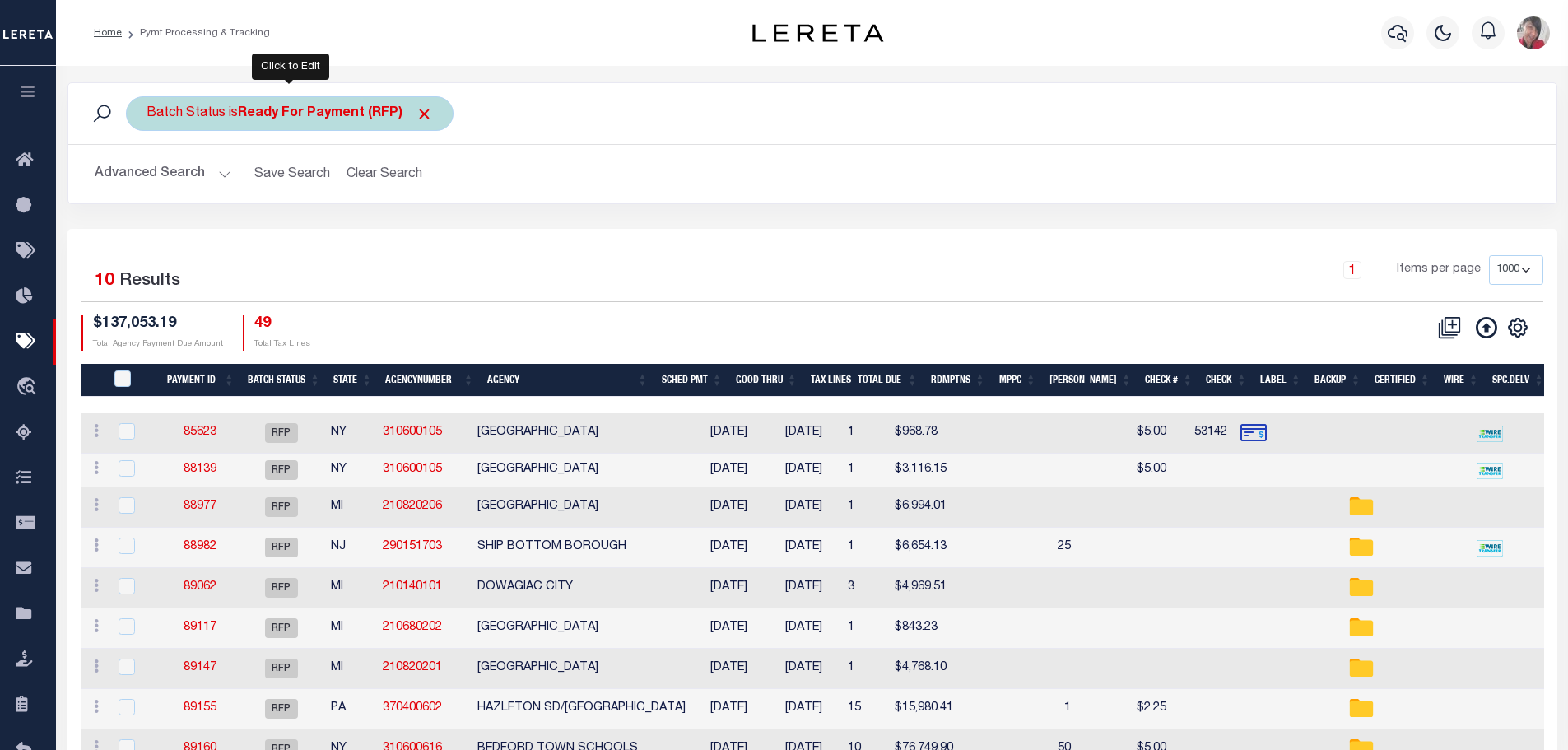
click at [246, 116] on b "Ready For Payment (RFP)" at bounding box center [336, 113] width 195 height 13
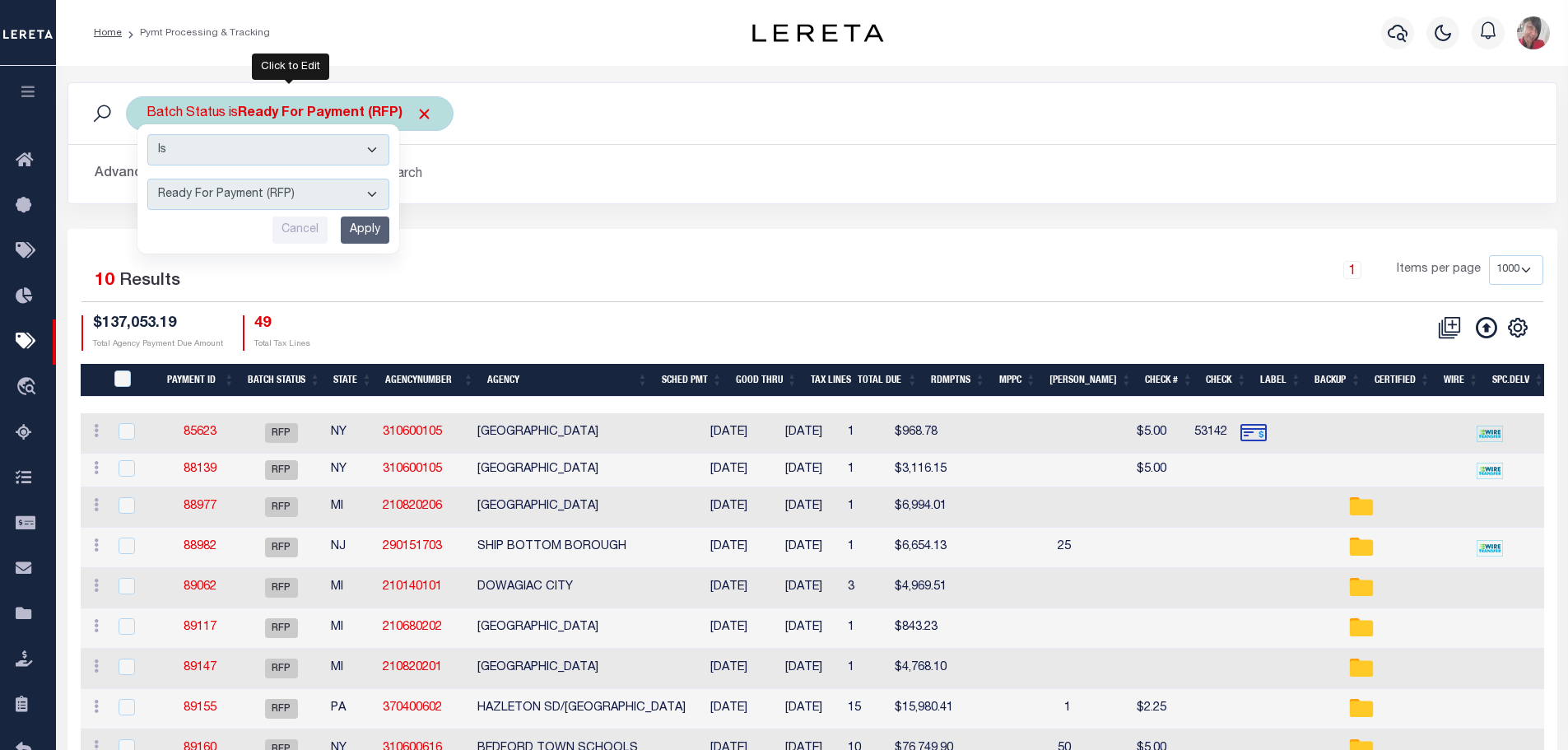
click at [372, 198] on select "Awaiting Funds (AWF) Cleared and Complete (CAC) New Check Needed (NCN) Payment …" at bounding box center [268, 194] width 242 height 31
select select "SFP"
click at [147, 178] on select "Awaiting Funds (AWF) Cleared and Complete (CAC) New Check Needed (NCN) Payment …" at bounding box center [268, 194] width 242 height 31
click at [366, 224] on input "Apply" at bounding box center [365, 230] width 48 height 27
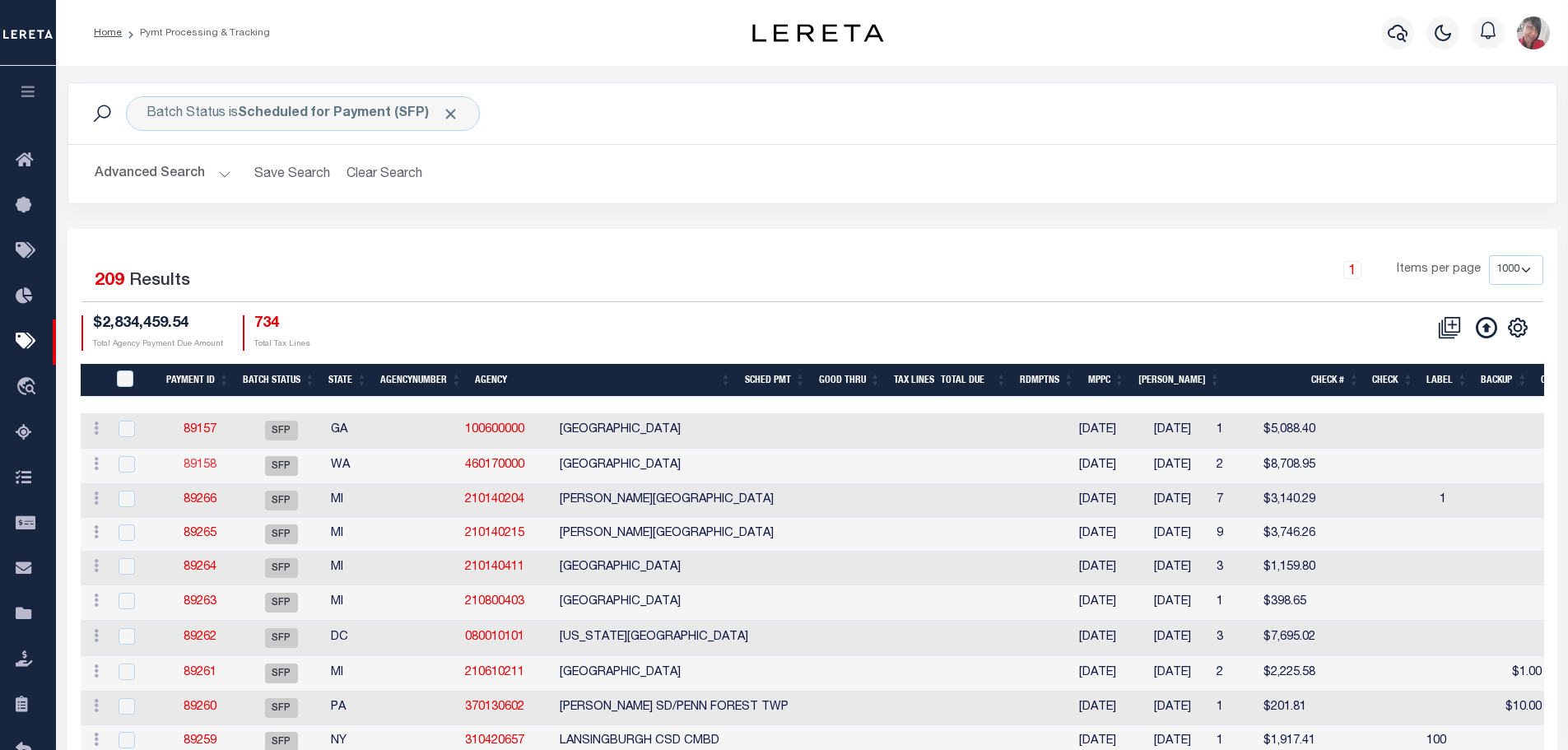
click at [190, 469] on link "89158" at bounding box center [200, 465] width 33 height 12
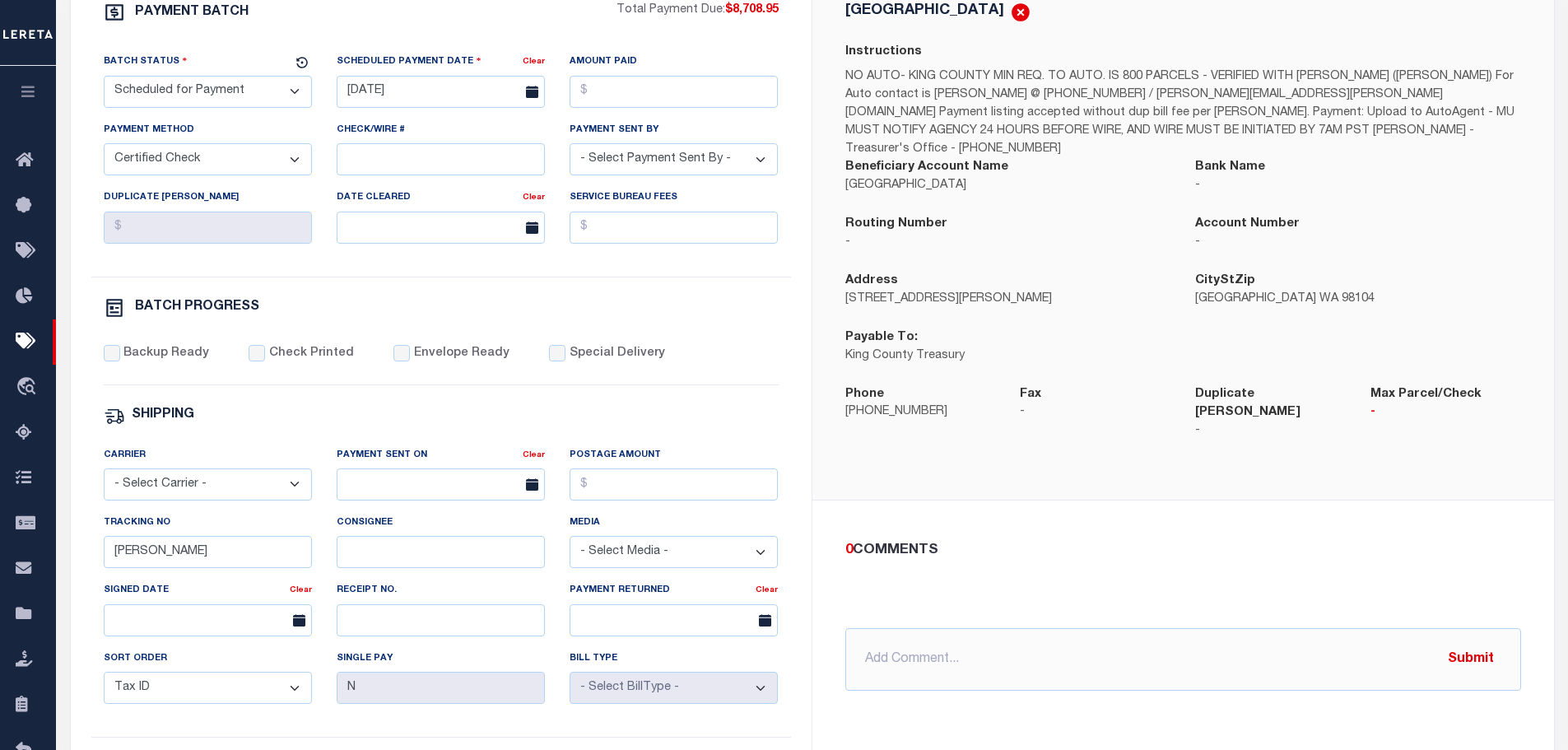
scroll to position [330, 0]
click at [259, 358] on input "Check Printed" at bounding box center [256, 350] width 16 height 16
checkbox input "true"
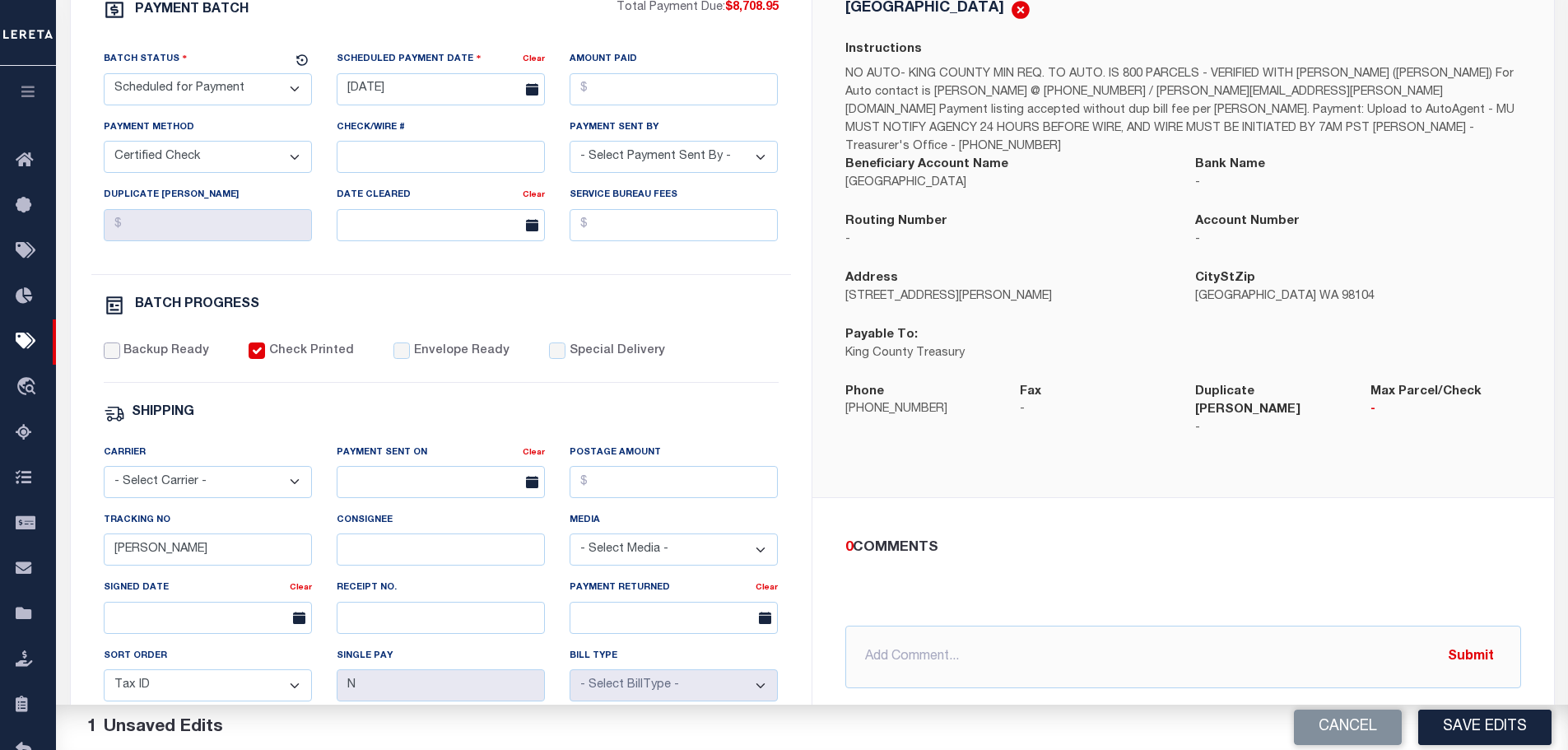
click at [116, 358] on input "Backup Ready" at bounding box center [112, 350] width 16 height 16
checkbox input "true"
click at [255, 350] on input "Check Printed" at bounding box center [256, 350] width 16 height 16
checkbox input "false"
click at [110, 358] on input "Backup Ready" at bounding box center [112, 350] width 16 height 16
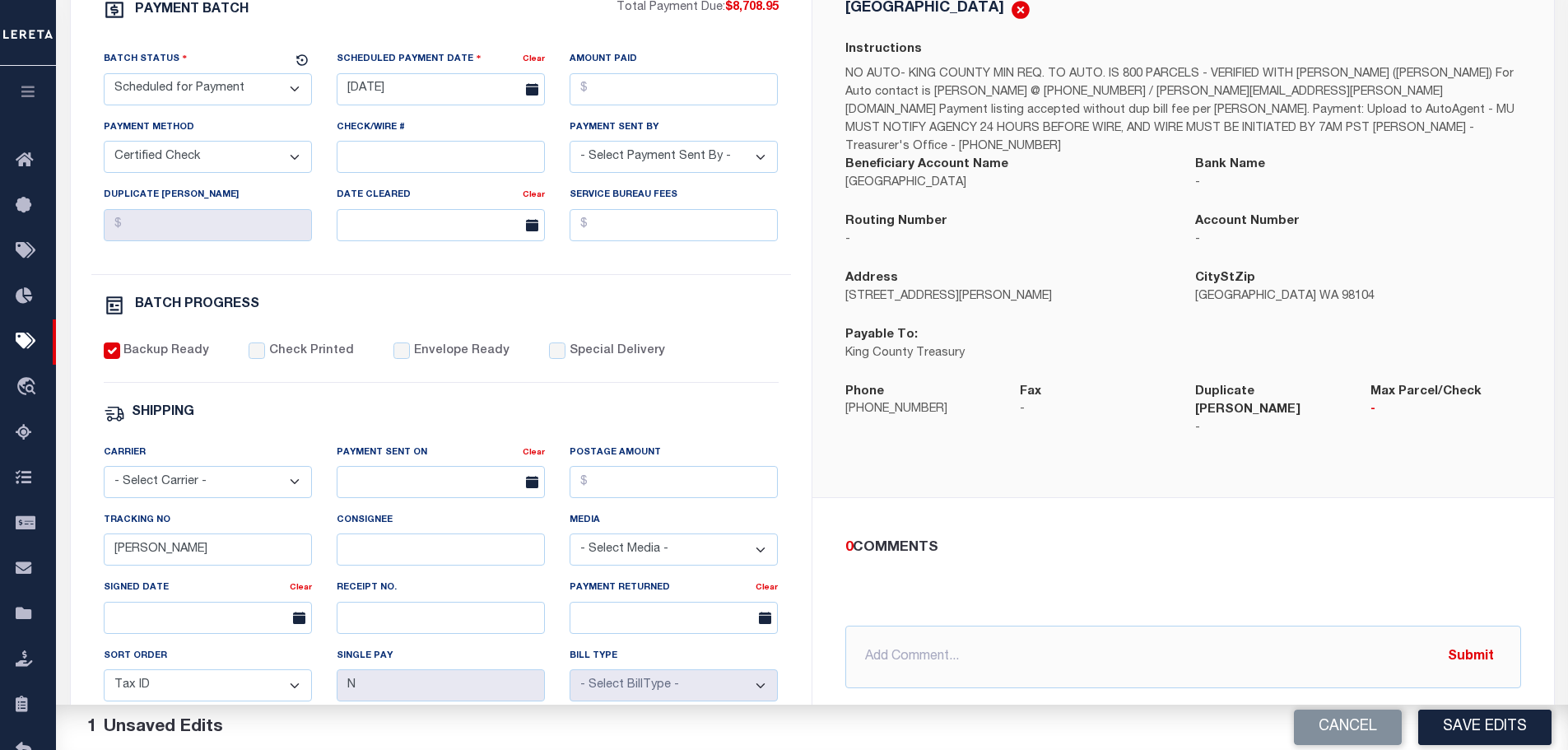
checkbox input "false"
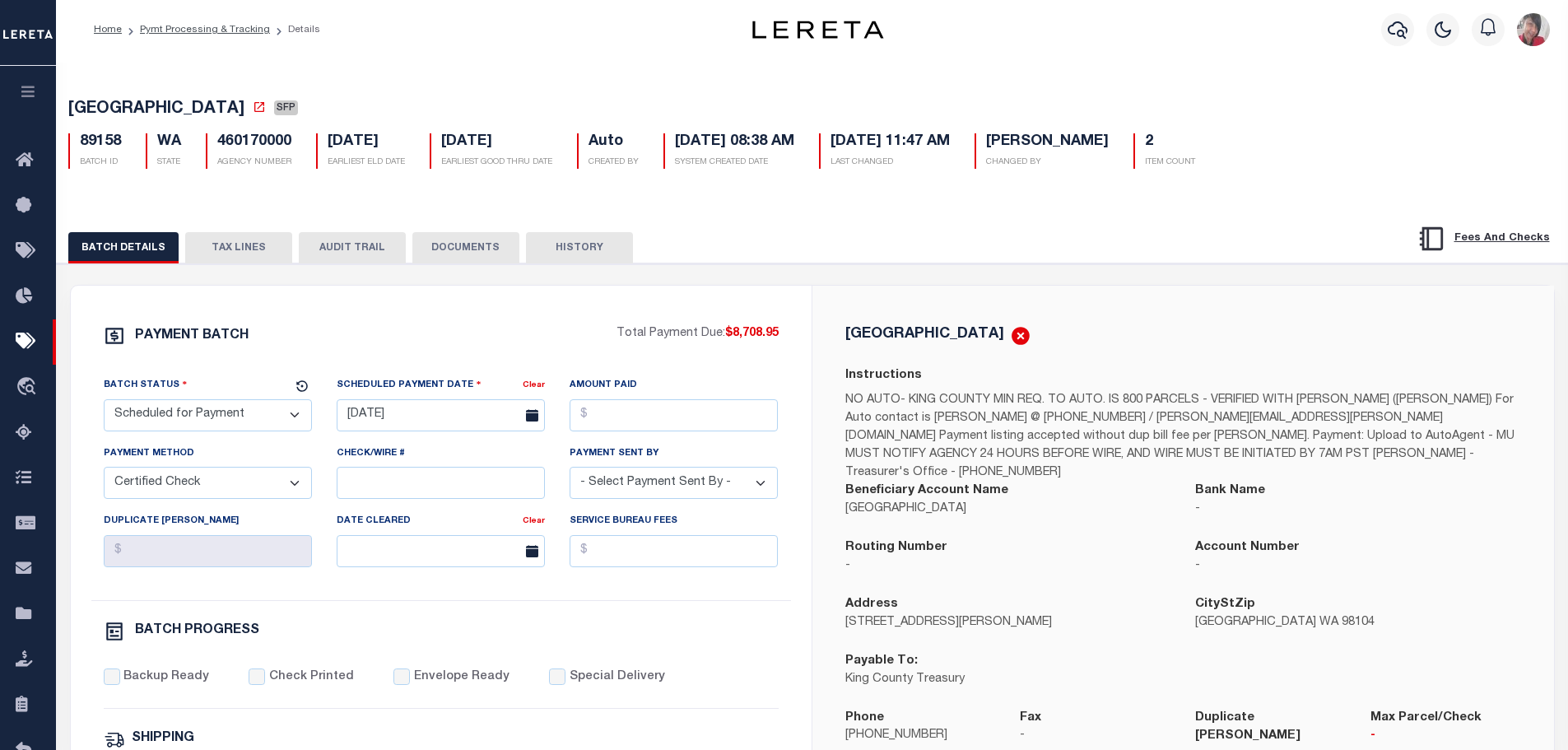
scroll to position [0, 0]
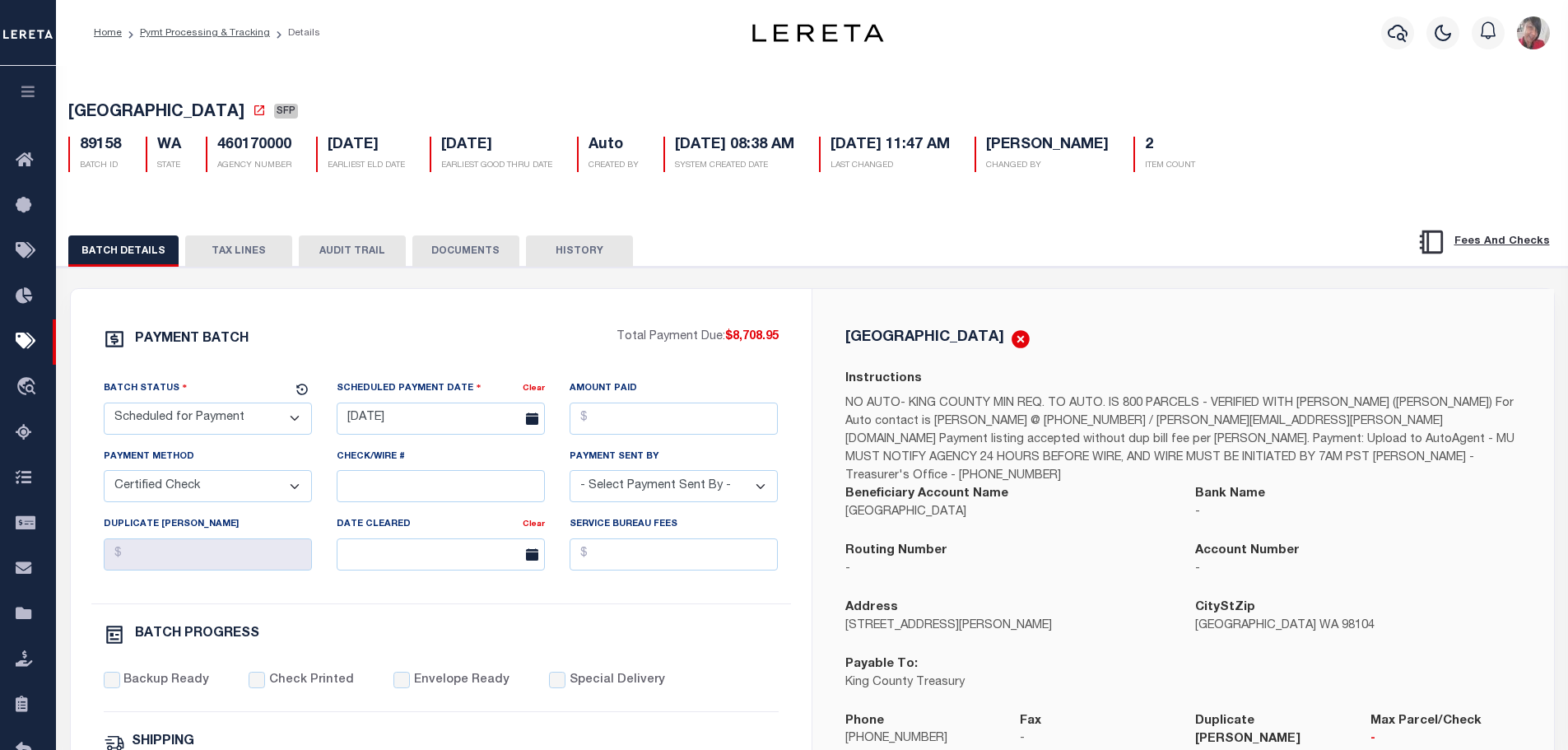
click at [211, 247] on button "TAX LINES" at bounding box center [238, 251] width 107 height 31
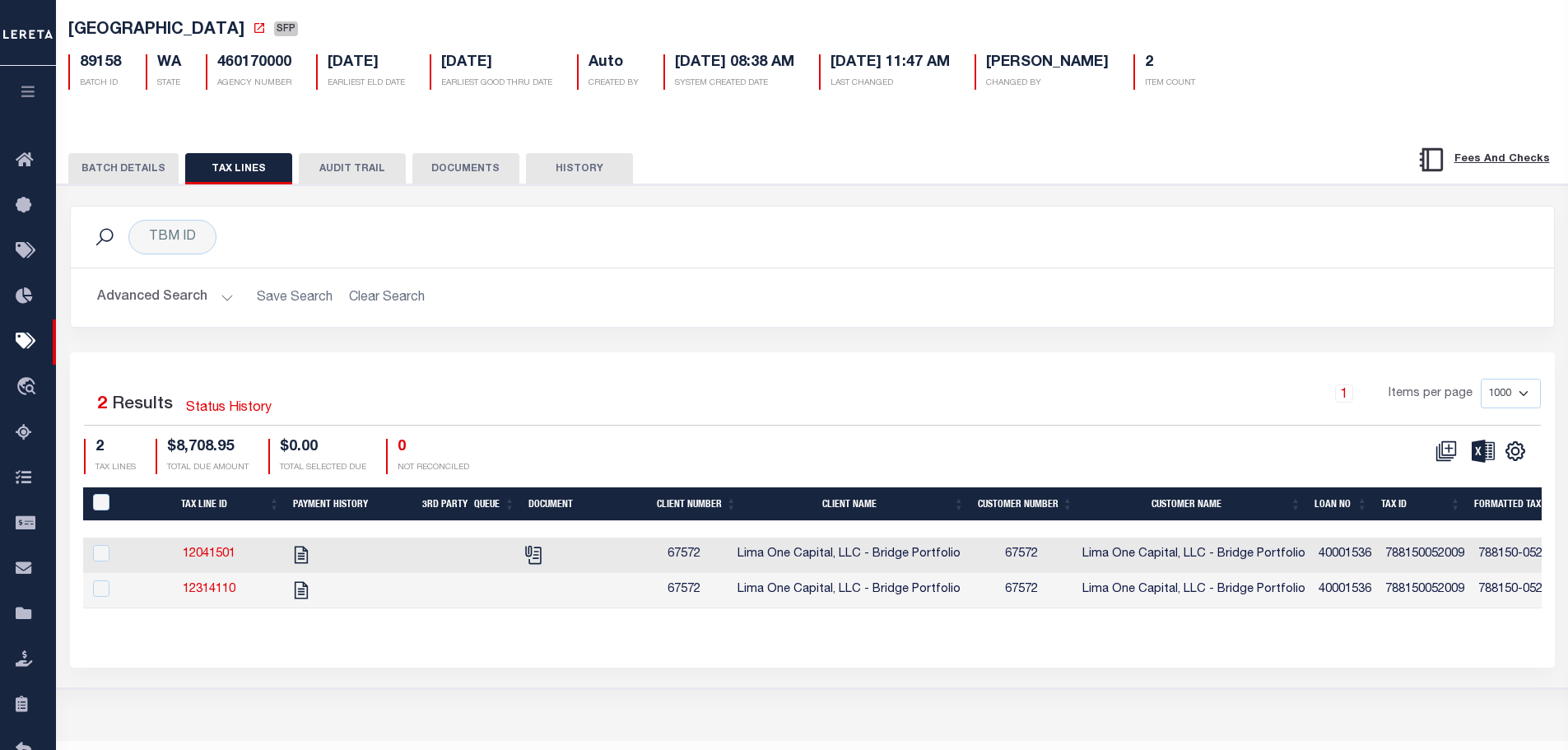
click at [818, 662] on div "Selected 2 Results Status History 1 Items per page 1000 2500 5000 10000 2 TAX L…" at bounding box center [813, 509] width 1486 height 315
click at [471, 226] on div "TBM ID Search" at bounding box center [813, 237] width 1457 height 35
click at [95, 168] on button "BATCH DETAILS" at bounding box center [123, 168] width 110 height 31
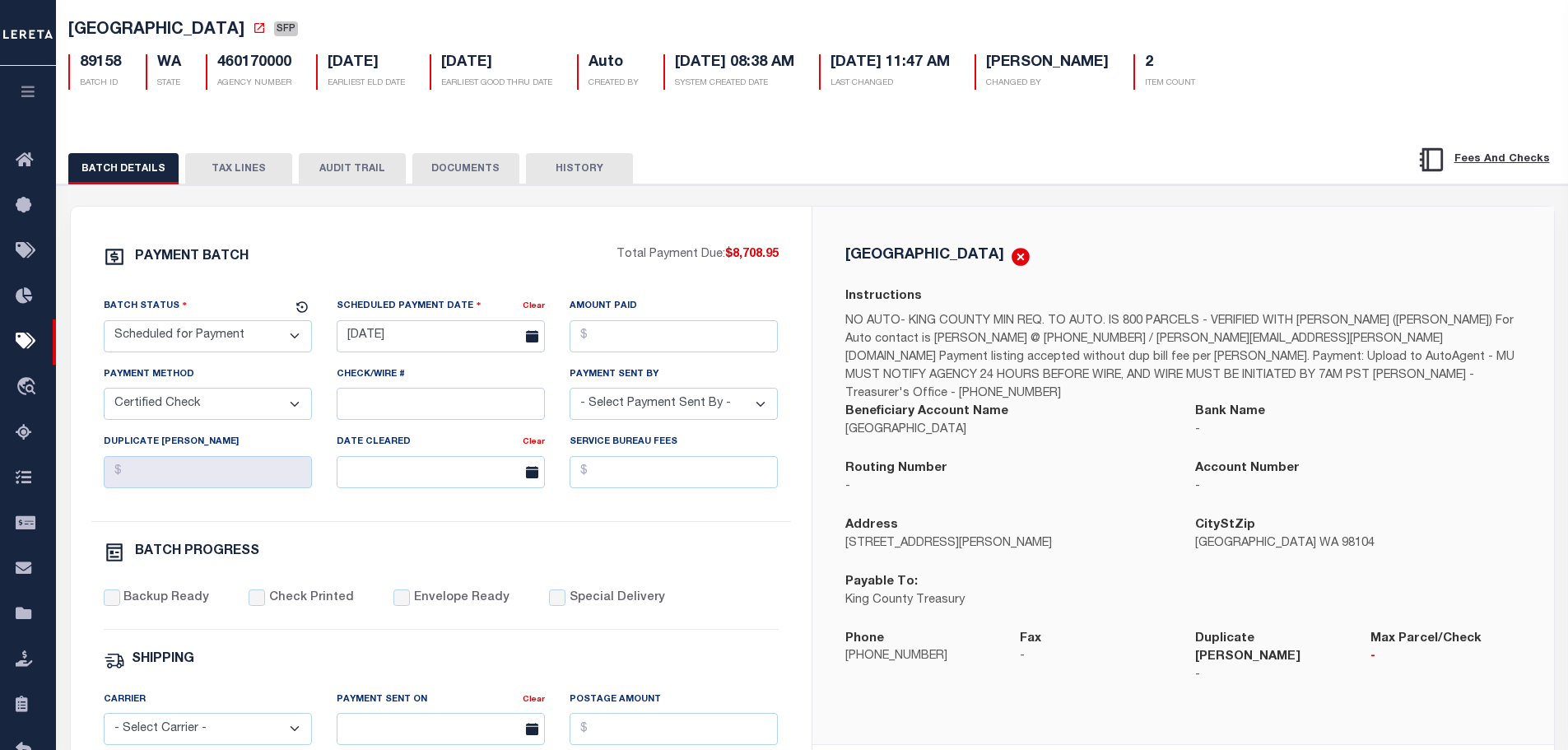
click at [289, 341] on select "- Select Status - Scheduled for Payment Ready For Payment Payment Sent Cleared …" at bounding box center [208, 336] width 208 height 32
select select "RFP"
click at [104, 323] on select "- Select Status - Scheduled for Payment Ready For Payment Payment Sent Cleared …" at bounding box center [208, 336] width 208 height 32
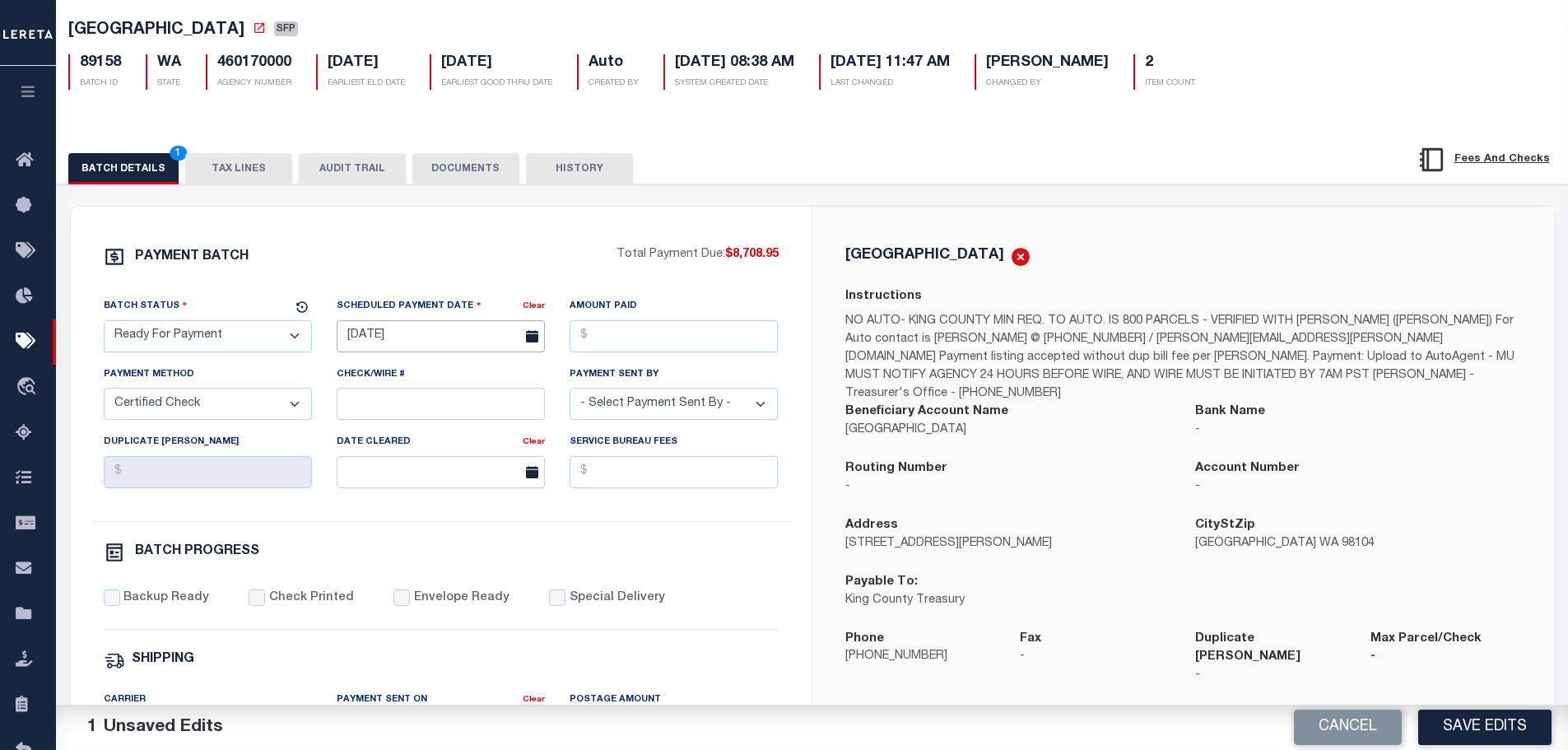
click at [430, 345] on input "[DATE]" at bounding box center [441, 336] width 208 height 32
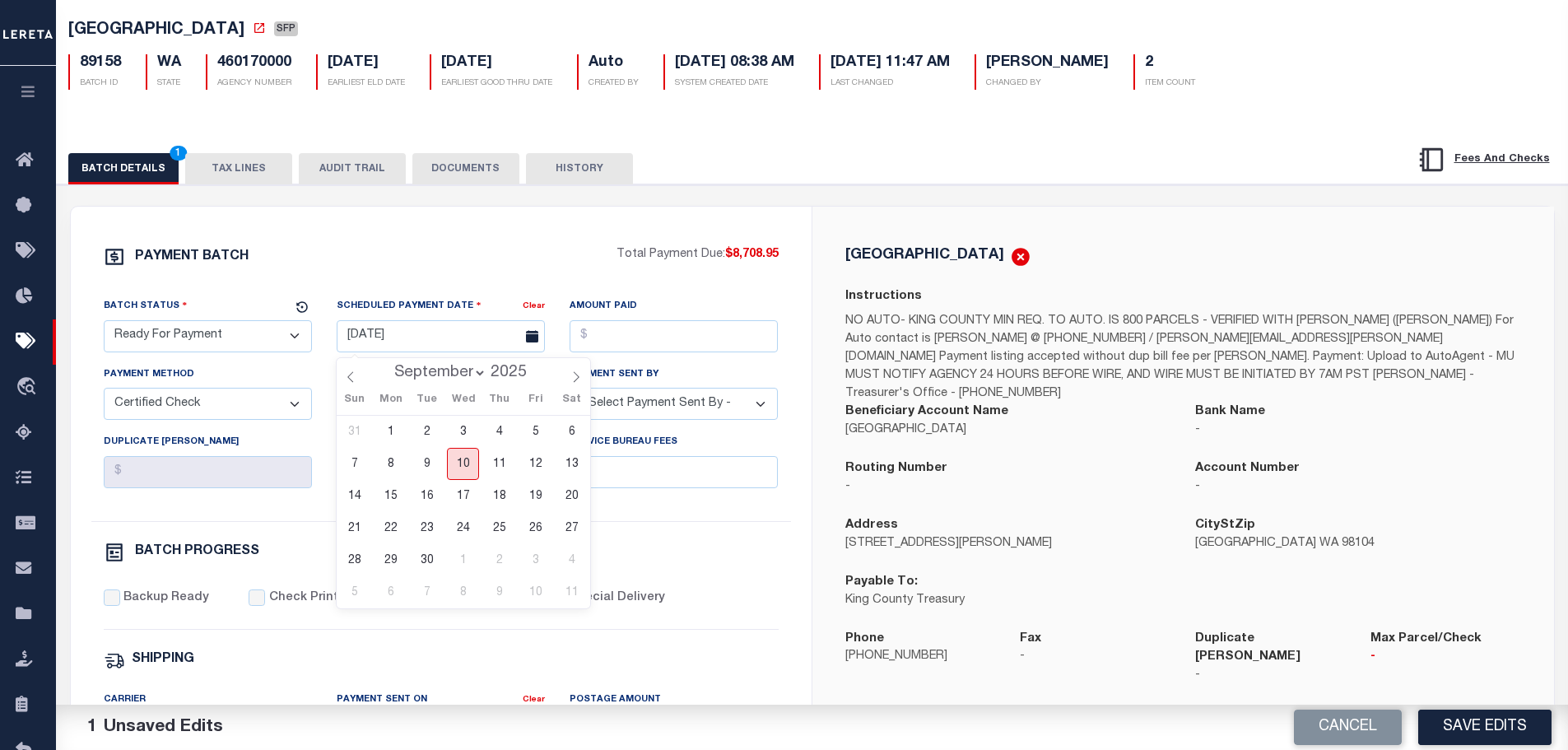
click at [461, 459] on span "10" at bounding box center [463, 464] width 32 height 32
type input "[DATE]"
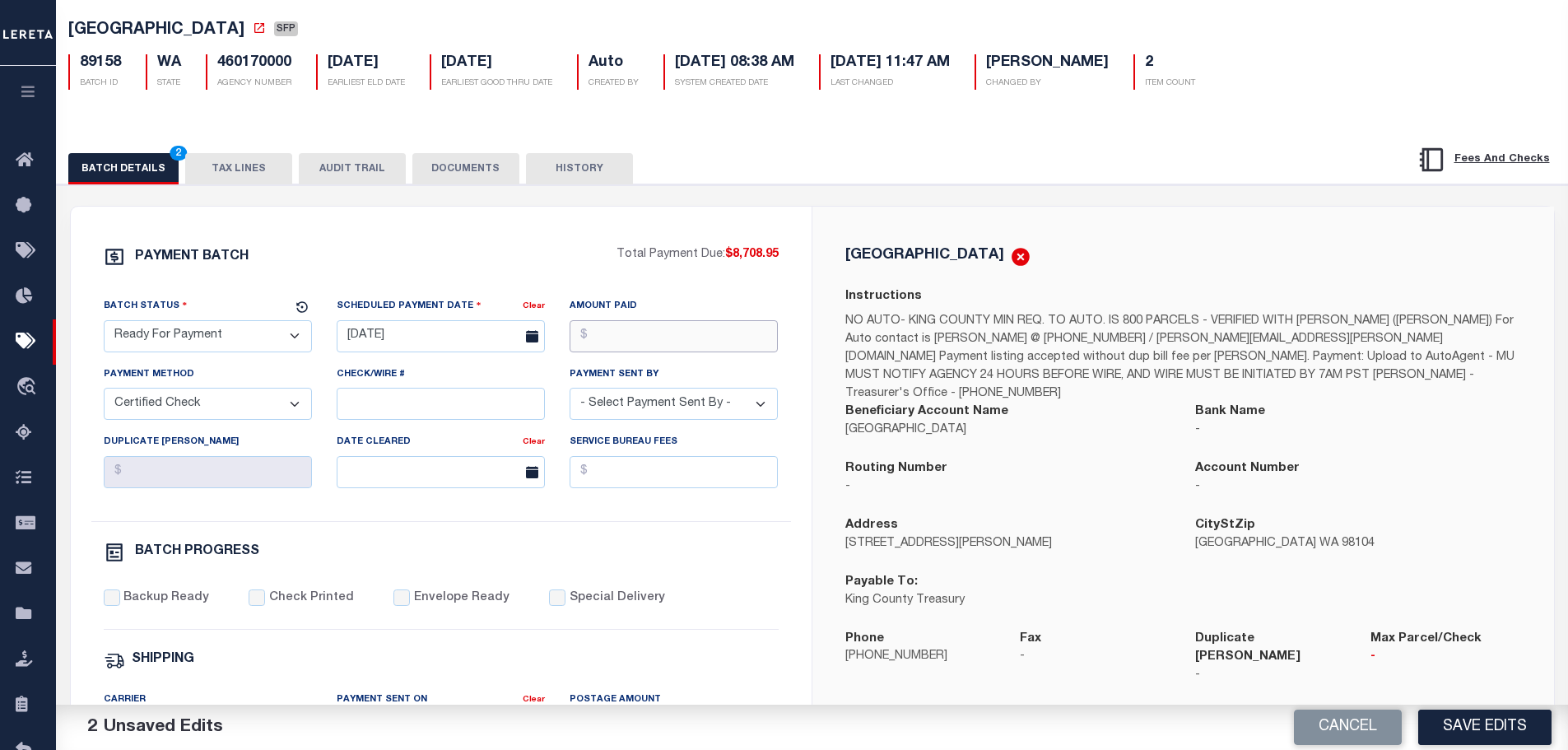
click at [603, 341] on input "Amount Paid" at bounding box center [674, 336] width 208 height 32
type input "$8,708.95"
click at [767, 406] on select "- Select Payment Sent By - [PERSON_NAME] [PERSON_NAME] [PERSON_NAME] [PERSON_NA…" at bounding box center [674, 404] width 208 height 32
select select "[PERSON_NAME]"
click at [570, 392] on select "- Select Payment Sent By - [PERSON_NAME] [PERSON_NAME] [PERSON_NAME] [PERSON_NA…" at bounding box center [674, 404] width 208 height 32
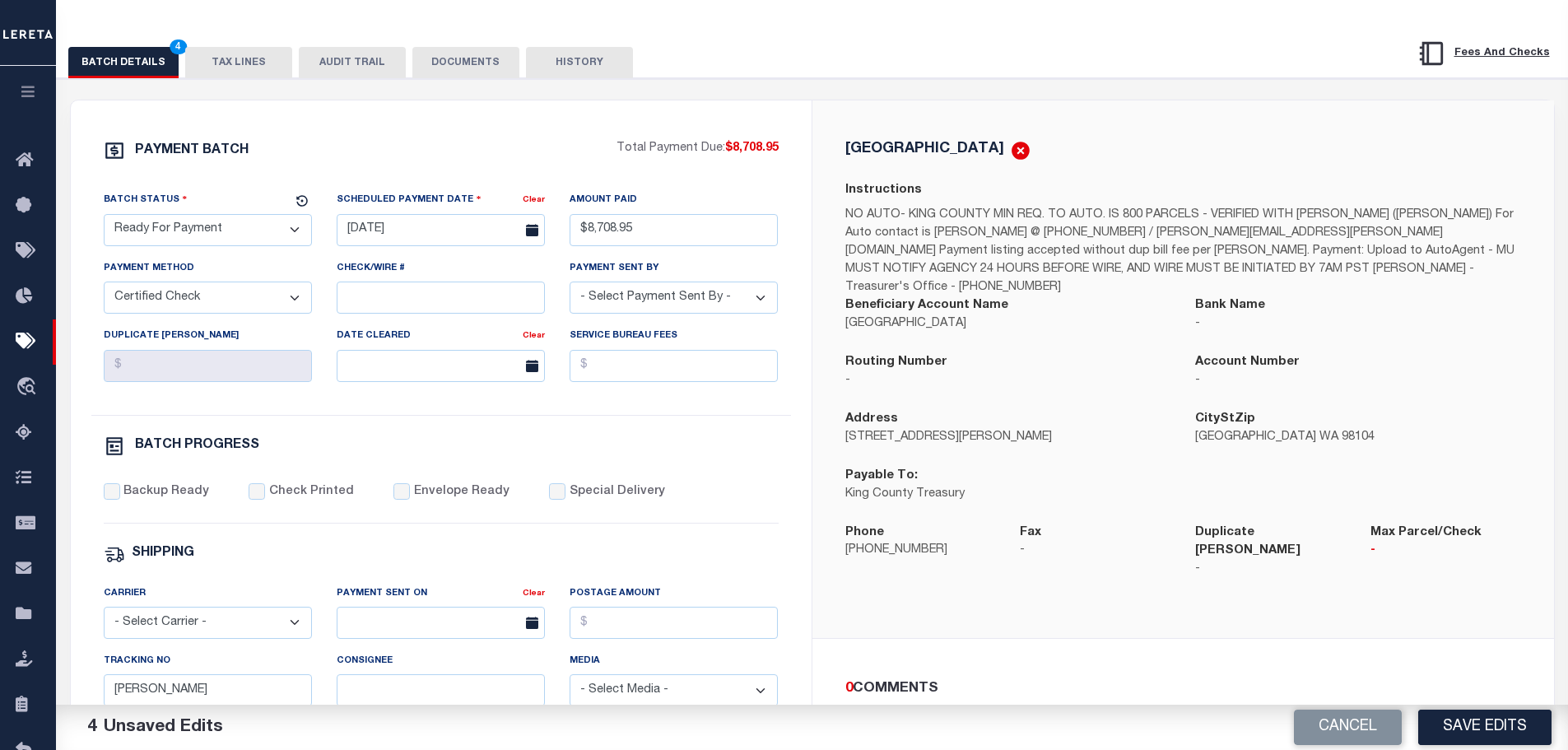
scroll to position [247, 0]
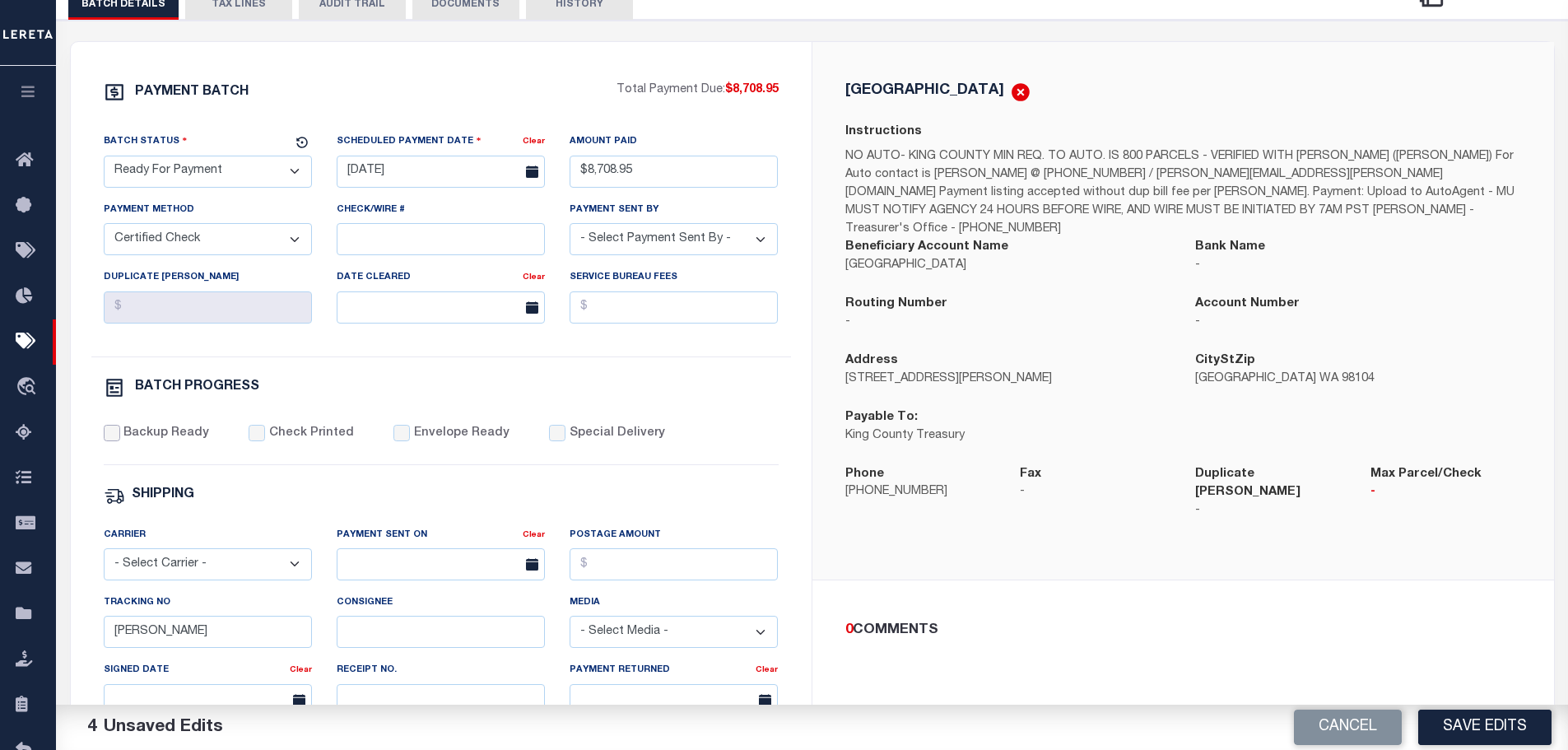
click at [107, 441] on input "Backup Ready" at bounding box center [112, 433] width 16 height 16
checkbox input "true"
click at [252, 438] on input "Check Printed" at bounding box center [256, 433] width 16 height 16
checkbox input "true"
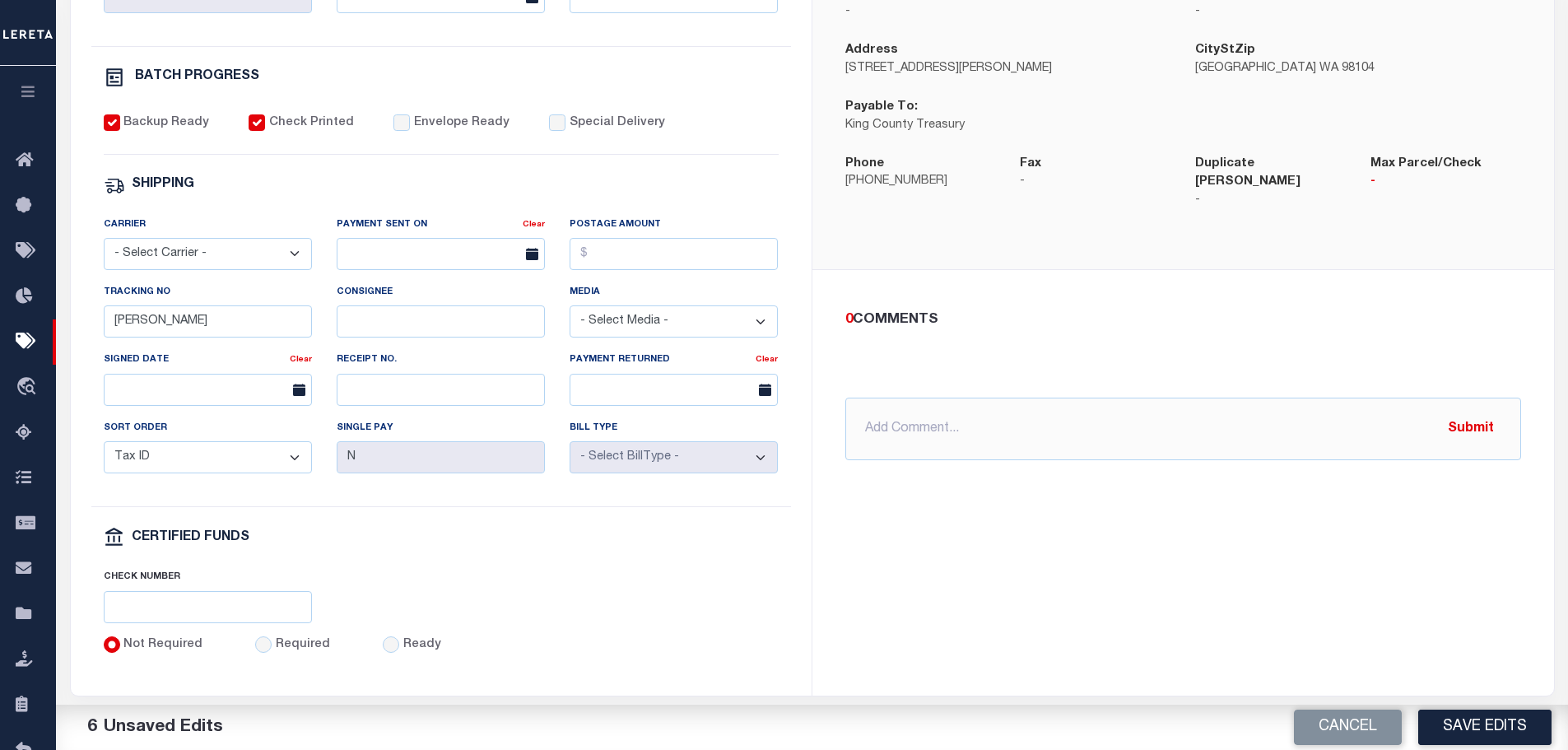
scroll to position [576, 0]
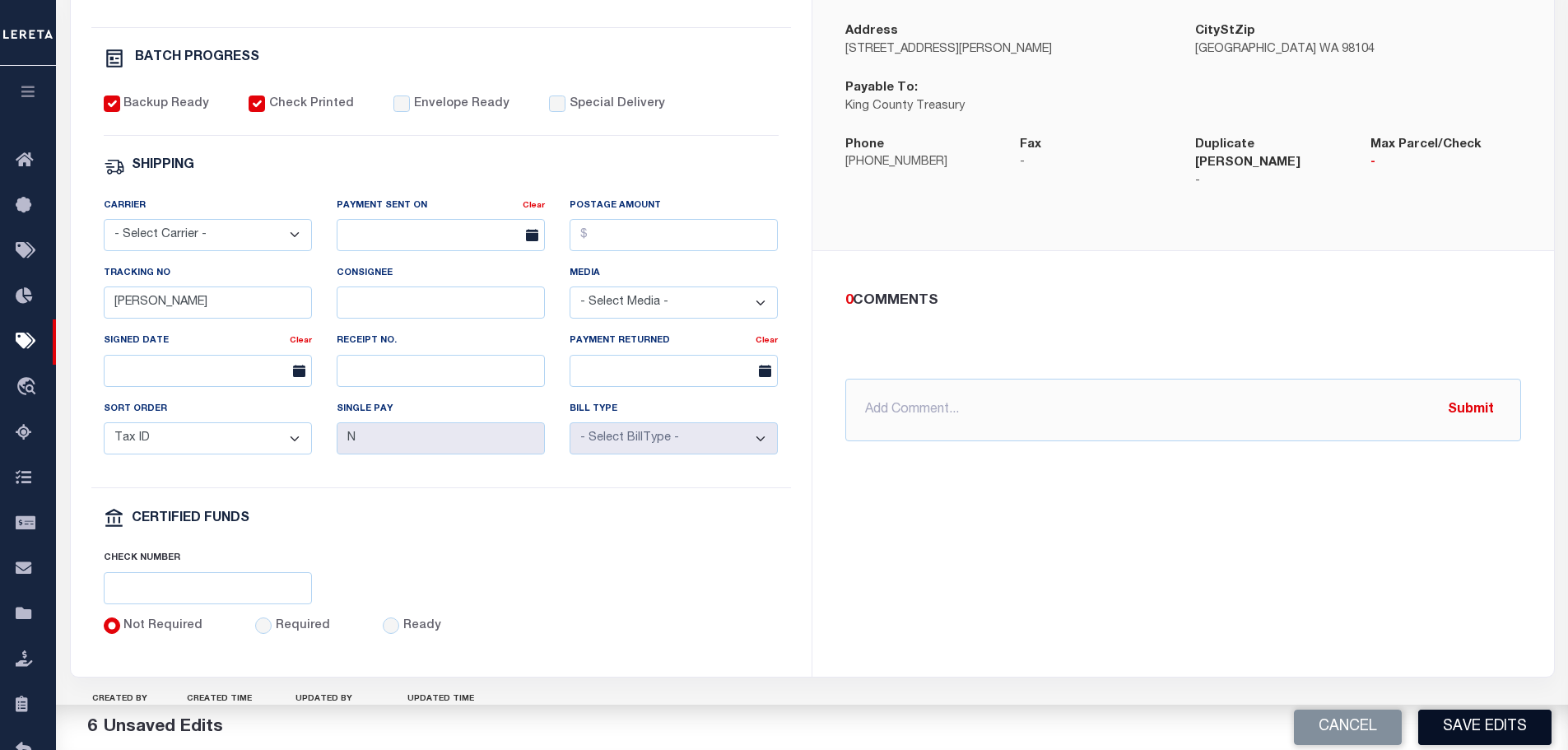
click at [1479, 724] on button "Save Edits" at bounding box center [1485, 728] width 134 height 36
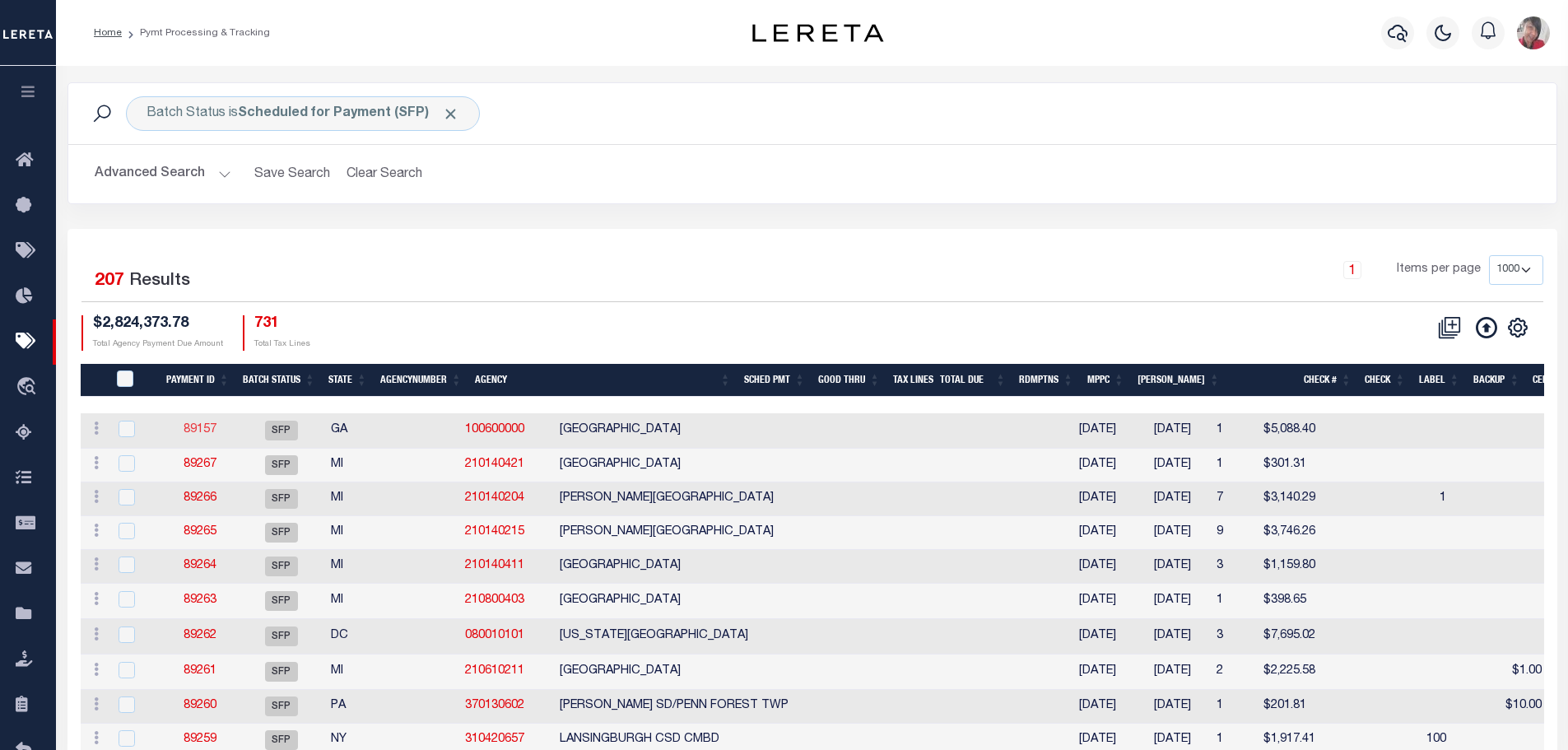
click at [194, 433] on link "89157" at bounding box center [200, 429] width 33 height 12
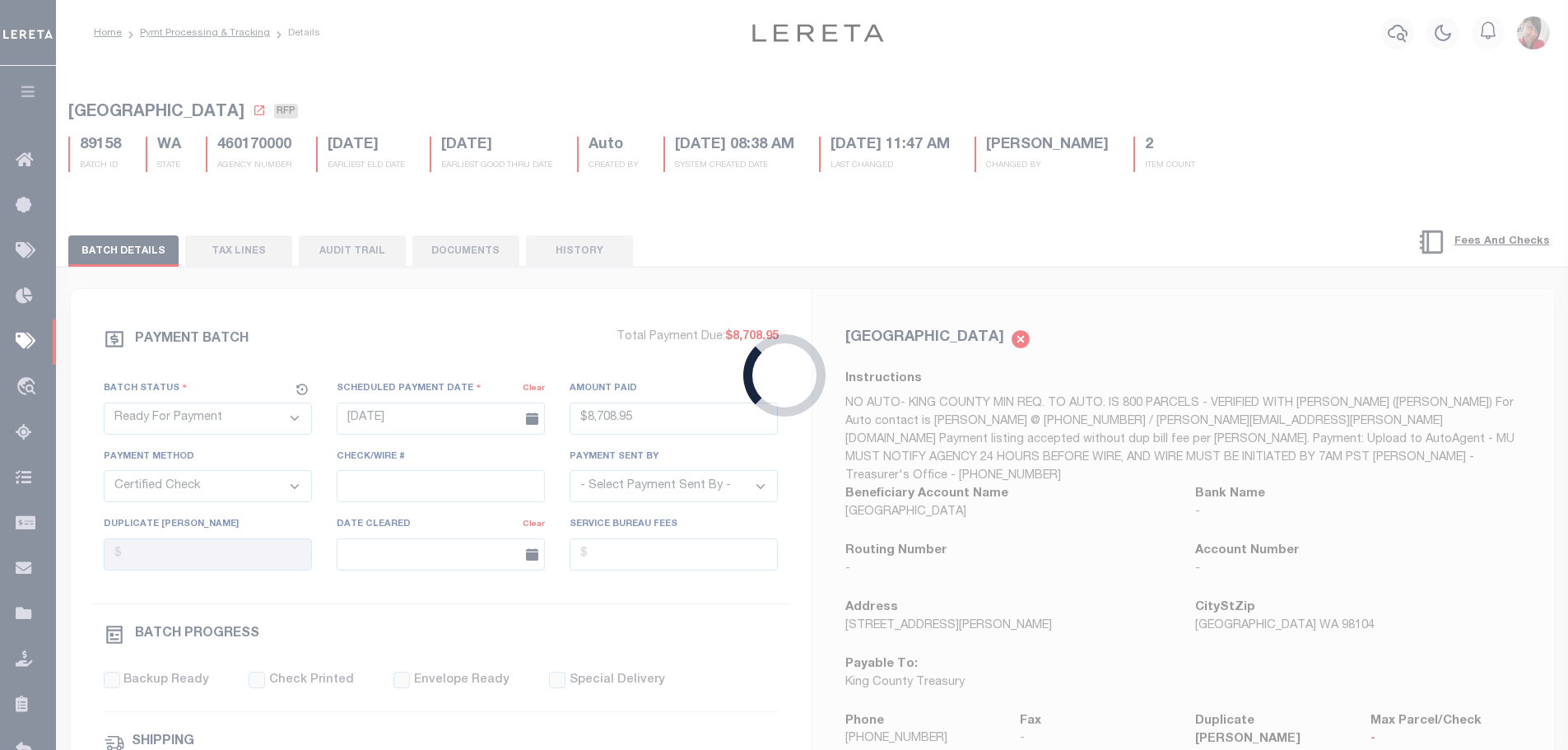
select select "SFP"
type input "[DATE]"
select select
checkbox input "false"
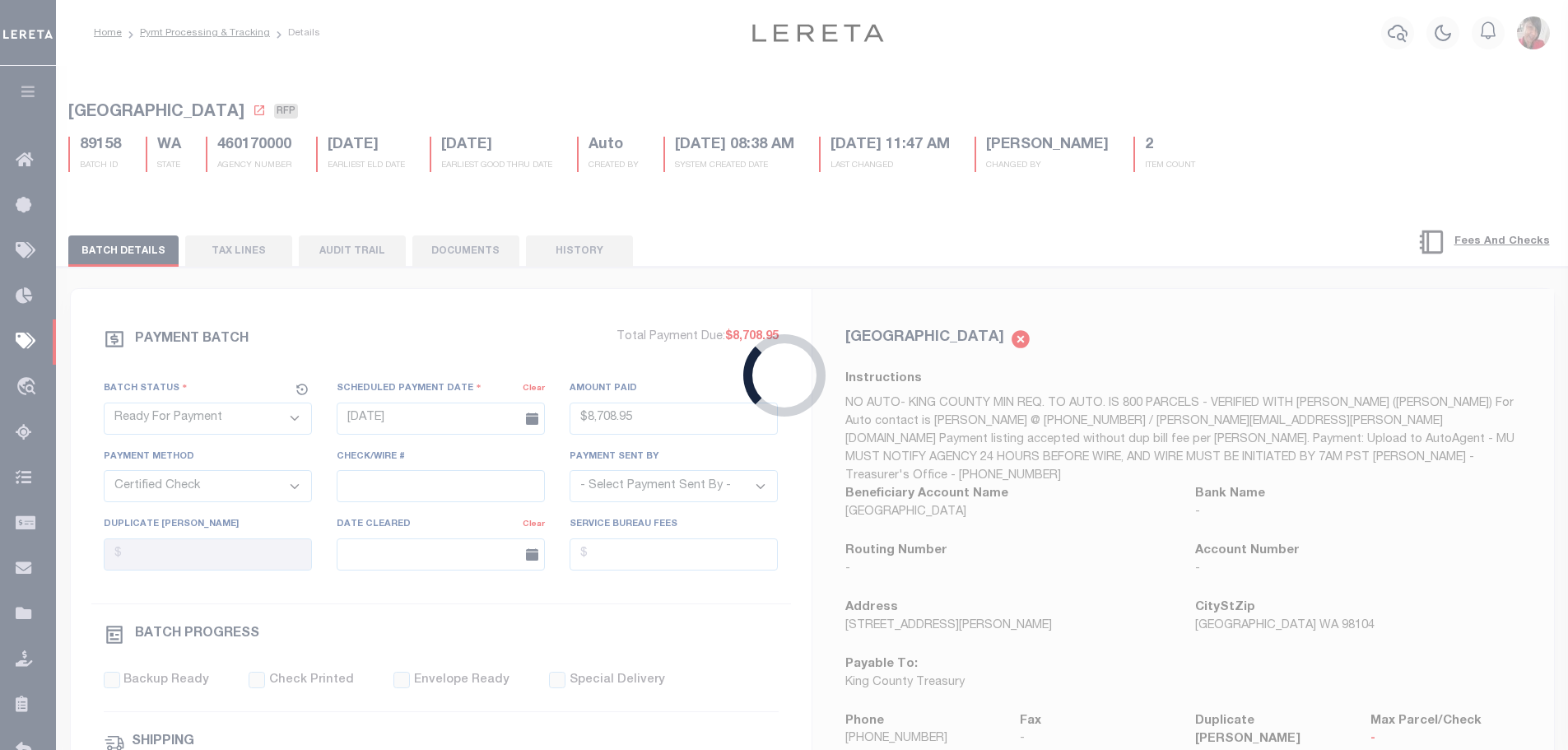
checkbox input "false"
type input "1"
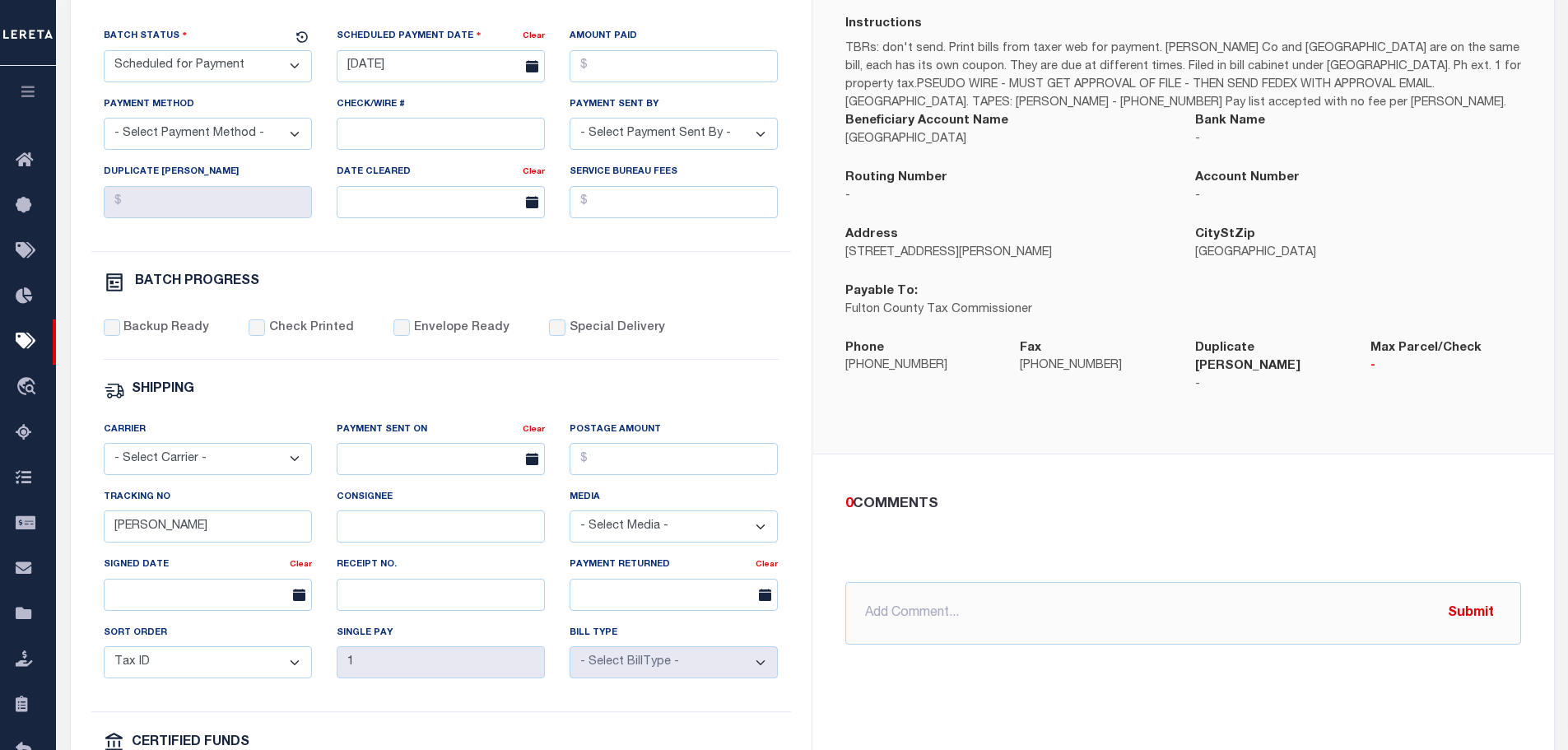
scroll to position [411, 0]
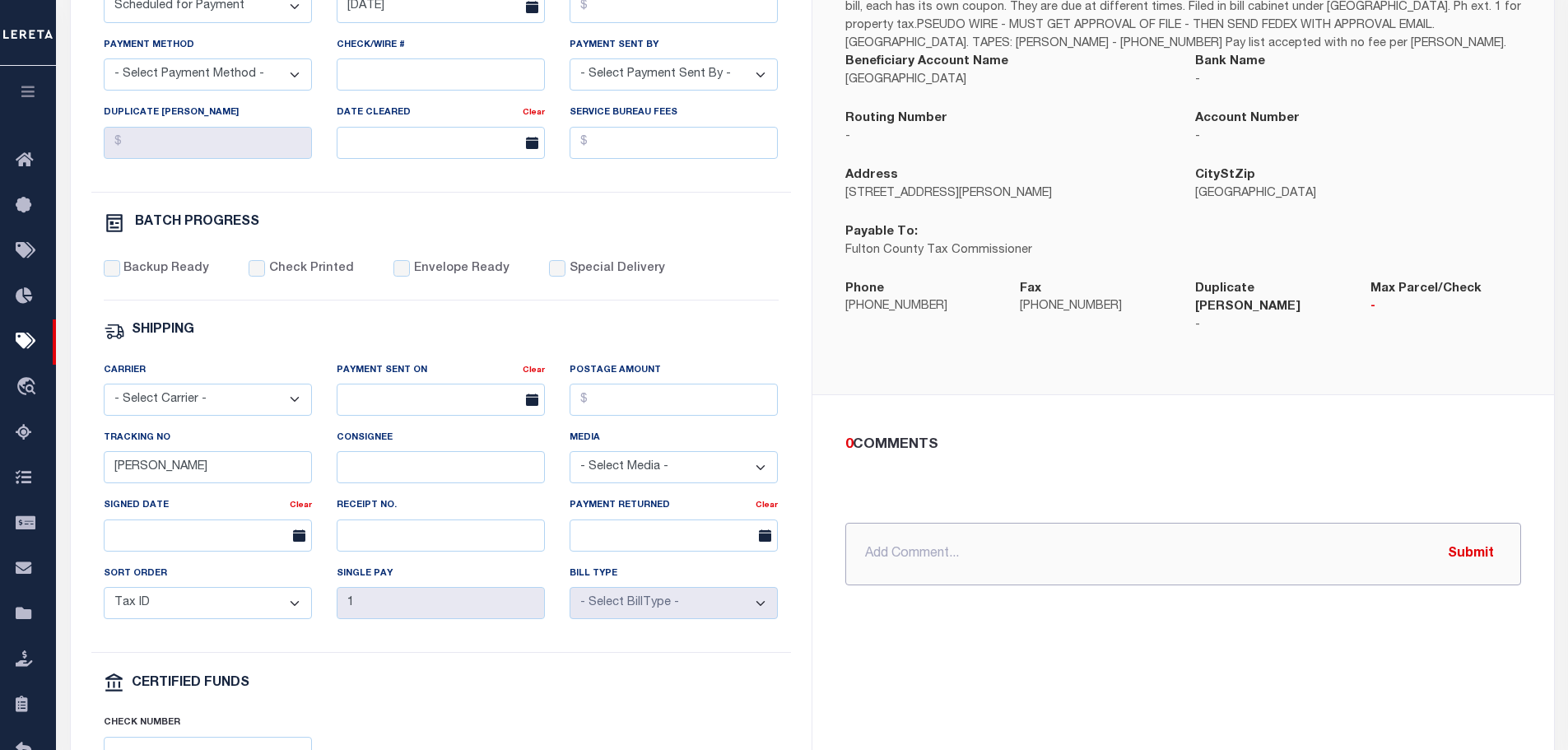
click at [962, 541] on input "text" at bounding box center [1184, 554] width 676 height 63
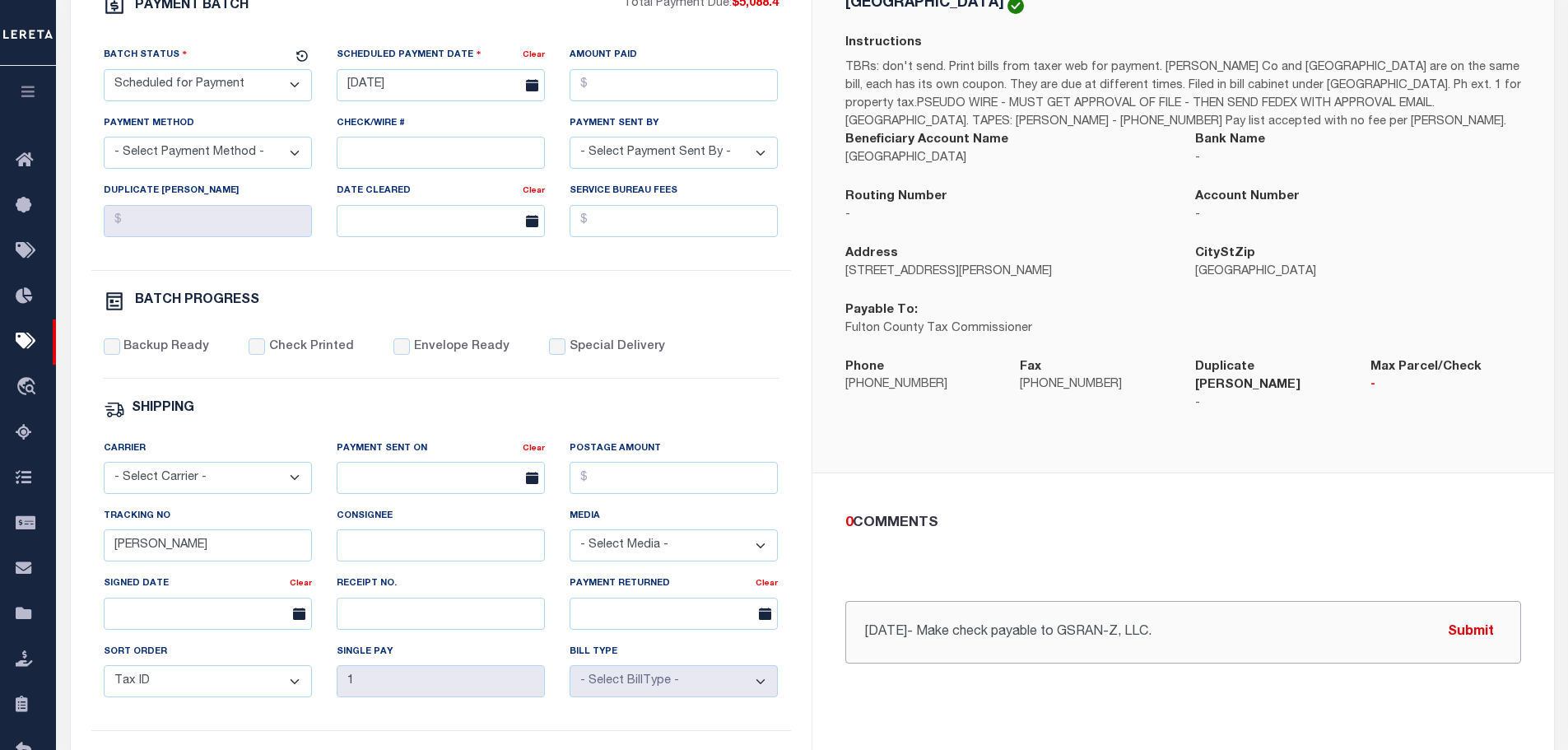
scroll to position [330, 0]
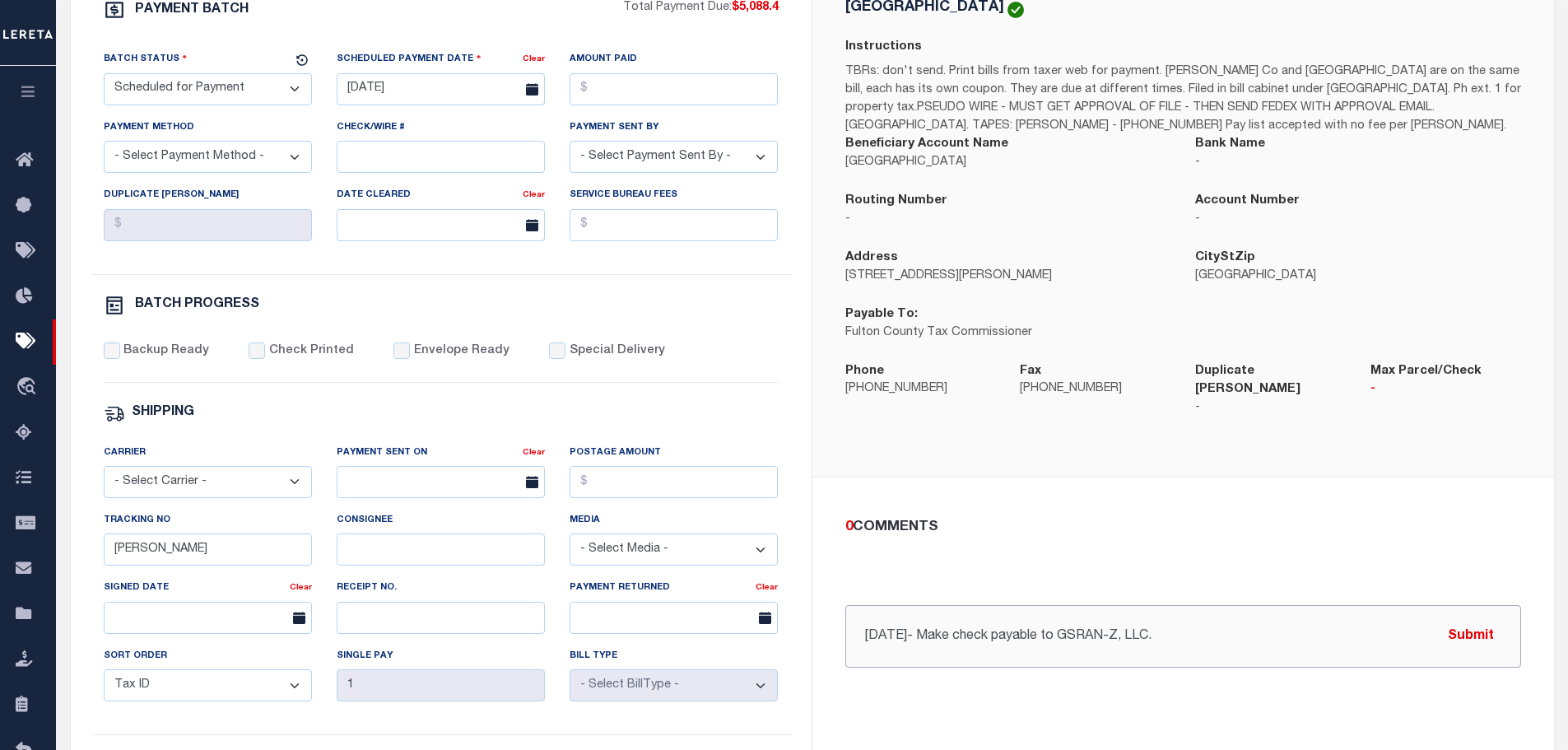
type input "[DATE]- Make check payable to GSRAN-Z, LLC."
click at [251, 359] on input "Check Printed" at bounding box center [256, 350] width 16 height 16
checkbox input "true"
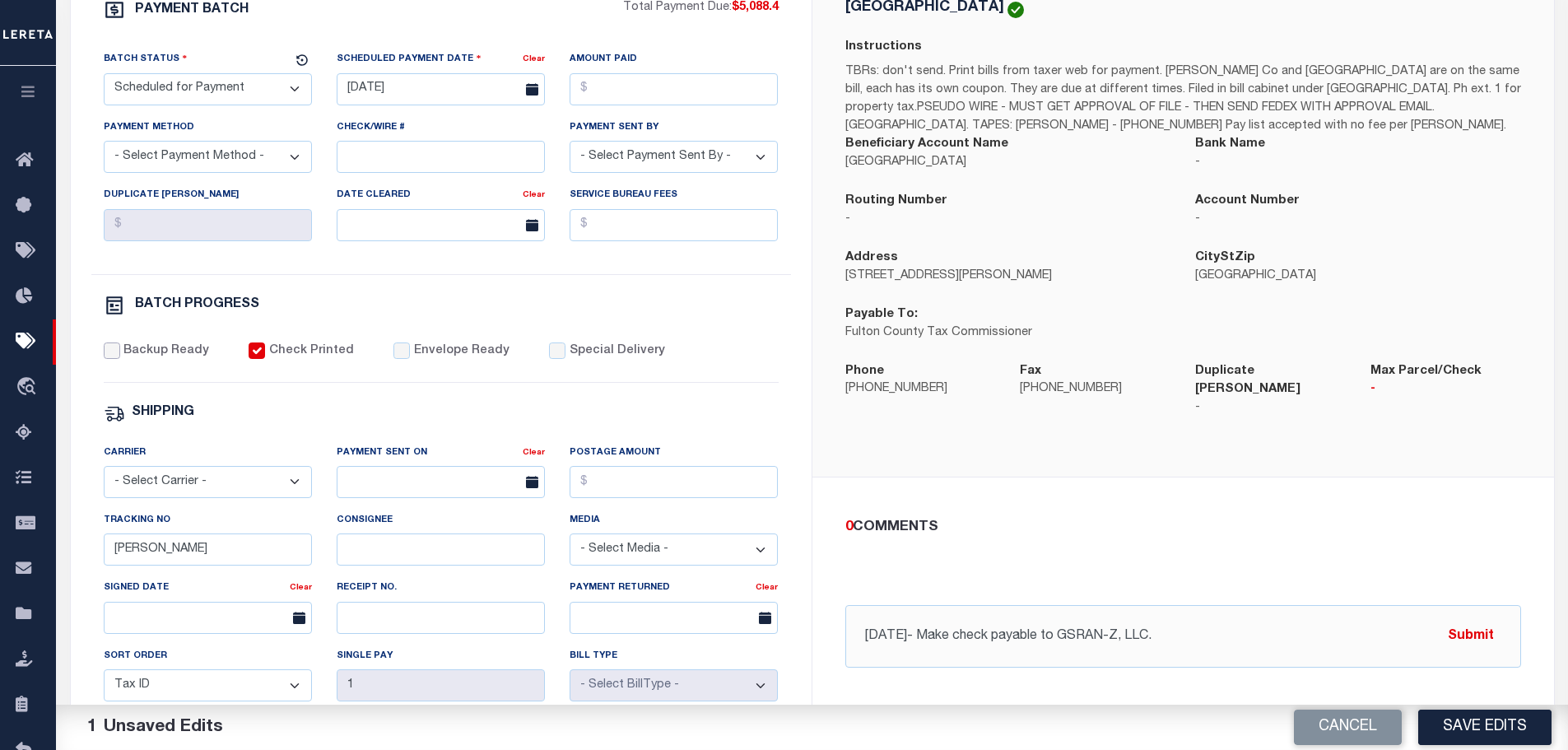
click at [105, 349] on input "Backup Ready" at bounding box center [112, 350] width 16 height 16
checkbox input "true"
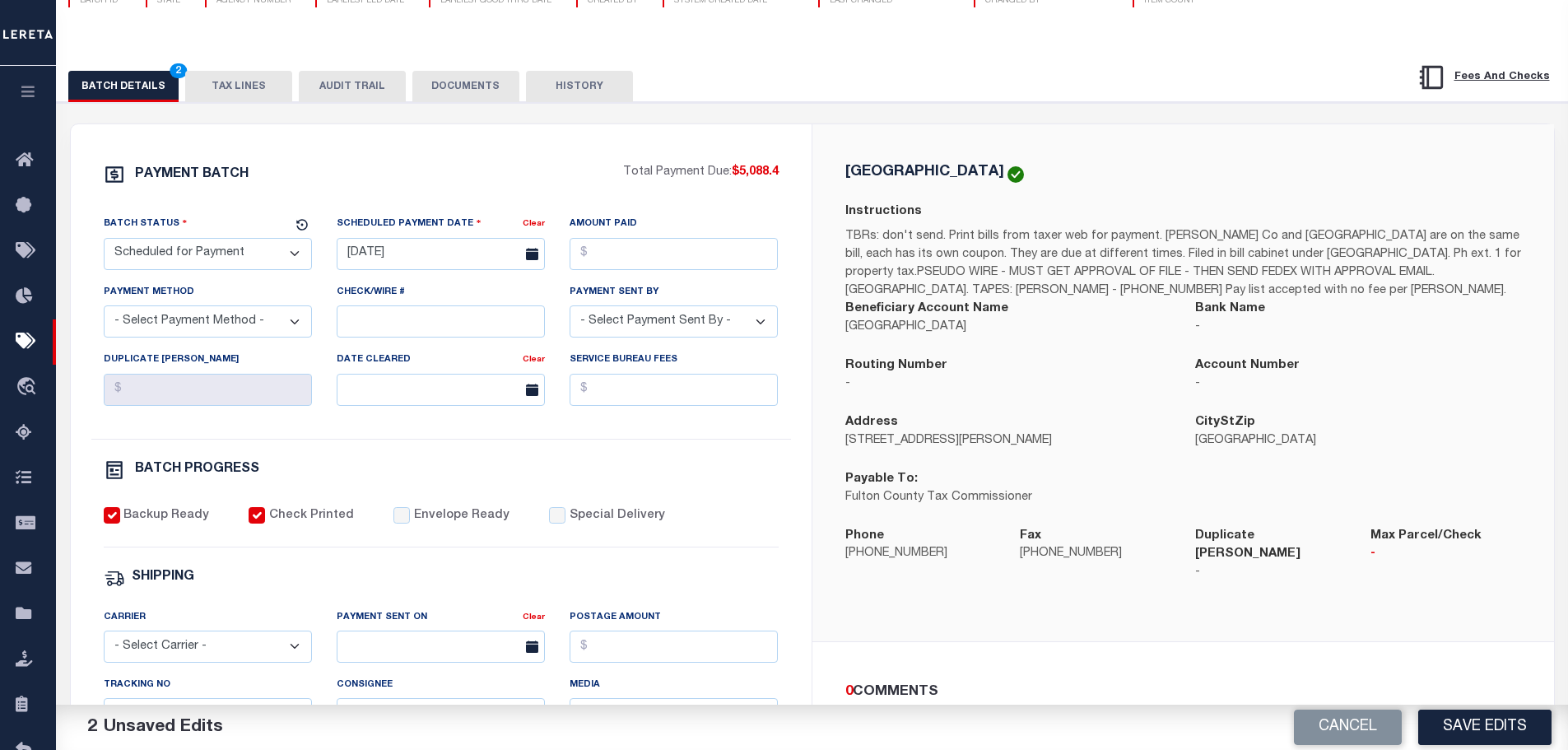
click at [296, 256] on select "- Select Status - Scheduled for Payment Ready For Payment Payment Sent Cleared …" at bounding box center [208, 254] width 208 height 32
select select "RFP"
click at [104, 241] on select "- Select Status - Scheduled for Payment Ready For Payment Payment Sent Cleared …" at bounding box center [208, 254] width 208 height 32
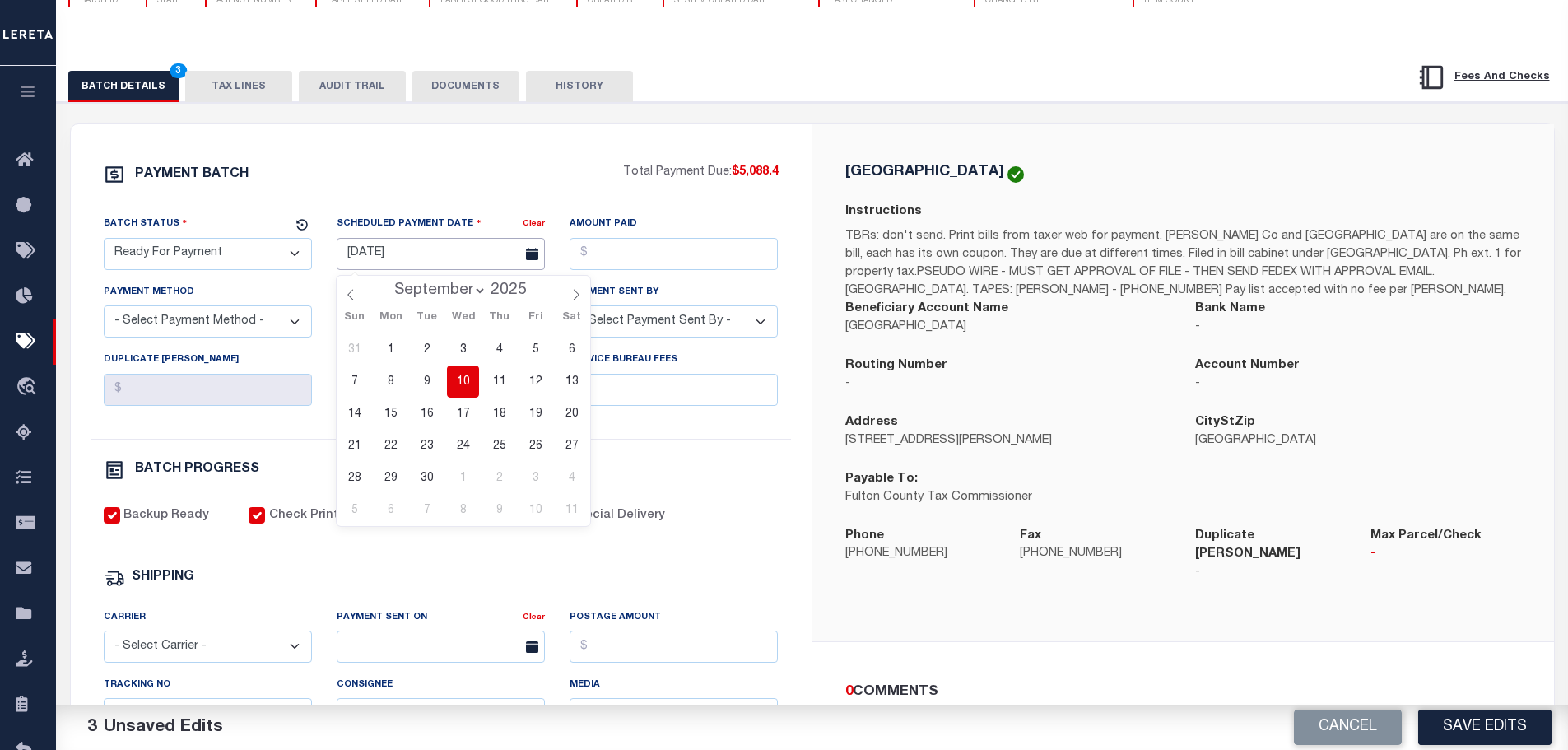
click at [409, 255] on input "[DATE]" at bounding box center [441, 254] width 208 height 32
click at [461, 386] on span "10" at bounding box center [463, 382] width 32 height 32
type input "[DATE]"
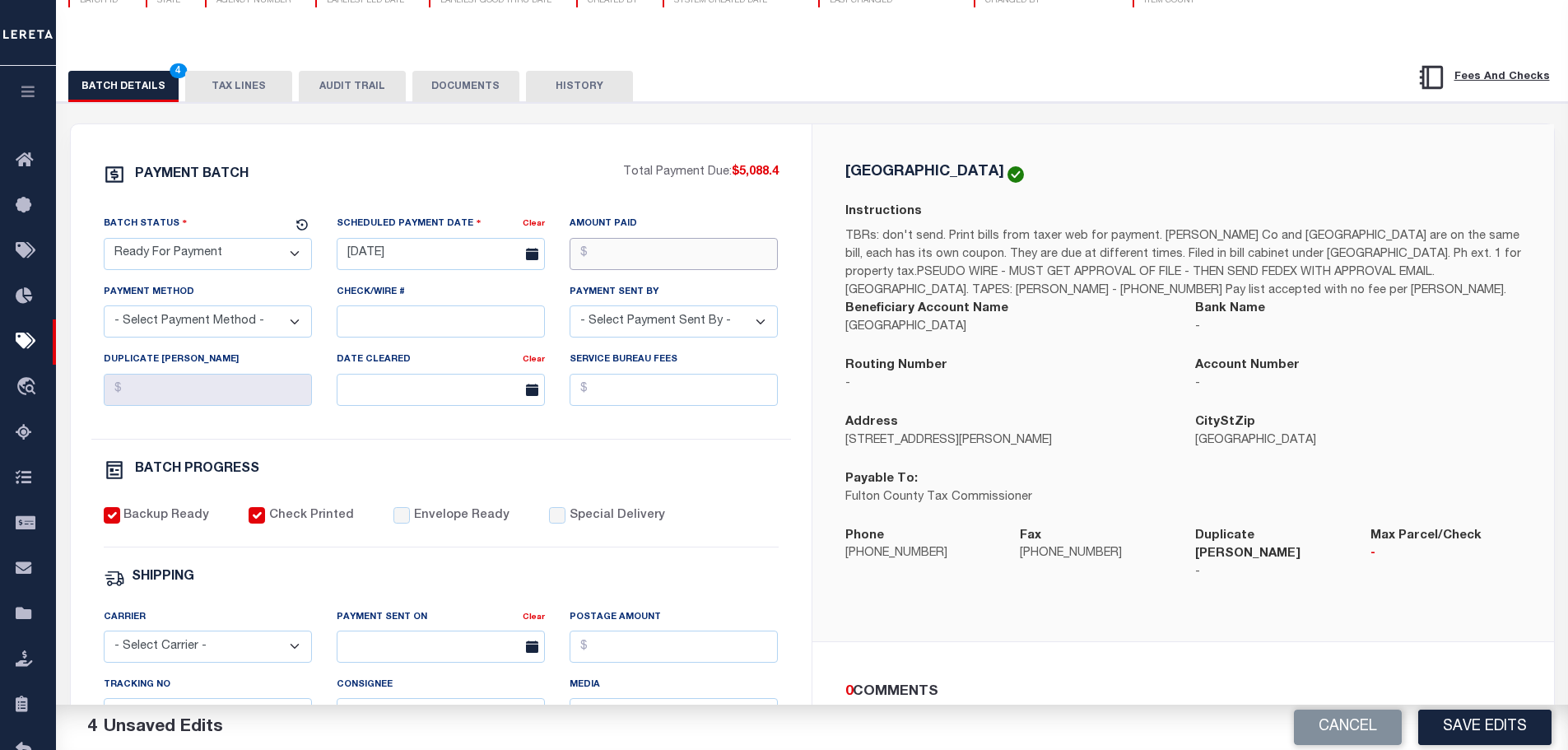
click at [619, 252] on input "Amount Paid" at bounding box center [674, 254] width 208 height 32
type input "$5,088.40"
click at [298, 329] on select "- Select Payment Method - ACH Certified Check Check Direct Deposit Wire Transfer" at bounding box center [208, 322] width 208 height 32
select select "CCK"
click at [104, 310] on select "- Select Payment Method - ACH Certified Check Check Direct Deposit Wire Transfer" at bounding box center [208, 322] width 208 height 32
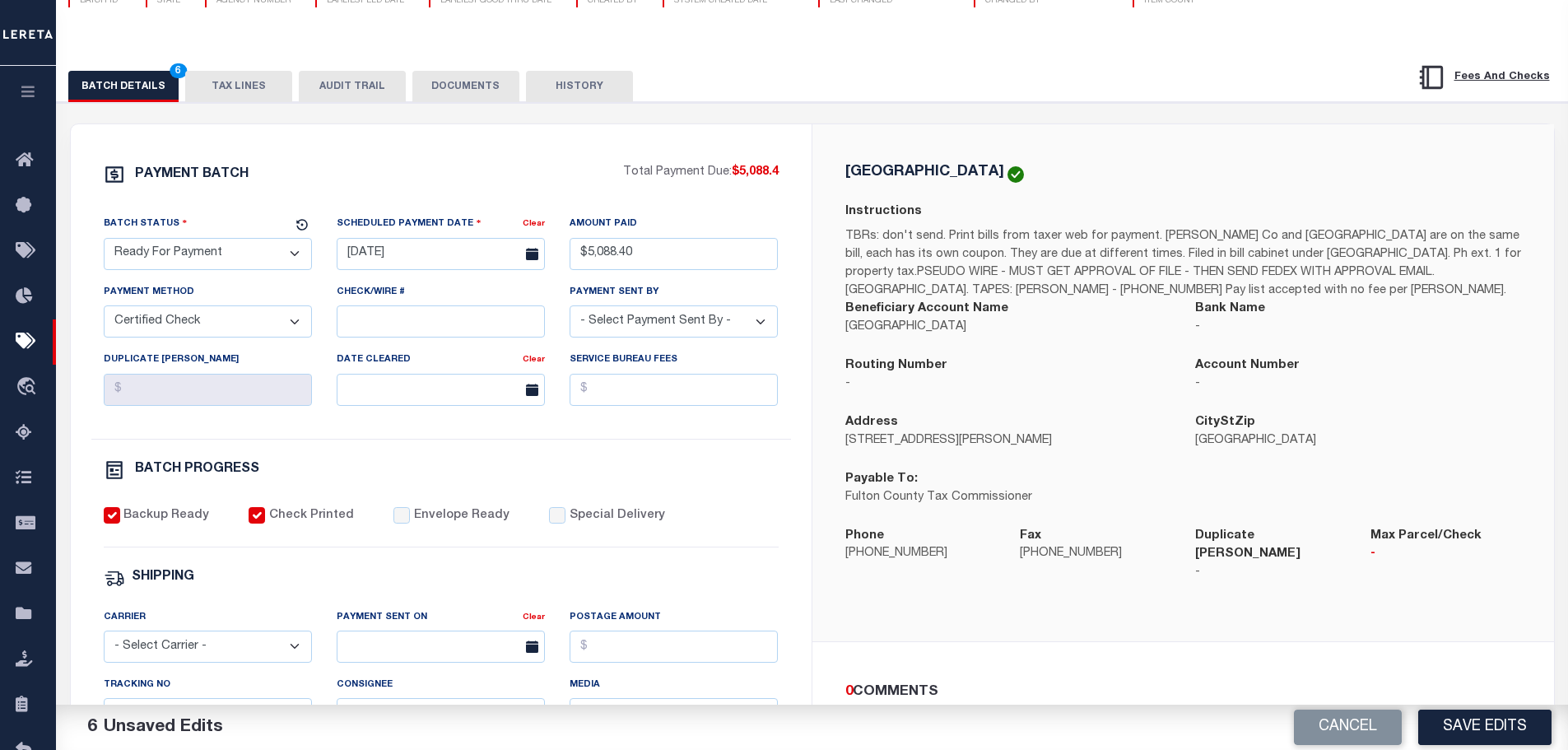
click at [763, 330] on select "- Select Payment Sent By - [PERSON_NAME] [PERSON_NAME] [PERSON_NAME] [PERSON_NA…" at bounding box center [674, 322] width 208 height 32
select select "[PERSON_NAME]"
click at [570, 310] on select "- Select Payment Sent By - [PERSON_NAME] [PERSON_NAME] [PERSON_NAME] [PERSON_NA…" at bounding box center [674, 322] width 208 height 32
click at [774, 455] on div "PAYMENT BATCH Total Payment Due: $5,088.4 Batch Status - Select Status -" at bounding box center [441, 606] width 702 height 884
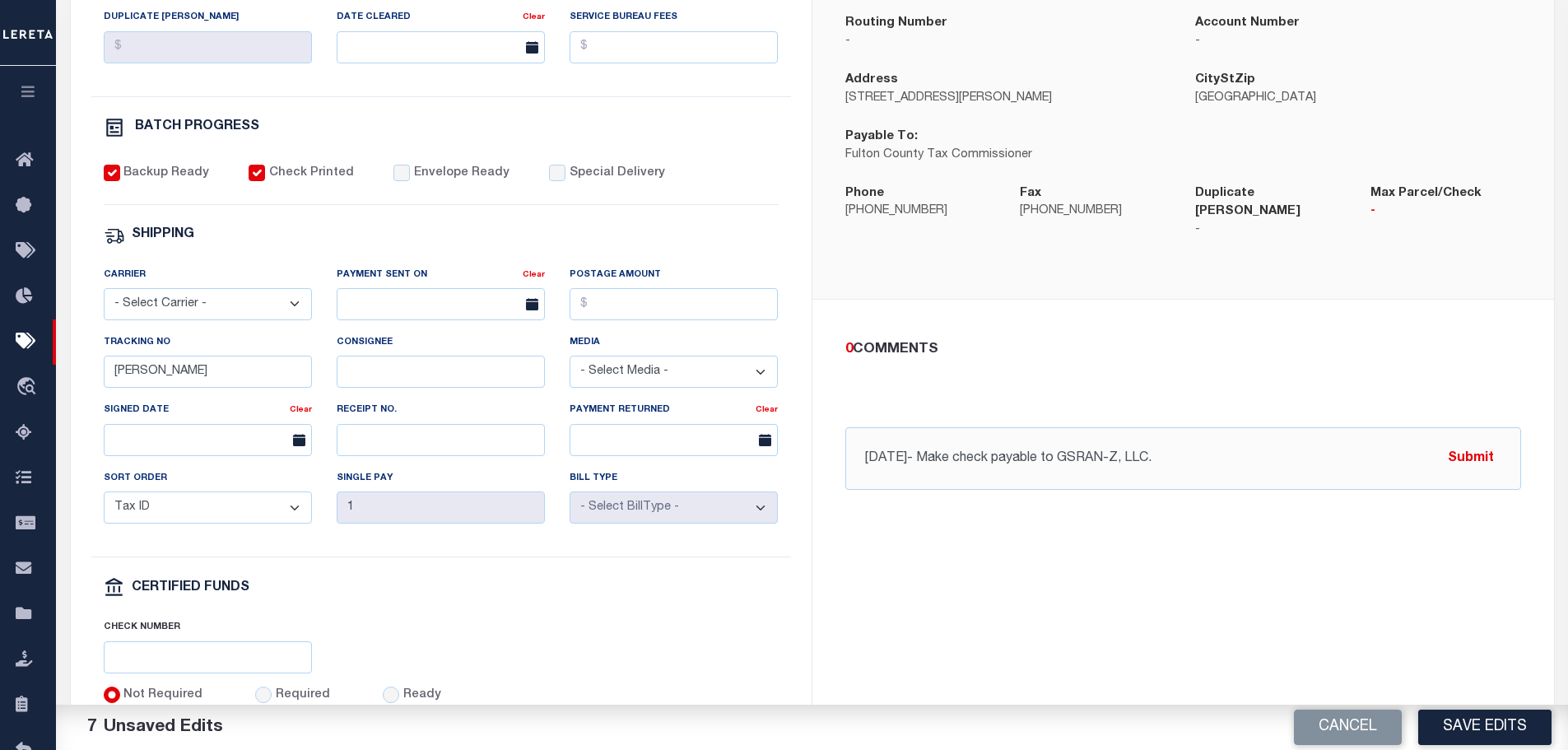
scroll to position [576, 0]
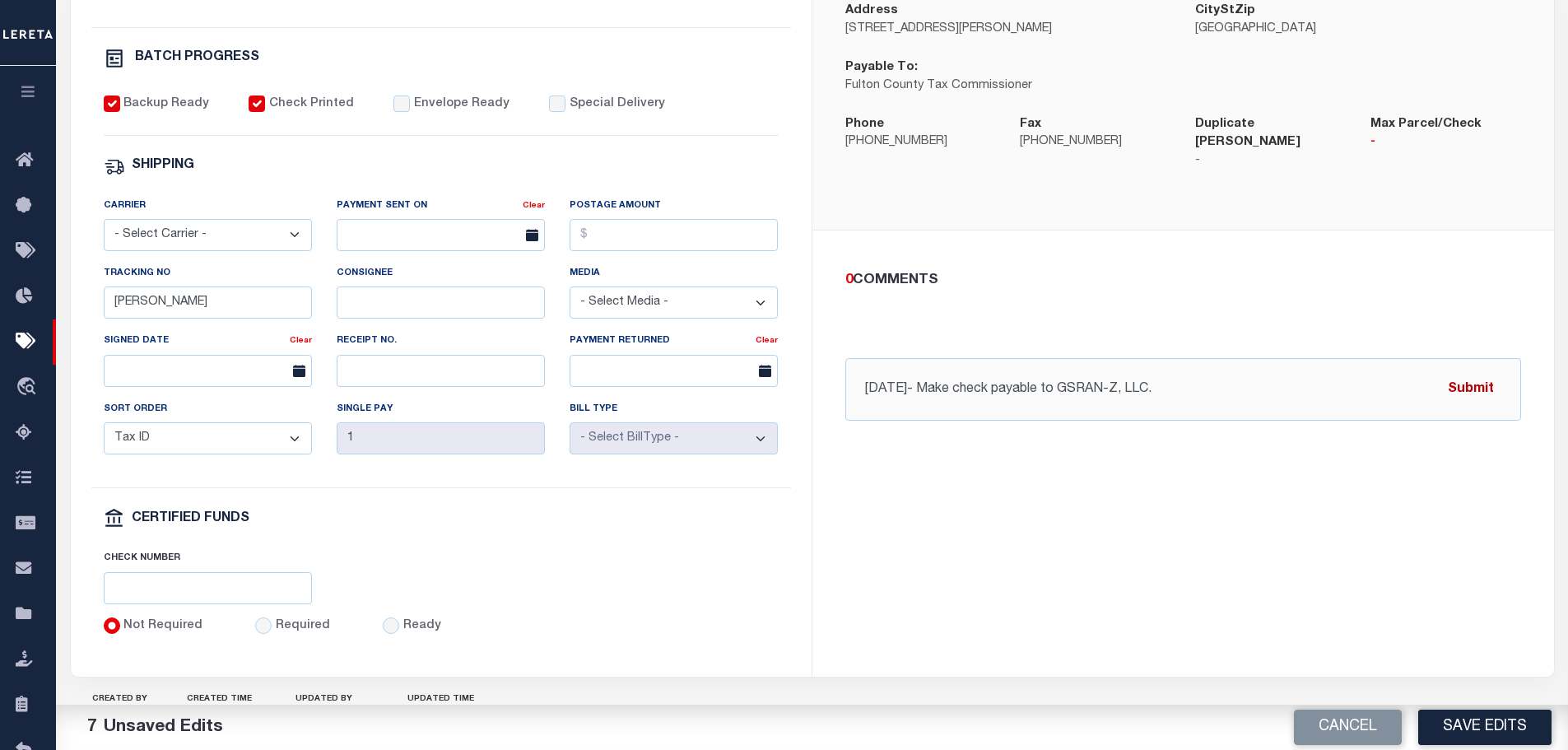
click at [1458, 381] on button "Submit" at bounding box center [1470, 389] width 67 height 34
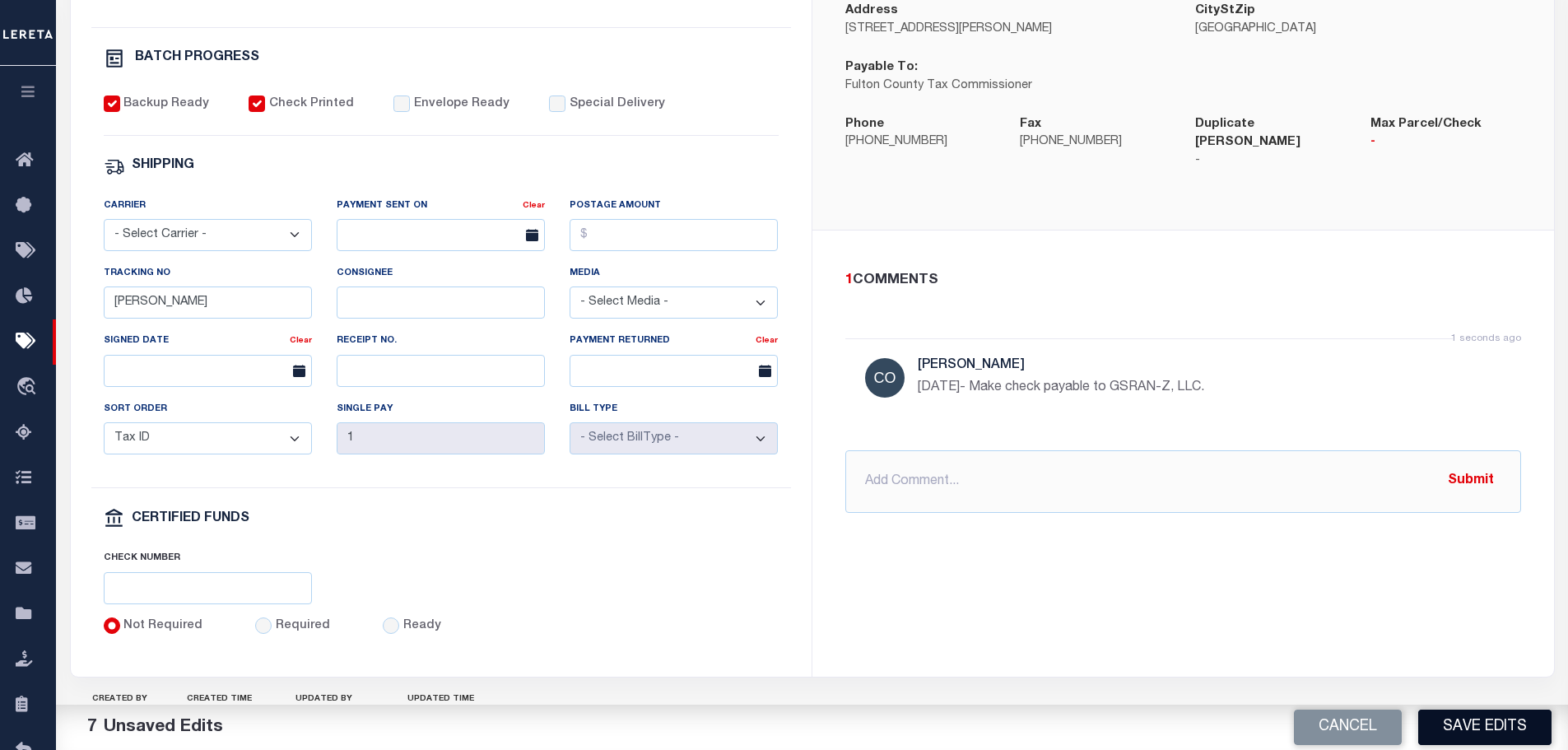
click at [1486, 725] on button "Save Edits" at bounding box center [1485, 728] width 134 height 36
